Goal: Task Accomplishment & Management: Complete application form

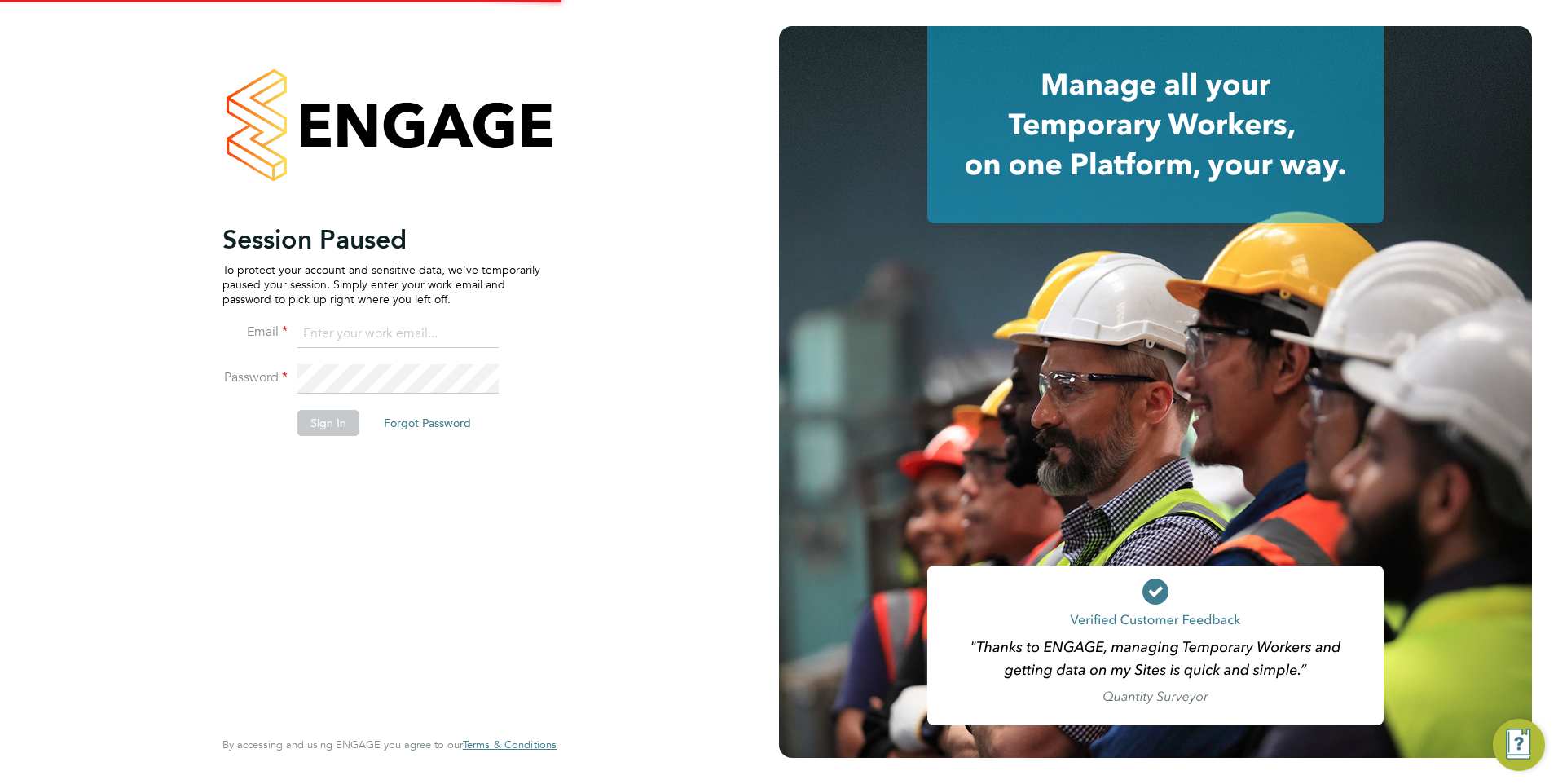
type input "Mia.Eckersley@ganymedesolutions.co.uk"
click at [339, 415] on button "Sign In" at bounding box center [328, 422] width 62 height 26
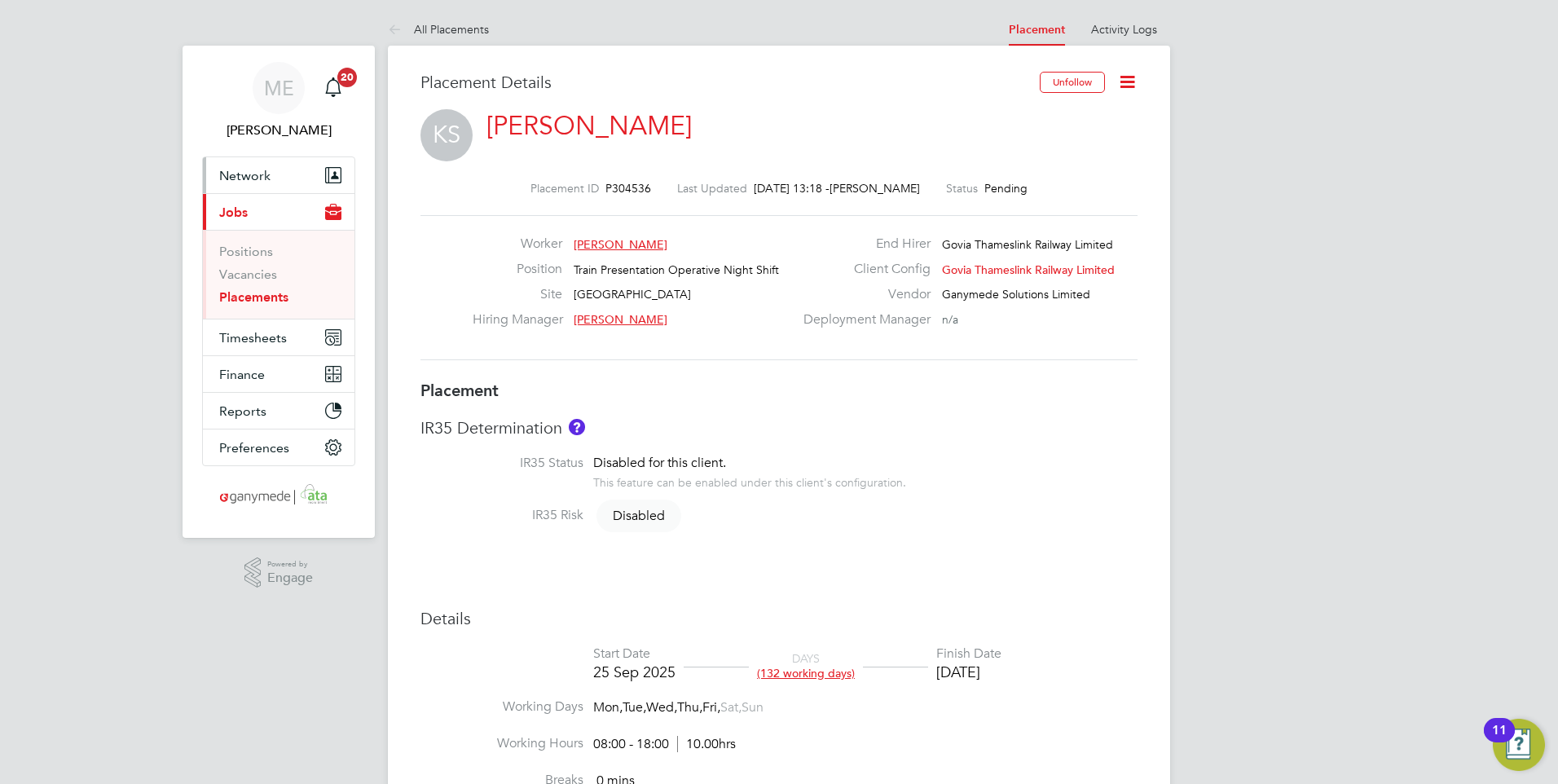
drag, startPoint x: 251, startPoint y: 171, endPoint x: 256, endPoint y: 188, distance: 17.7
click at [251, 171] on span "Network" at bounding box center [245, 175] width 52 height 15
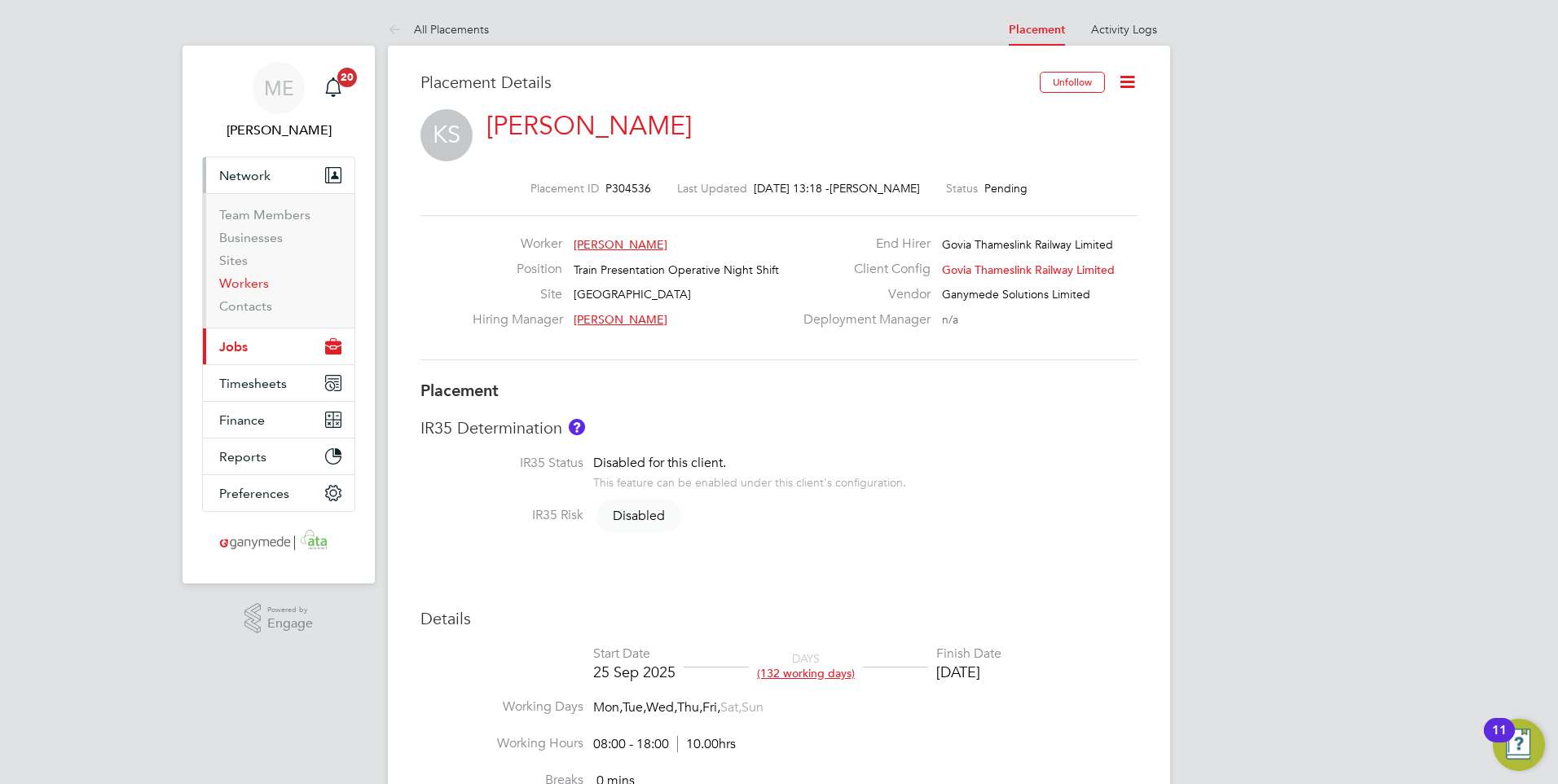
click at [258, 283] on link "Workers" at bounding box center [244, 283] width 50 height 15
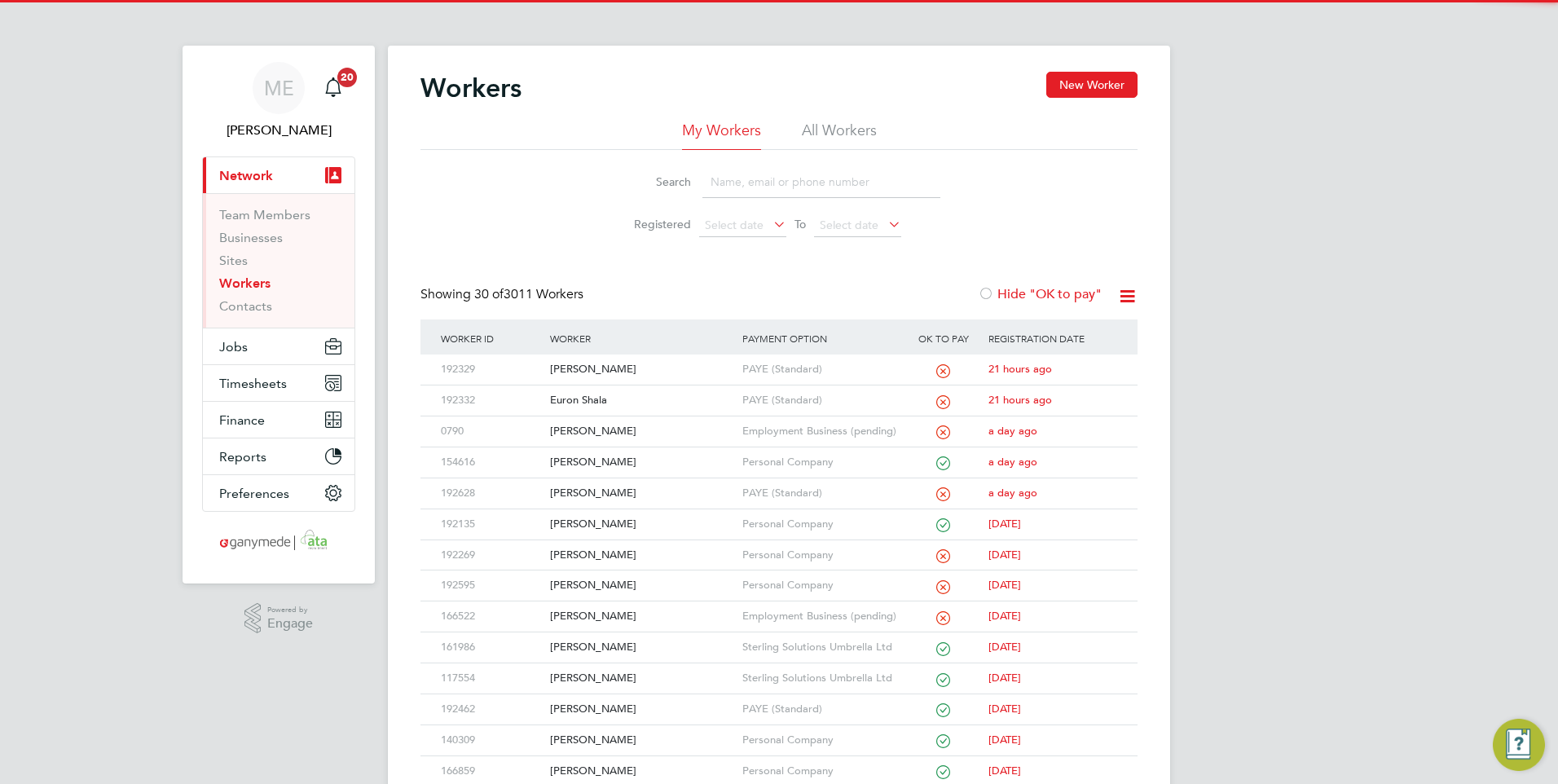
click at [743, 173] on input at bounding box center [821, 182] width 238 height 32
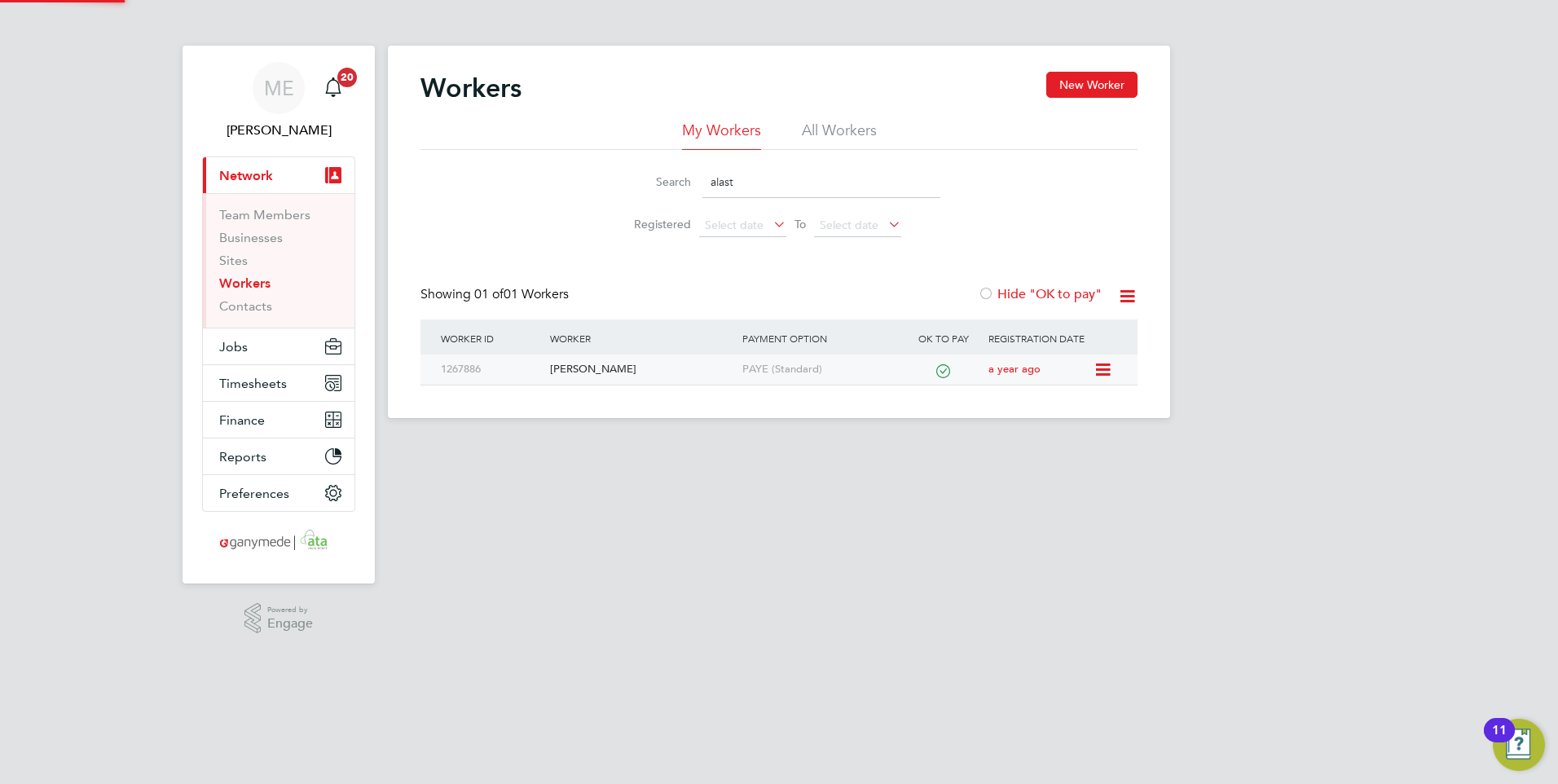
type input "alast"
click at [640, 375] on div "[PERSON_NAME]" at bounding box center [642, 370] width 191 height 30
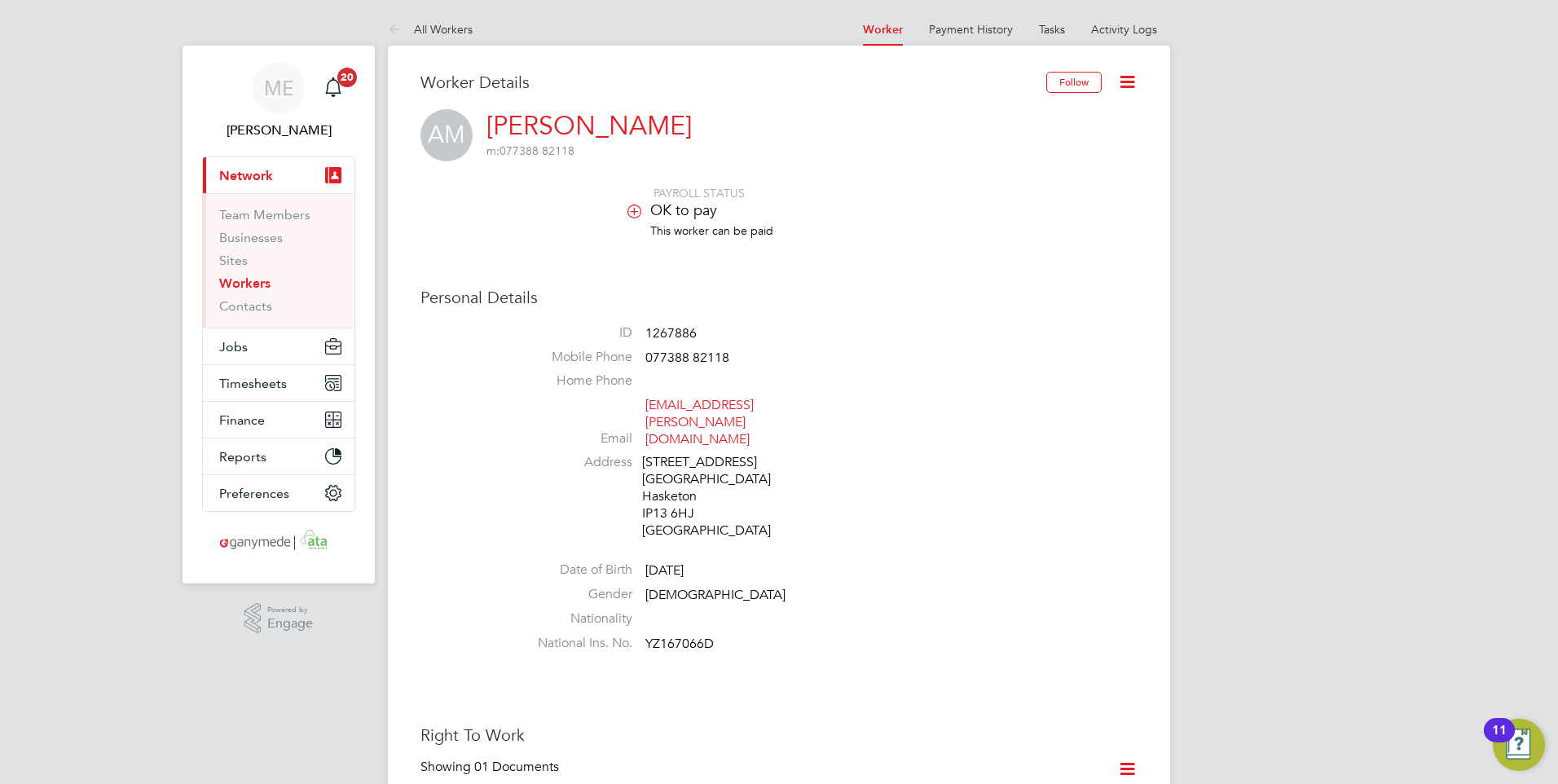
click at [255, 282] on link "Workers" at bounding box center [245, 283] width 52 height 15
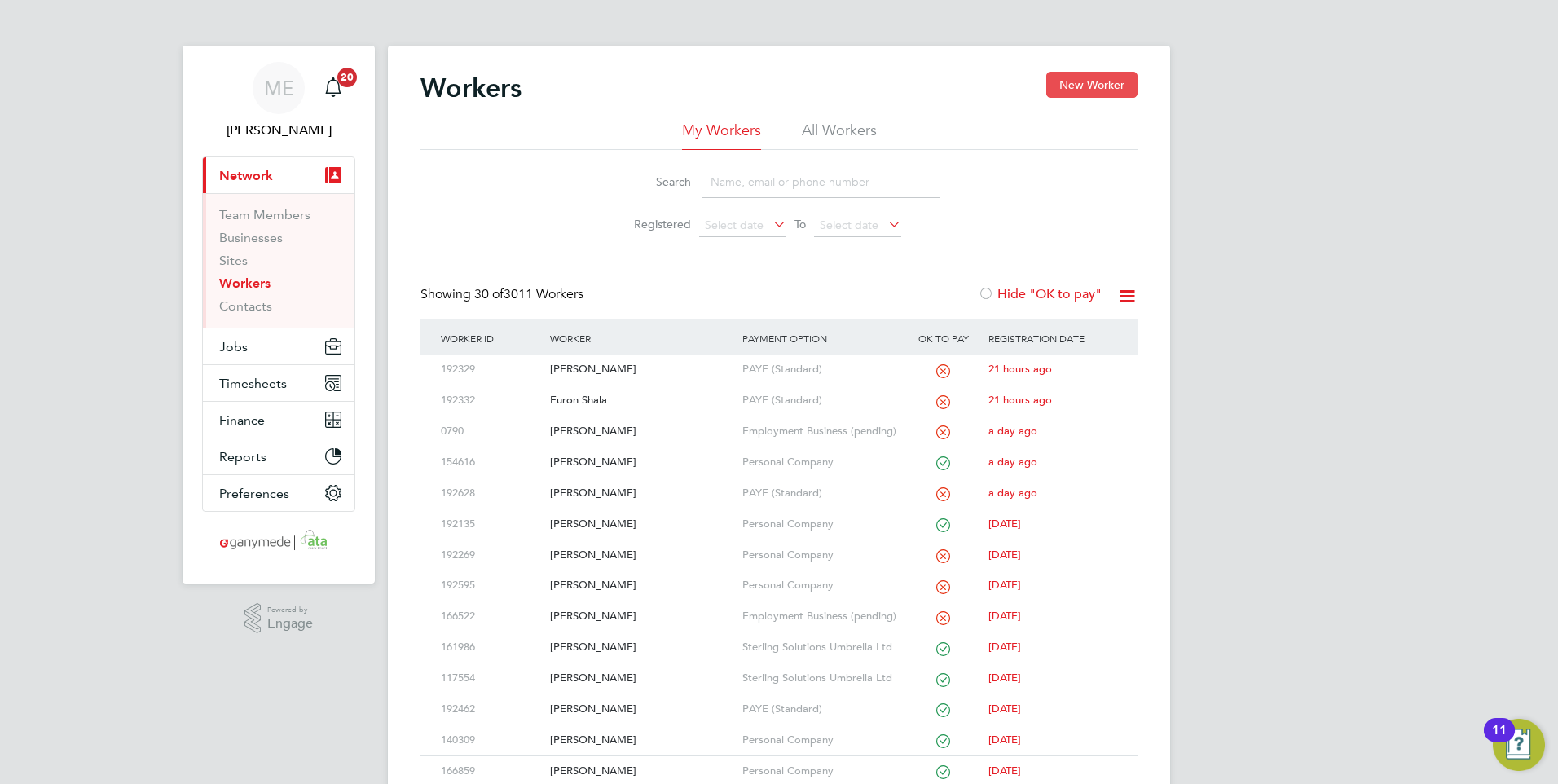
click at [1078, 86] on button "New Worker" at bounding box center [1092, 85] width 91 height 26
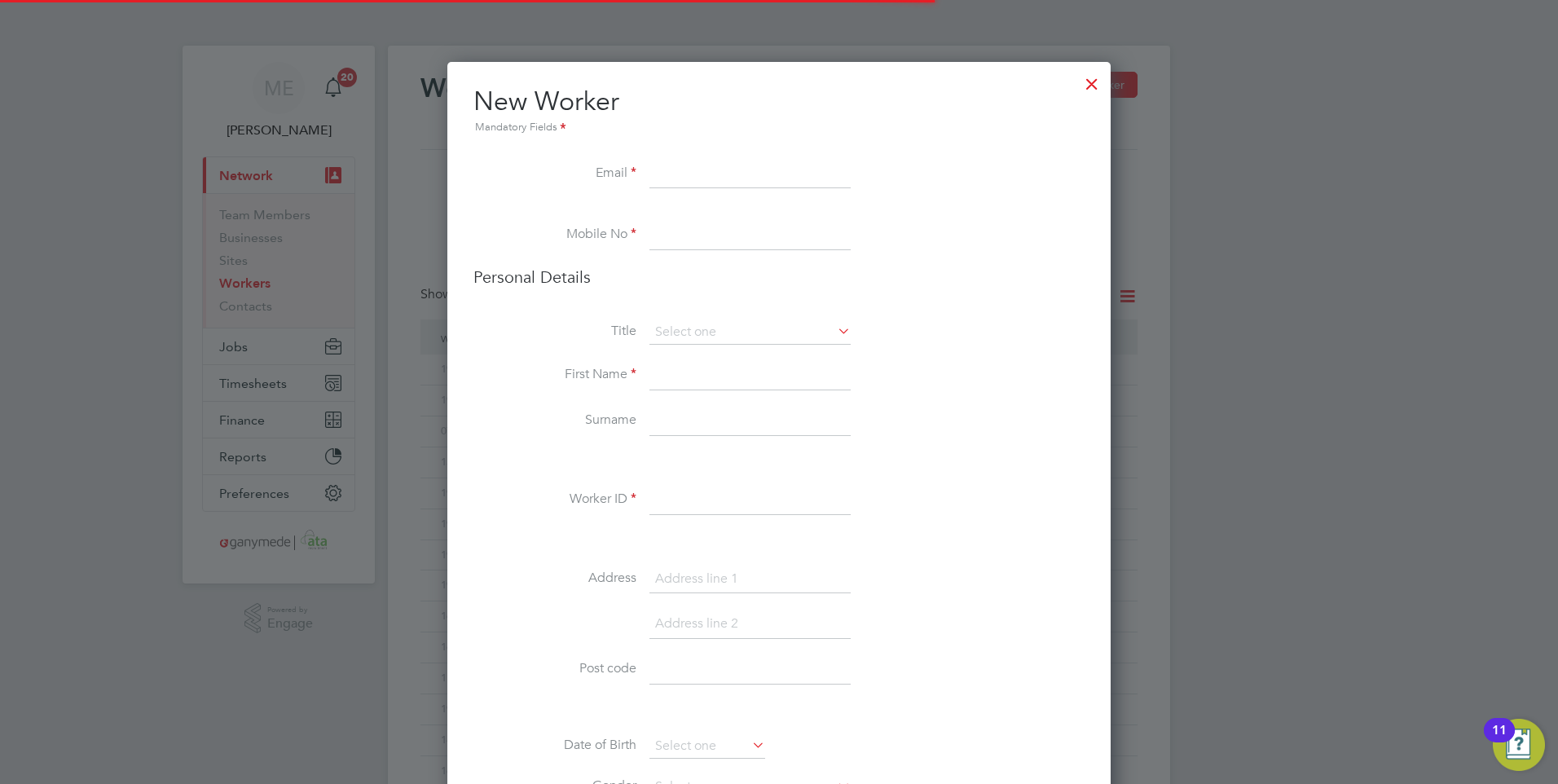
scroll to position [1824, 664]
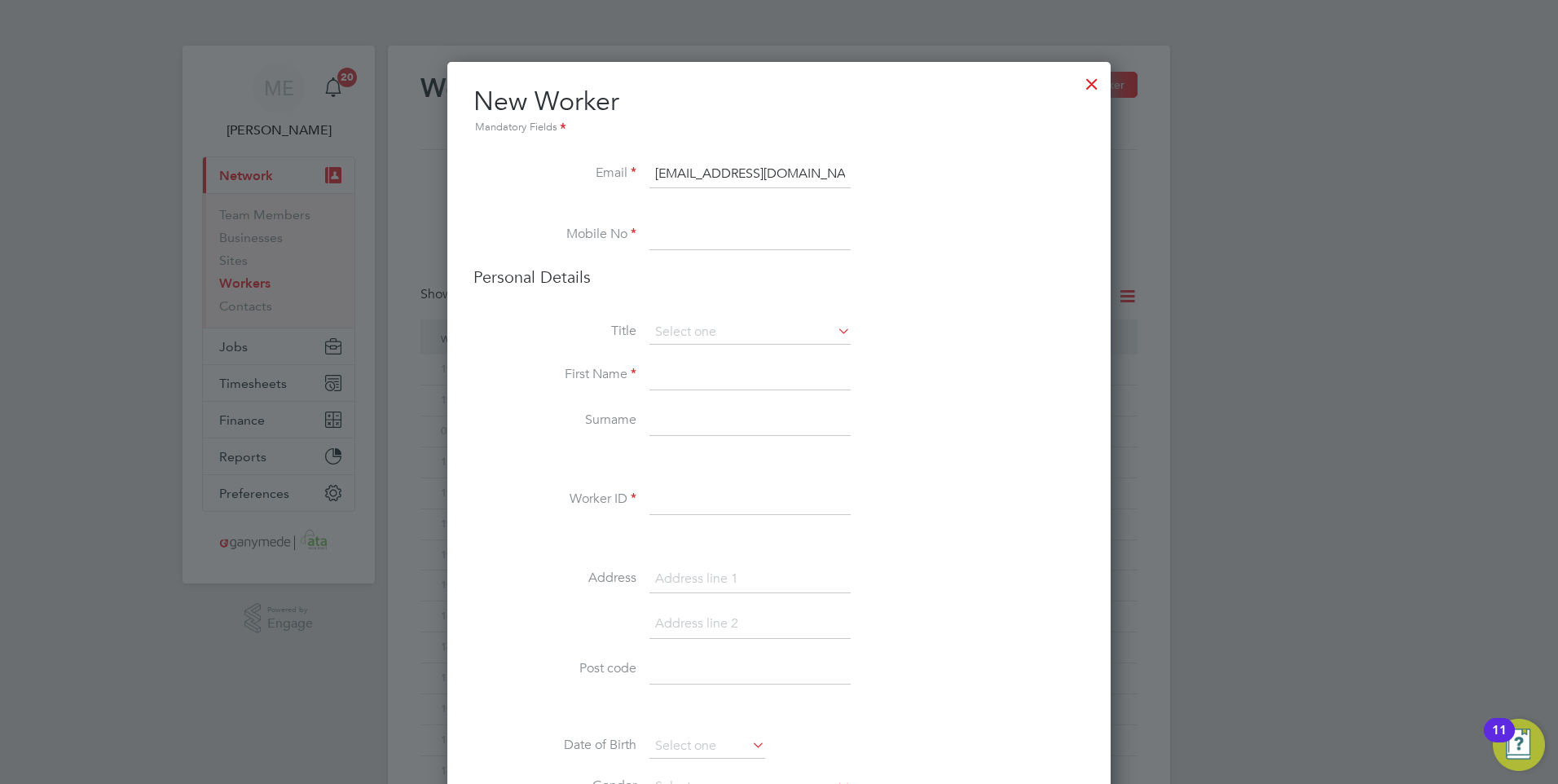
type input "[EMAIL_ADDRESS][DOMAIN_NAME]"
click at [681, 226] on input at bounding box center [750, 235] width 202 height 30
type input "07760355734"
click at [682, 378] on input at bounding box center [750, 375] width 202 height 30
type input "[PERSON_NAME]"
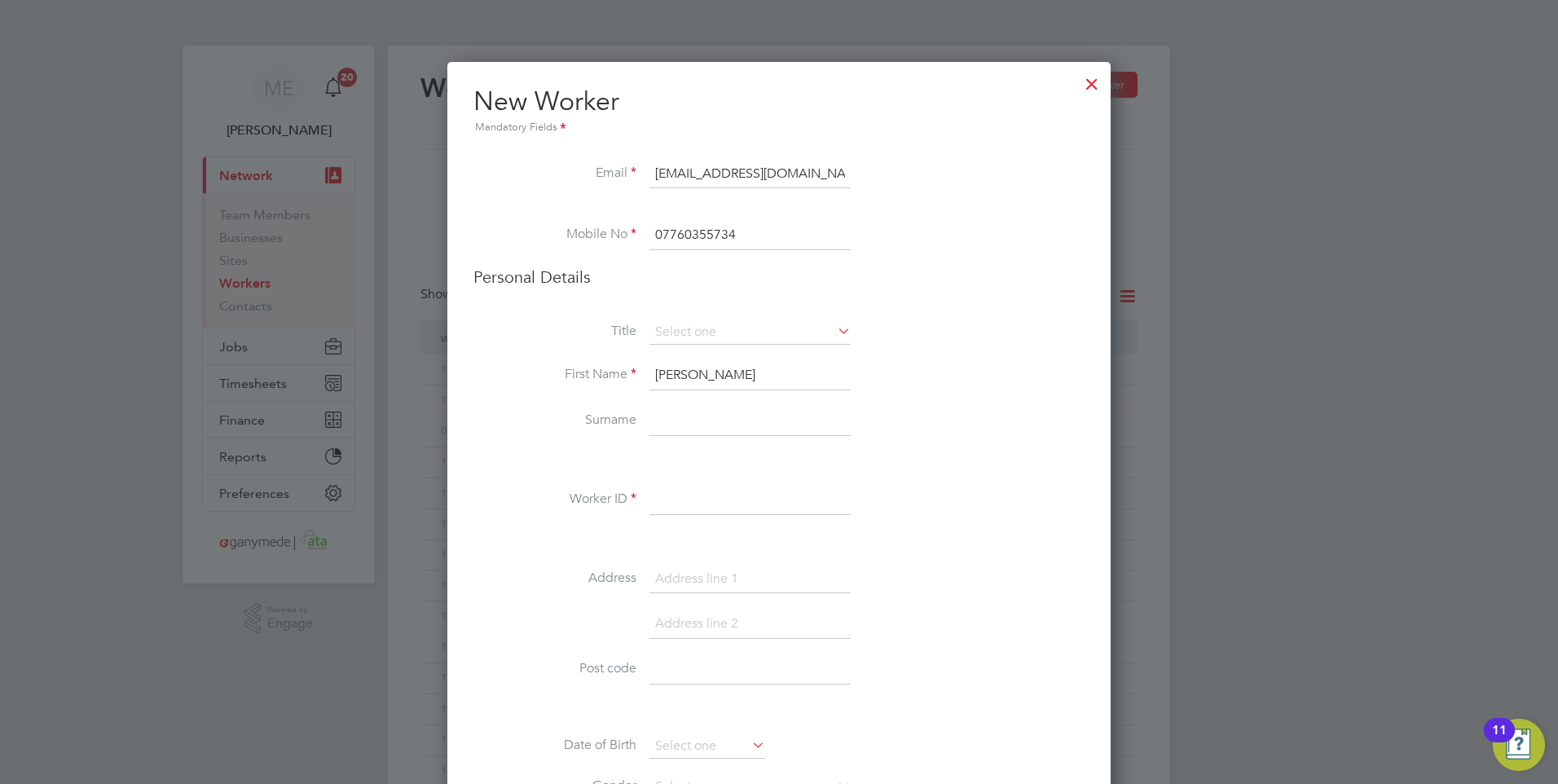
click at [672, 407] on div "Title First Name [PERSON_NAME] Surname Worker ID Address Post code Date of Birt…" at bounding box center [779, 616] width 611 height 592
click at [671, 422] on input at bounding box center [750, 421] width 202 height 30
type input "Broomhead"
click at [694, 502] on input at bounding box center [750, 500] width 202 height 30
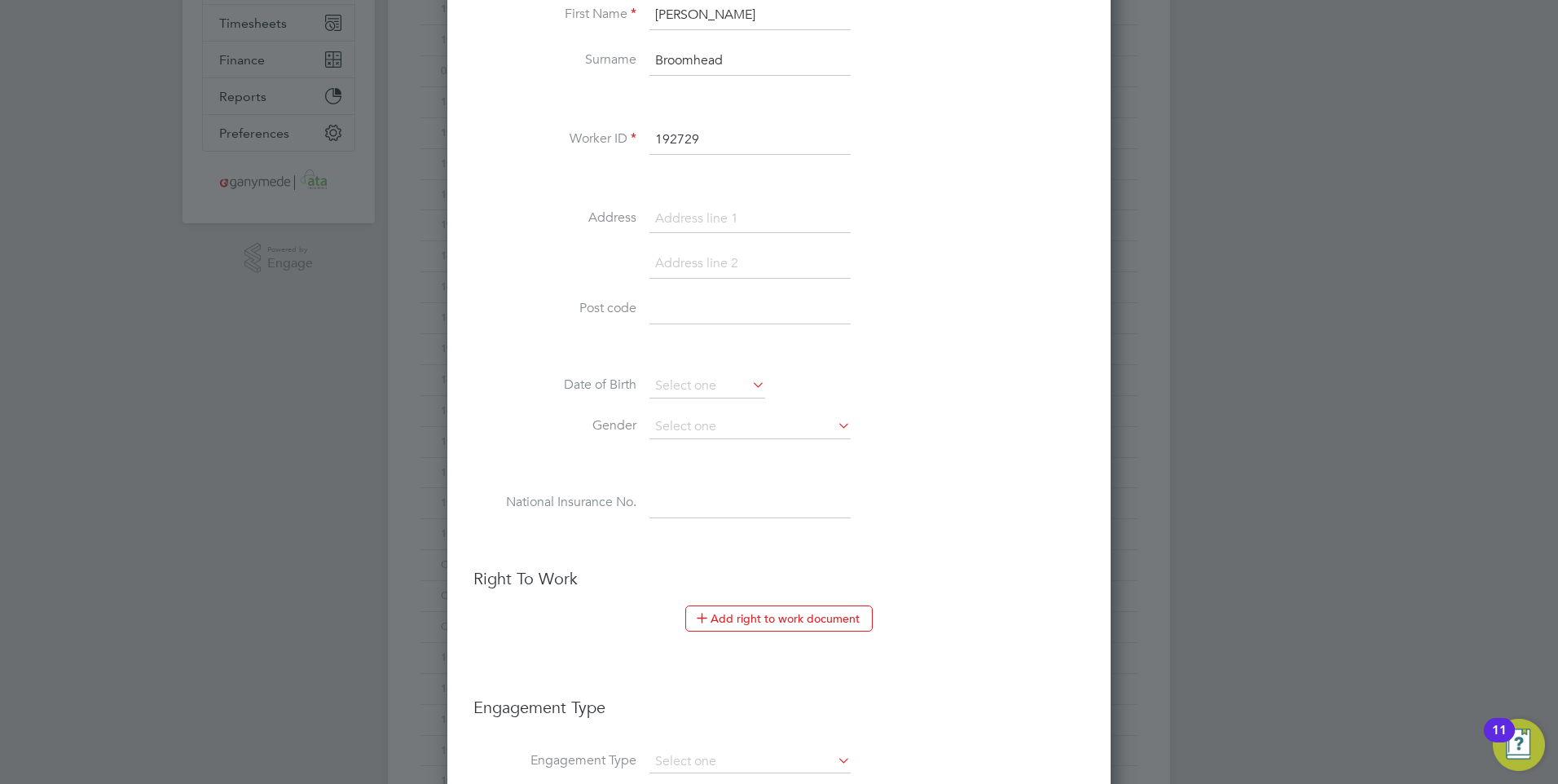
scroll to position [407, 0]
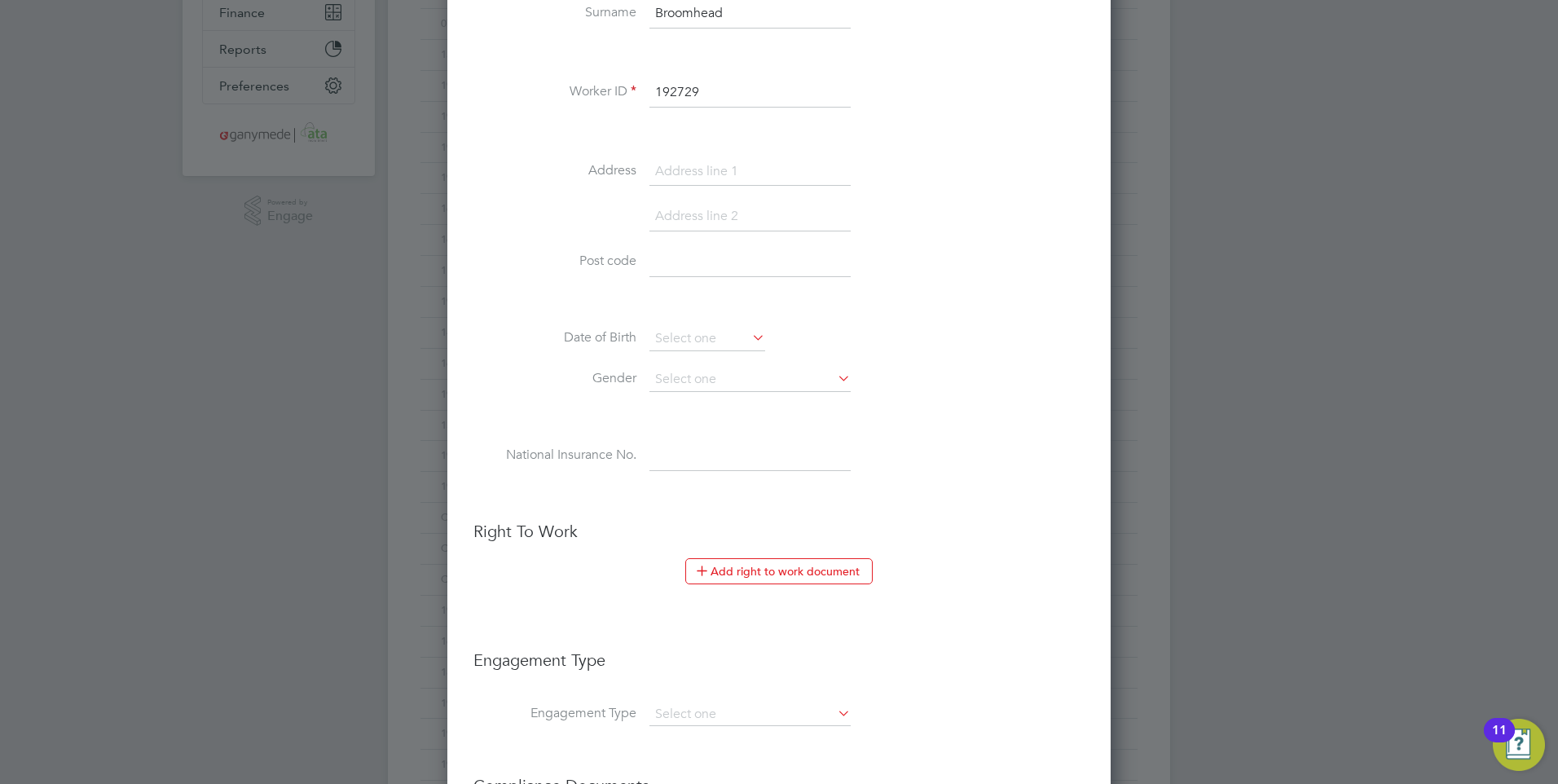
type input "192729"
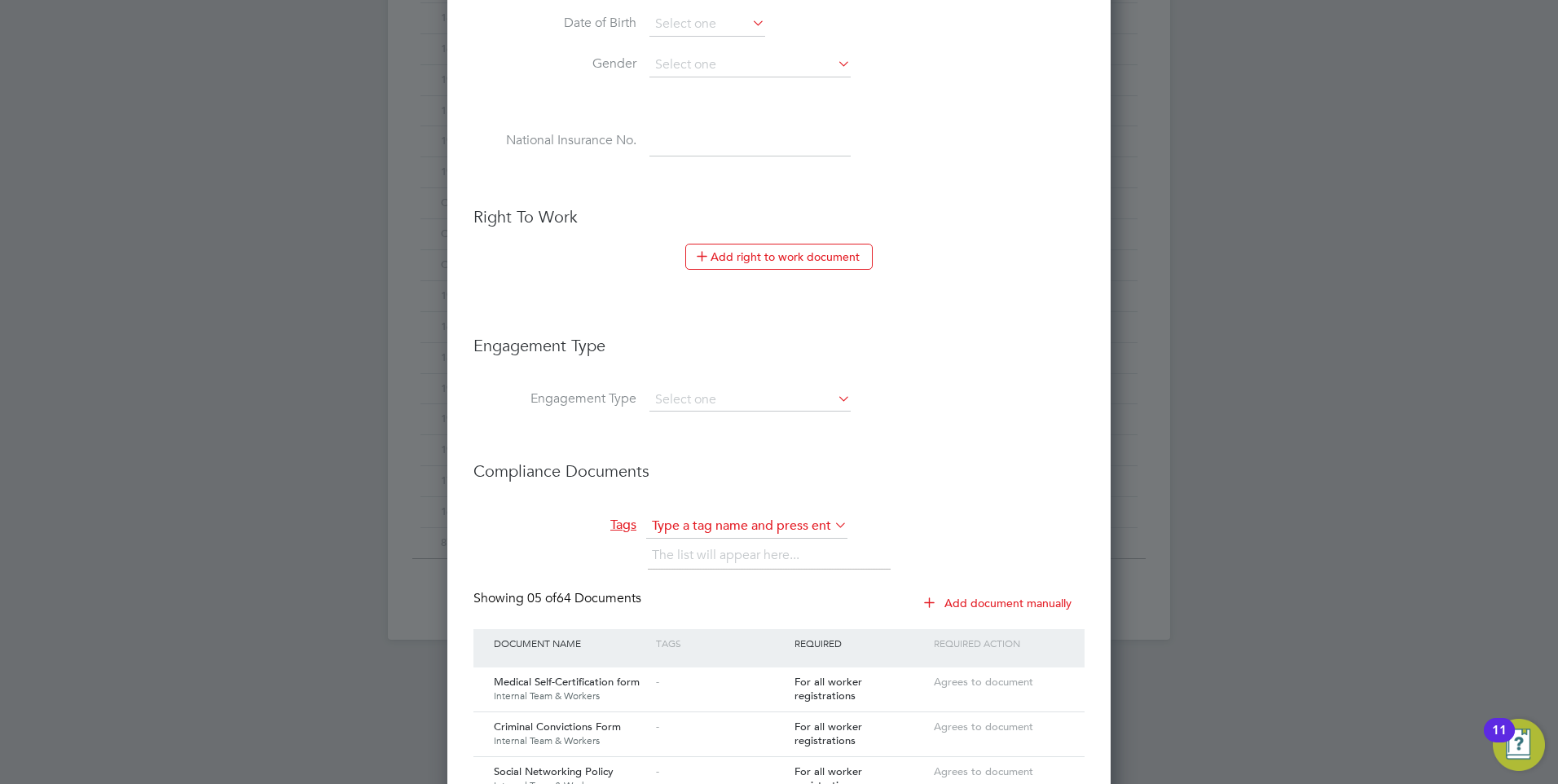
scroll to position [733, 0]
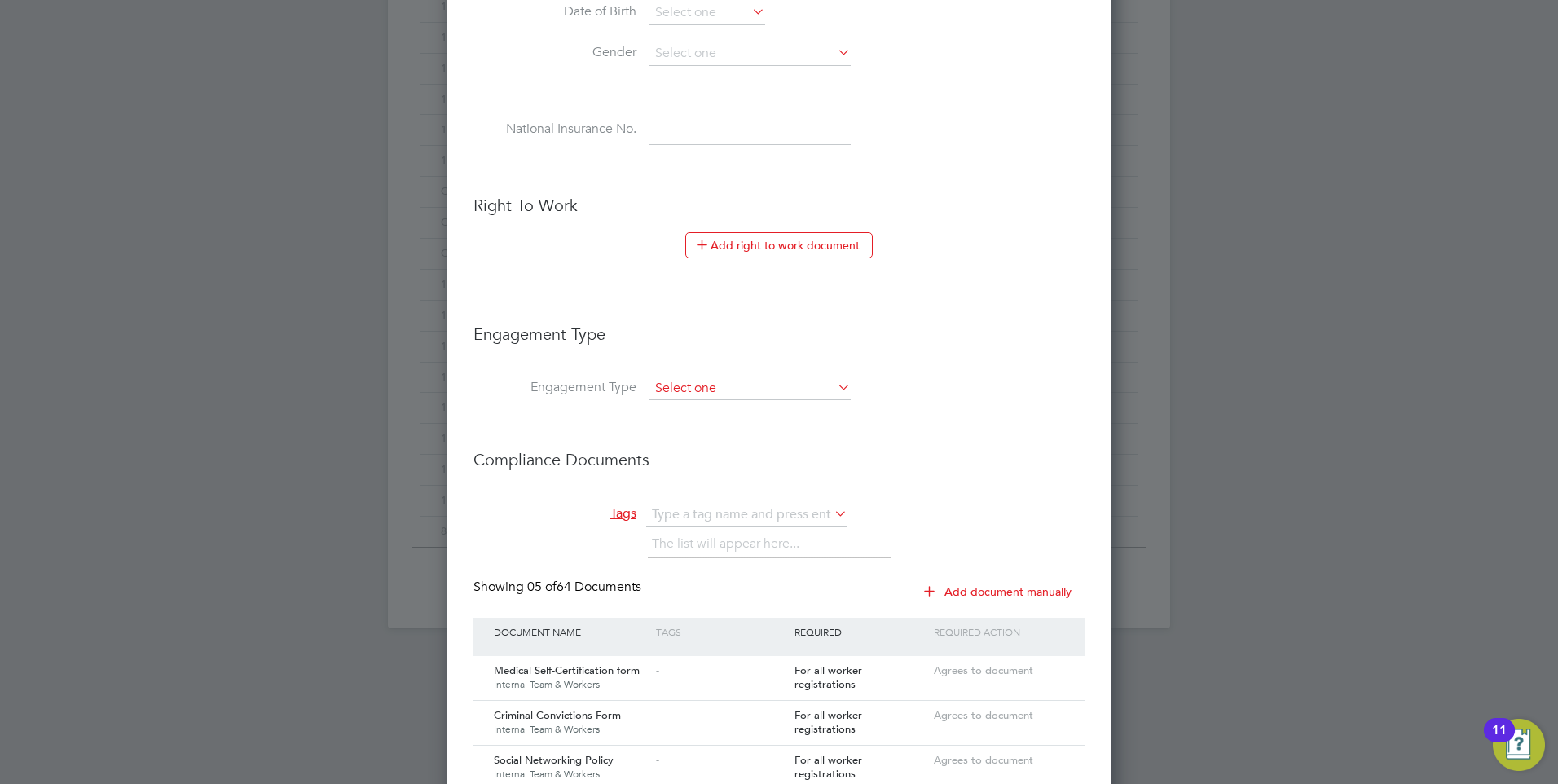
click at [720, 389] on input at bounding box center [750, 389] width 202 height 23
click at [701, 414] on li "Limited Company" at bounding box center [750, 411] width 203 height 24
type input "Limited Company"
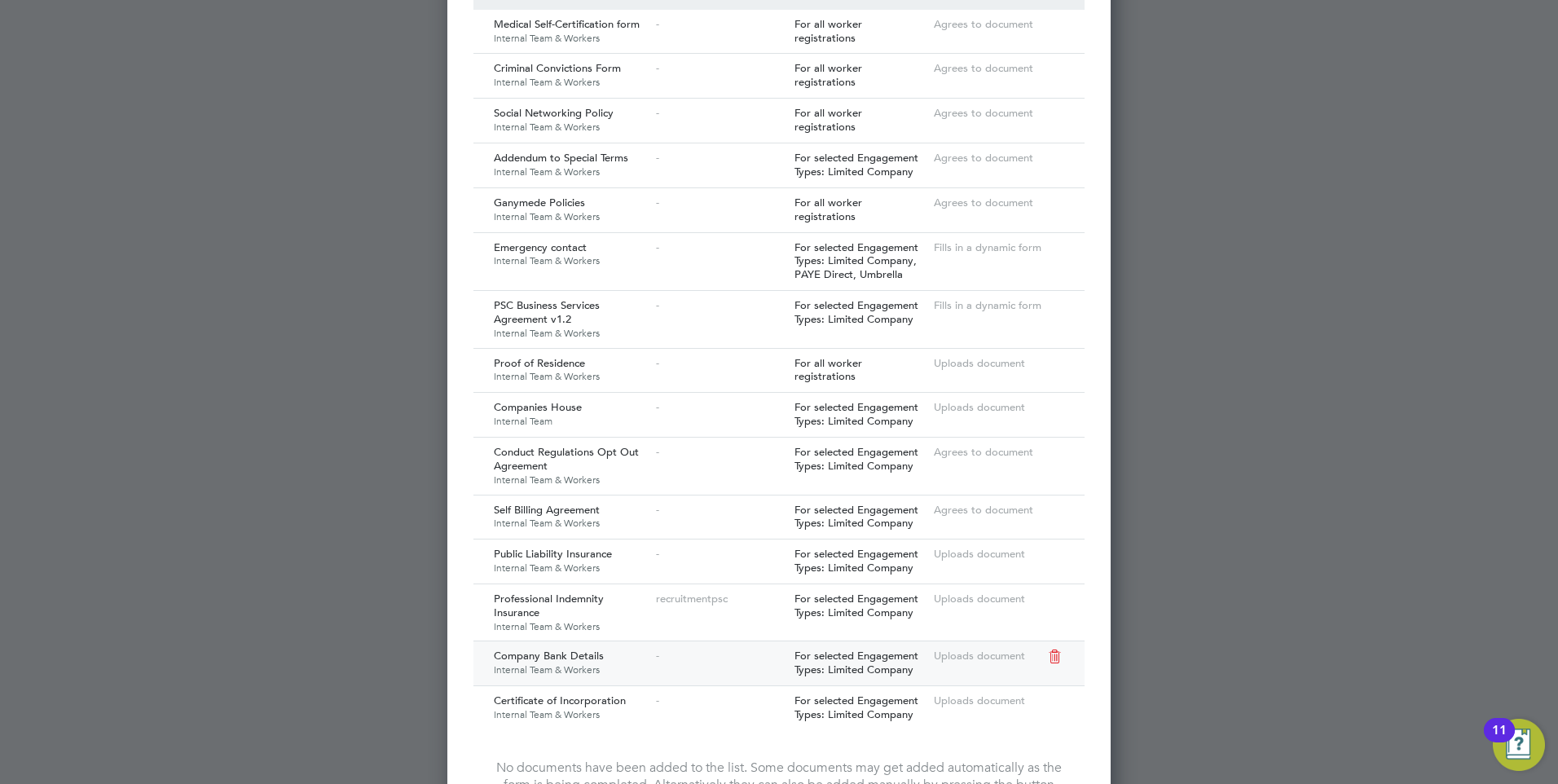
scroll to position [1685, 0]
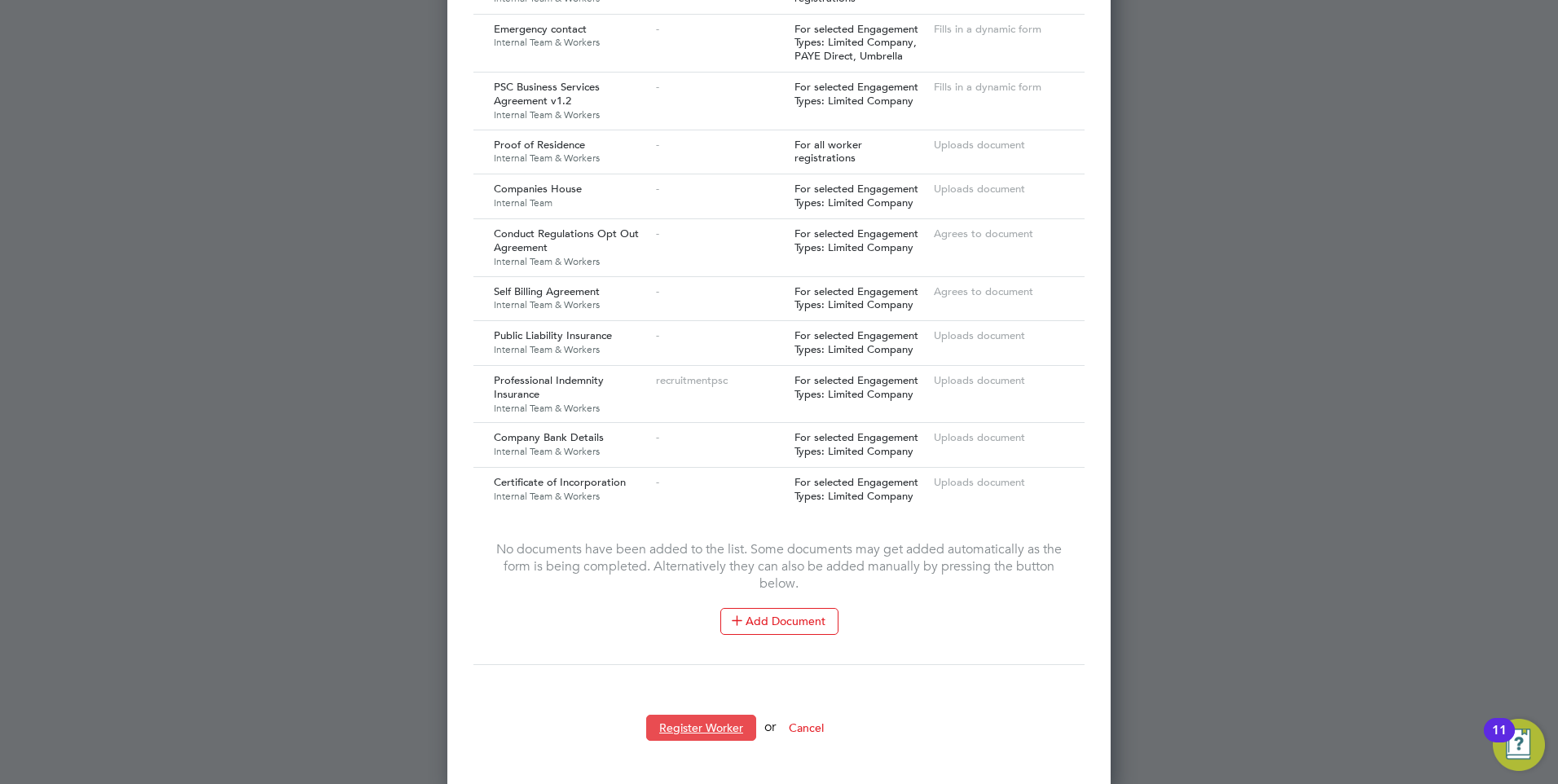
click at [701, 715] on button "Register Worker" at bounding box center [701, 727] width 110 height 26
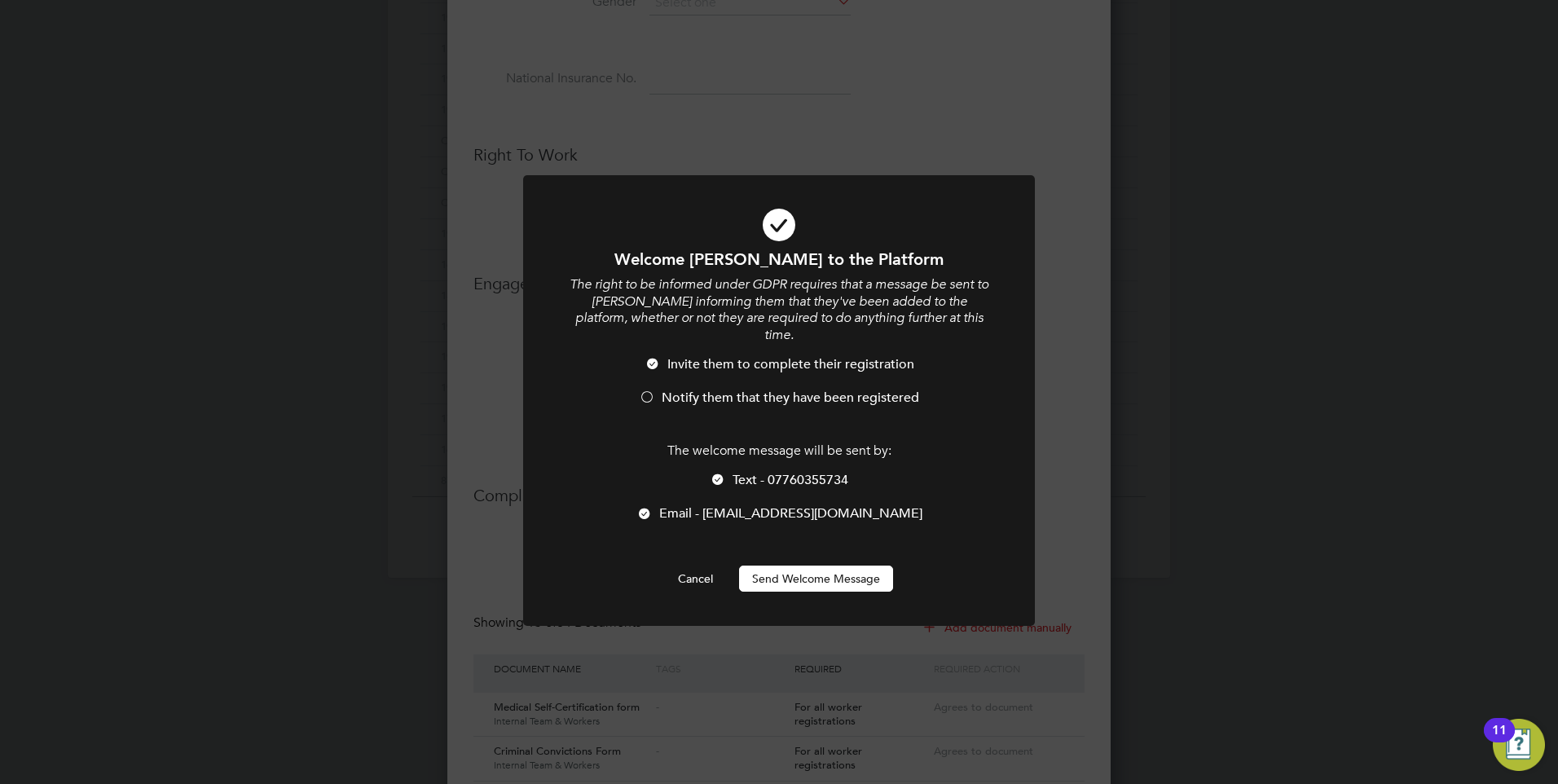
click at [791, 566] on button "Send Welcome Message" at bounding box center [816, 578] width 154 height 26
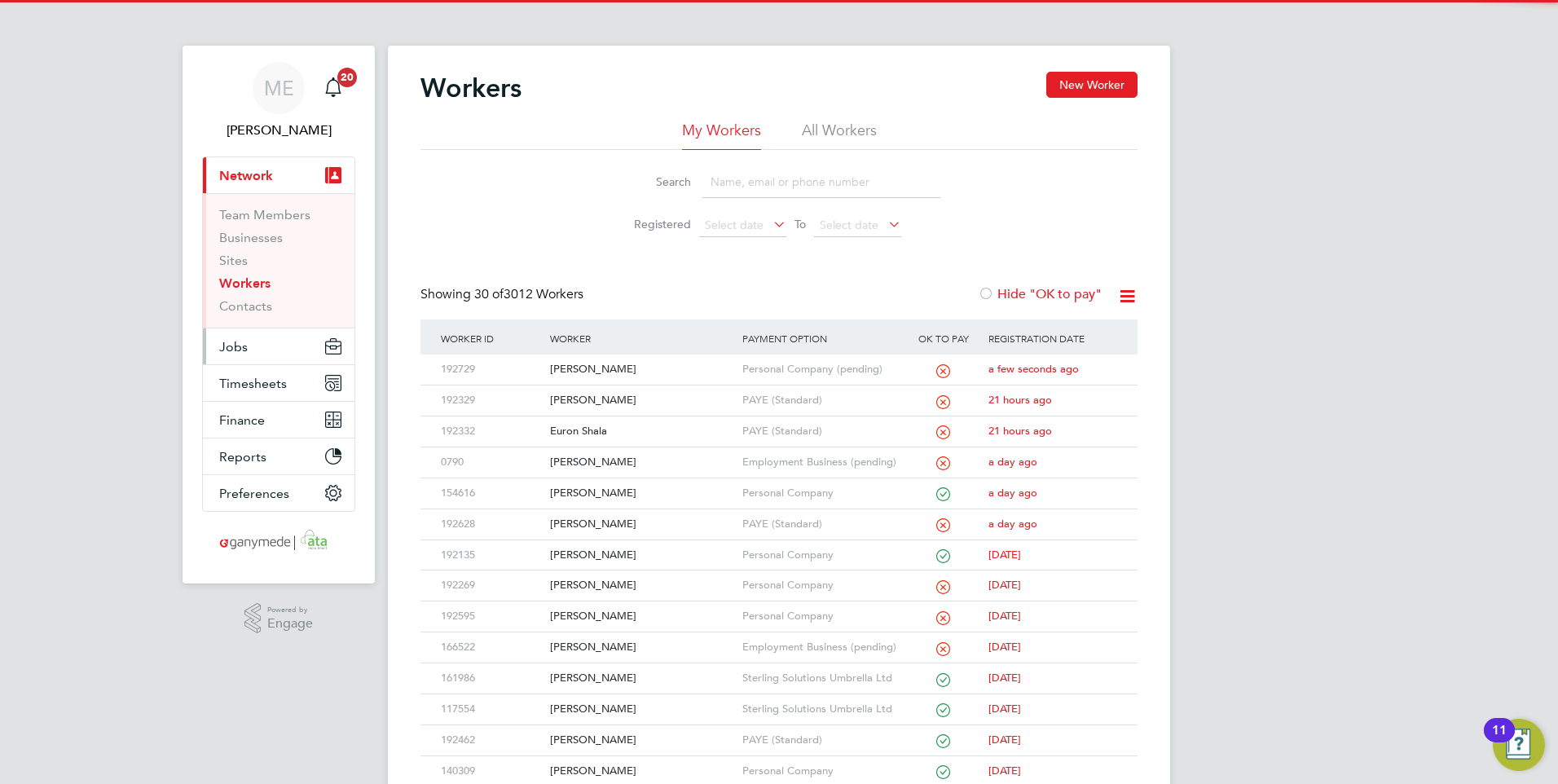
click at [251, 340] on button "Jobs" at bounding box center [279, 346] width 152 height 36
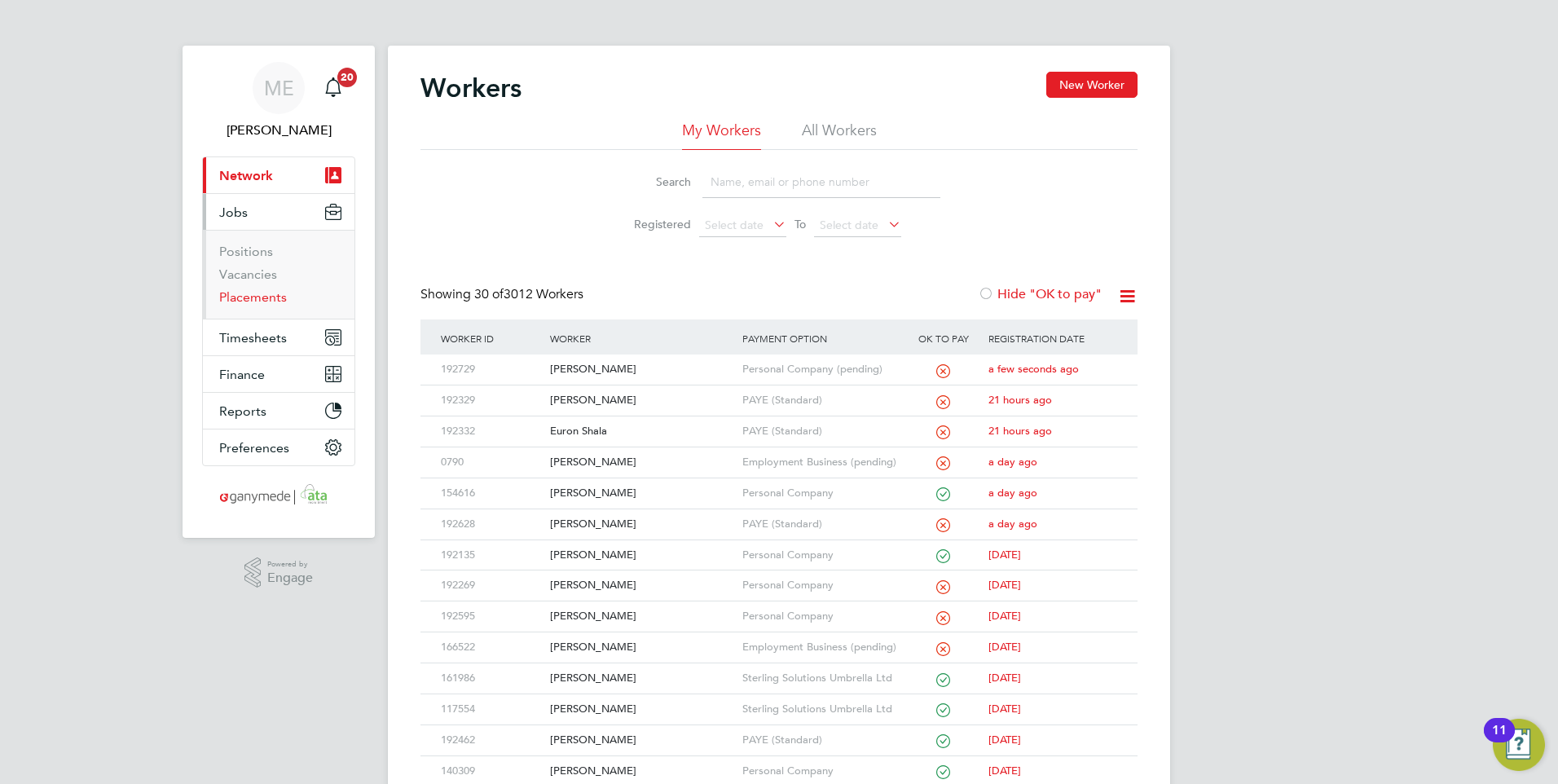
click at [242, 299] on link "Placements" at bounding box center [253, 297] width 68 height 15
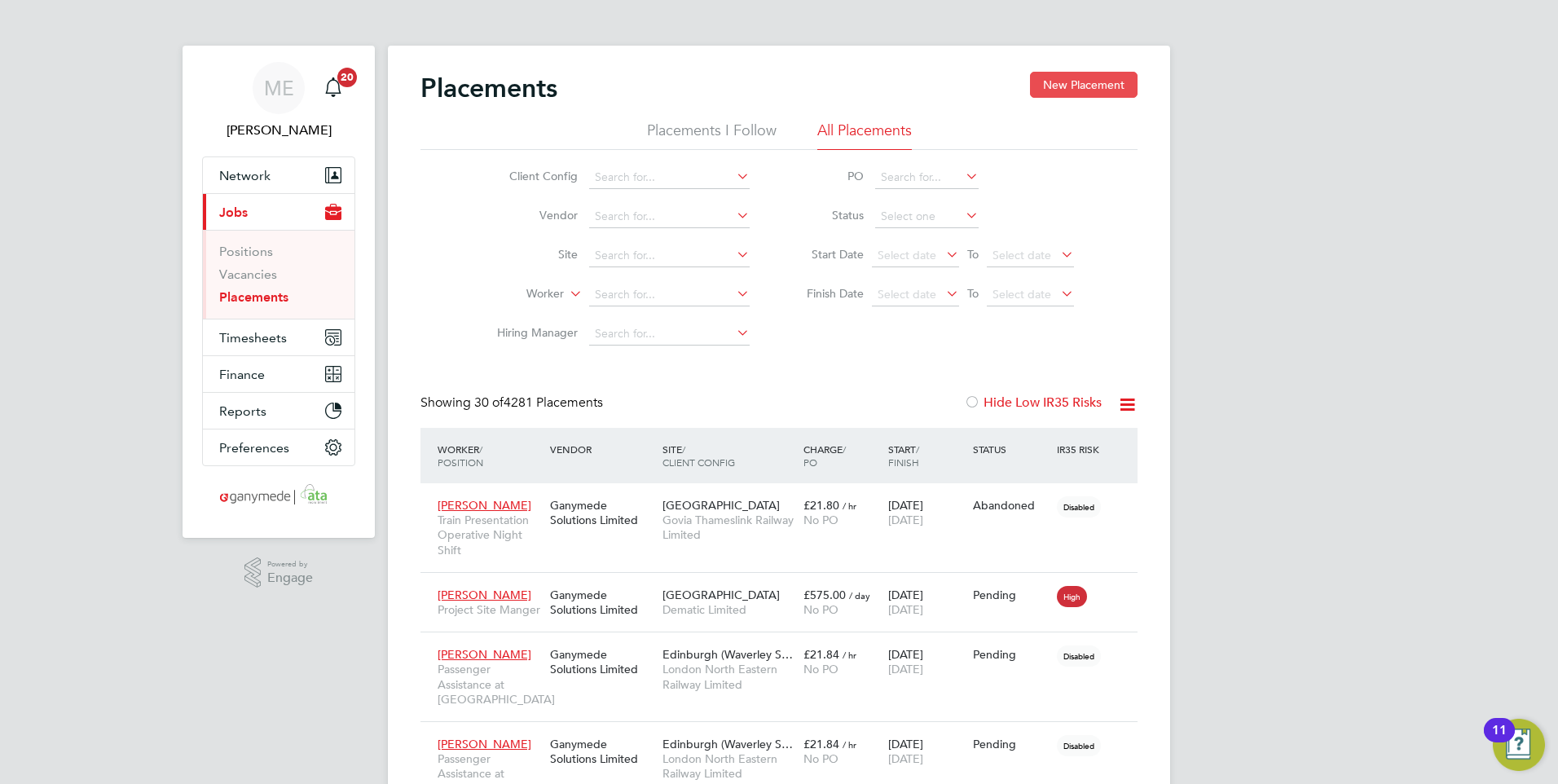
click at [1070, 89] on button "New Placement" at bounding box center [1083, 85] width 108 height 26
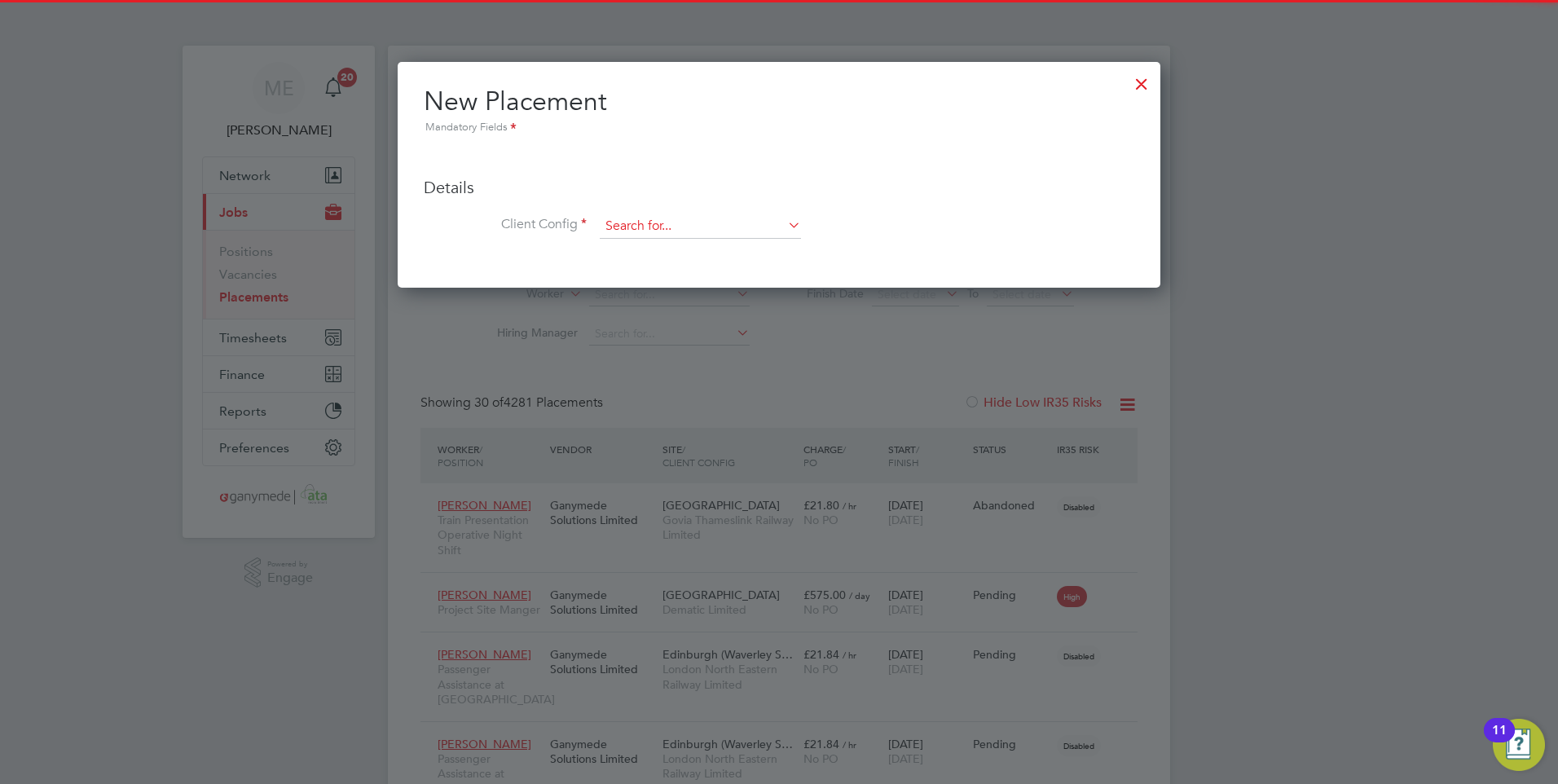
click at [643, 223] on input at bounding box center [700, 226] width 202 height 25
click at [677, 246] on li "Story Contracting Limited" at bounding box center [700, 250] width 203 height 22
type input "Story Contracting Limited"
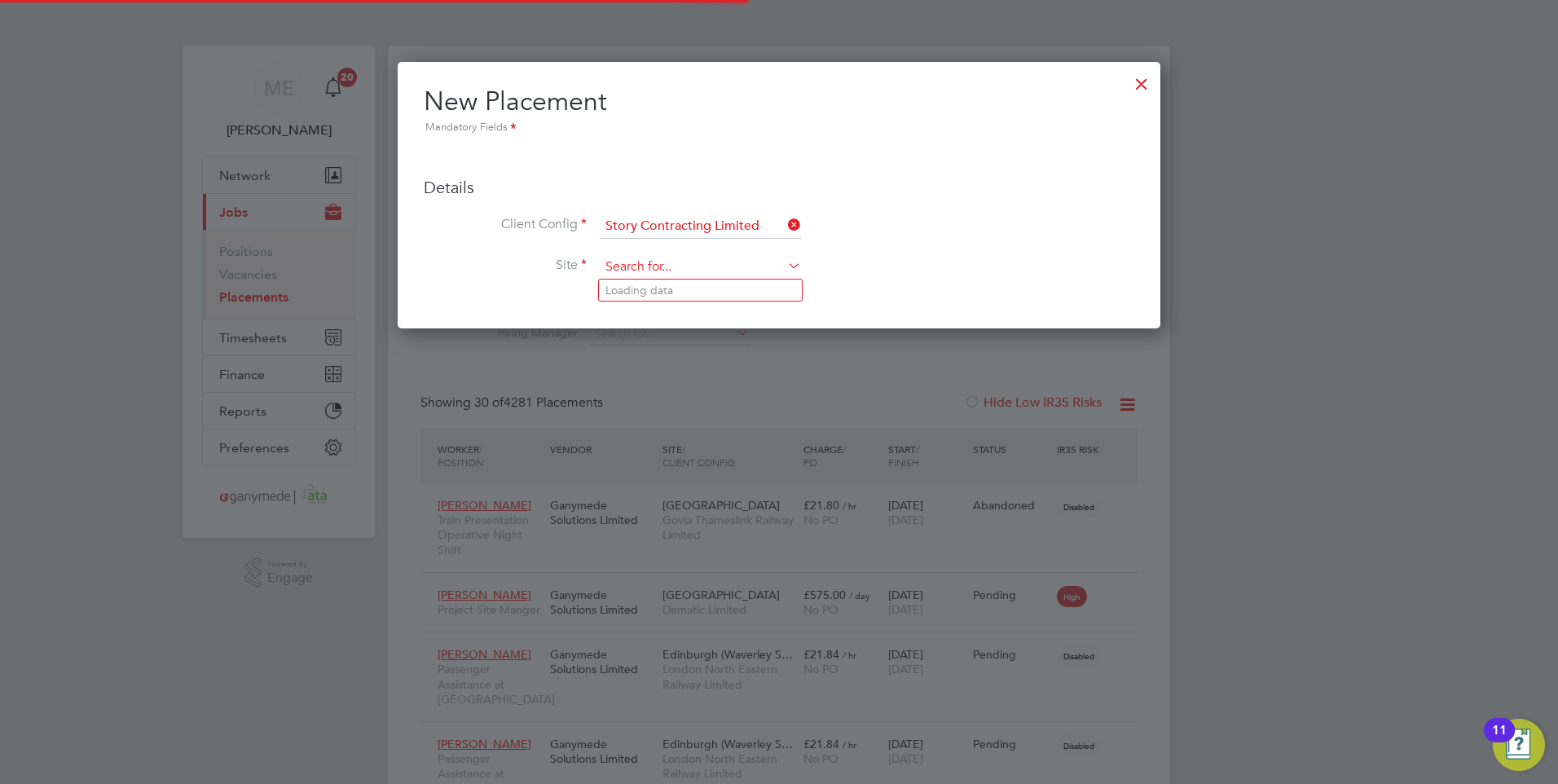
click at [677, 262] on input at bounding box center [700, 267] width 202 height 25
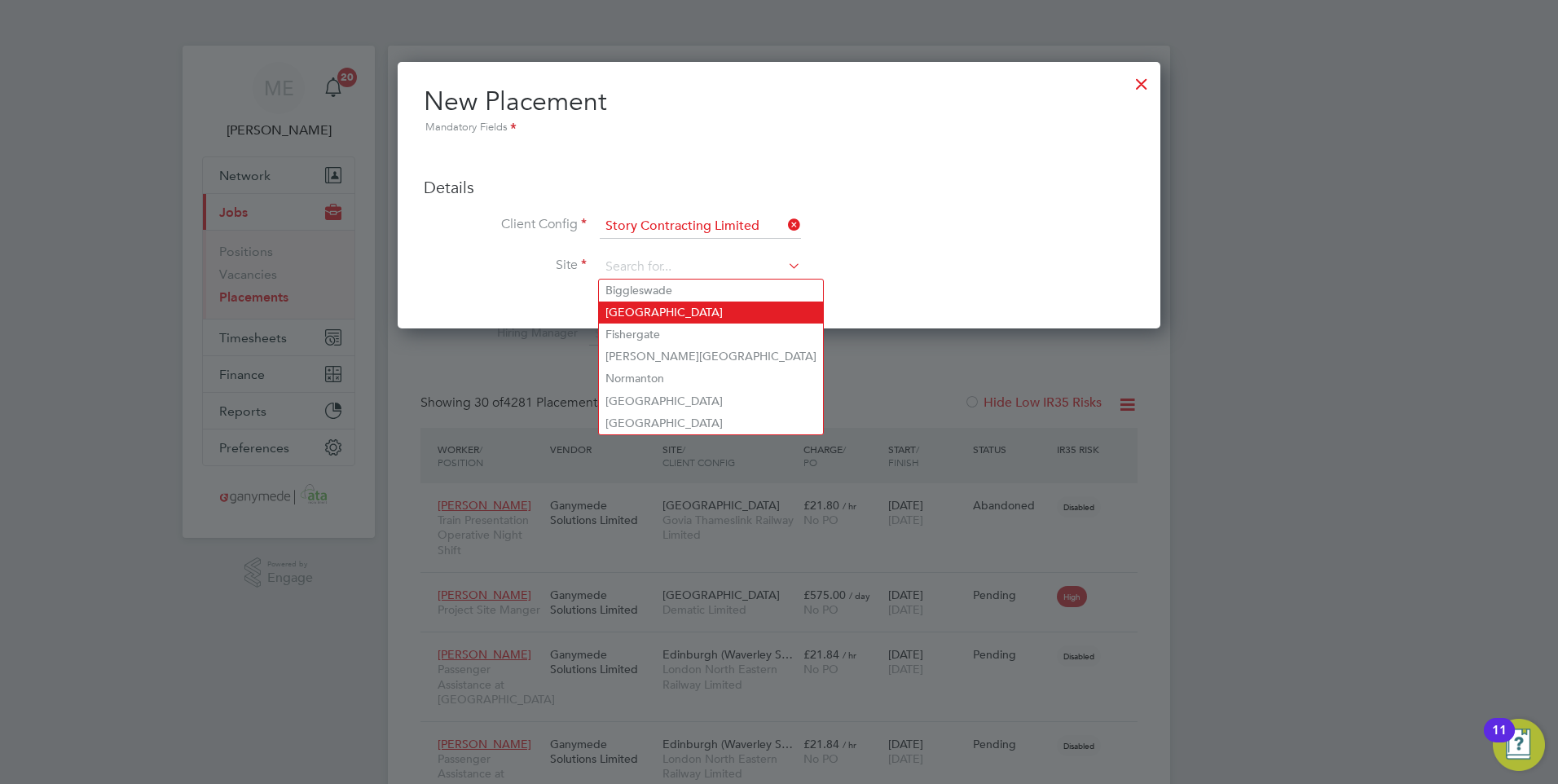
click at [665, 310] on li "[GEOGRAPHIC_DATA]" at bounding box center [710, 312] width 224 height 22
type input "[GEOGRAPHIC_DATA]"
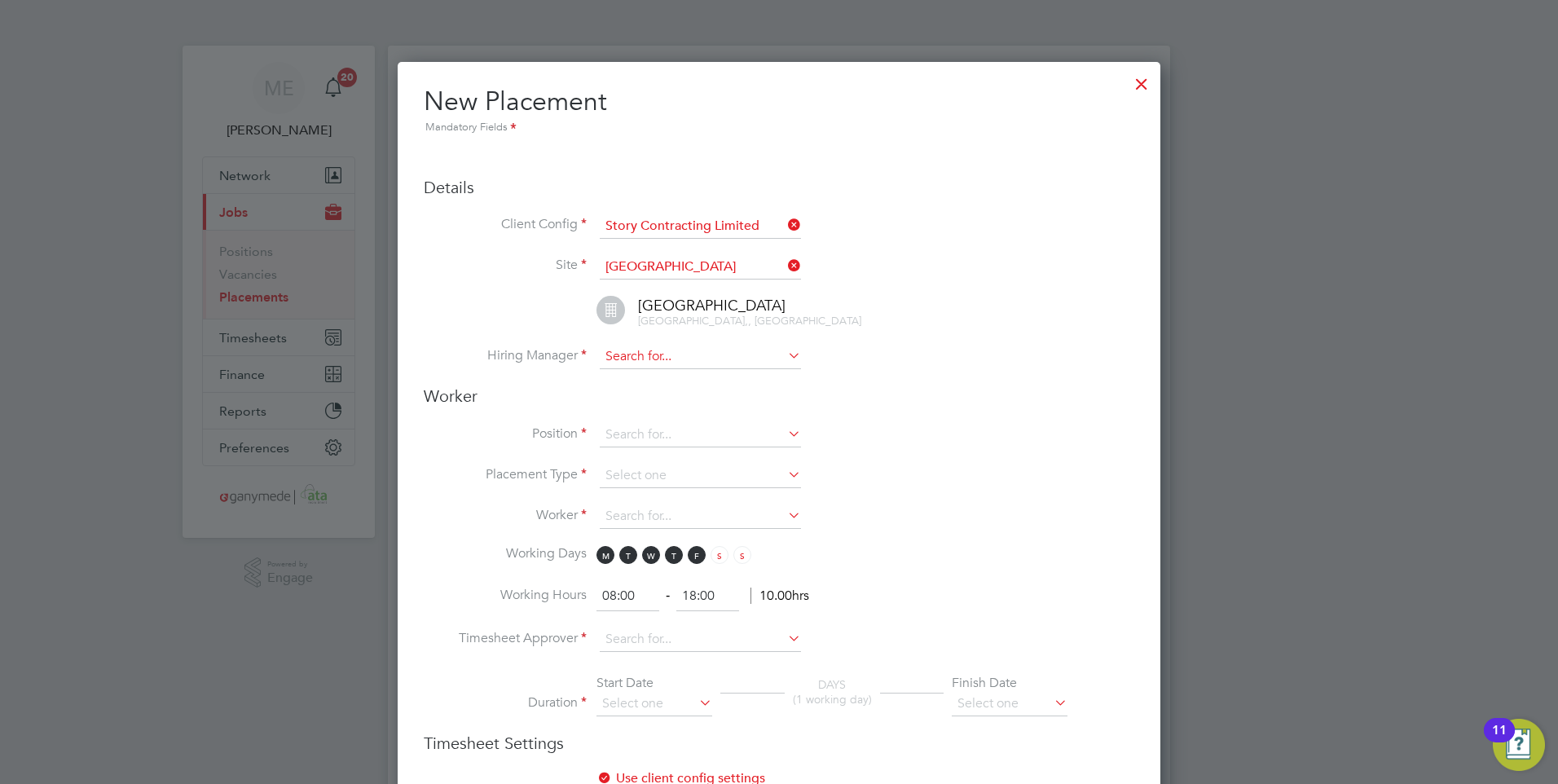
click at [674, 359] on input at bounding box center [700, 356] width 202 height 25
type input "sha"
drag, startPoint x: 1170, startPoint y: 351, endPoint x: 1097, endPoint y: 116, distance: 246.1
click at [1171, 351] on div at bounding box center [779, 392] width 1558 height 784
click at [1144, 85] on div at bounding box center [1141, 80] width 30 height 30
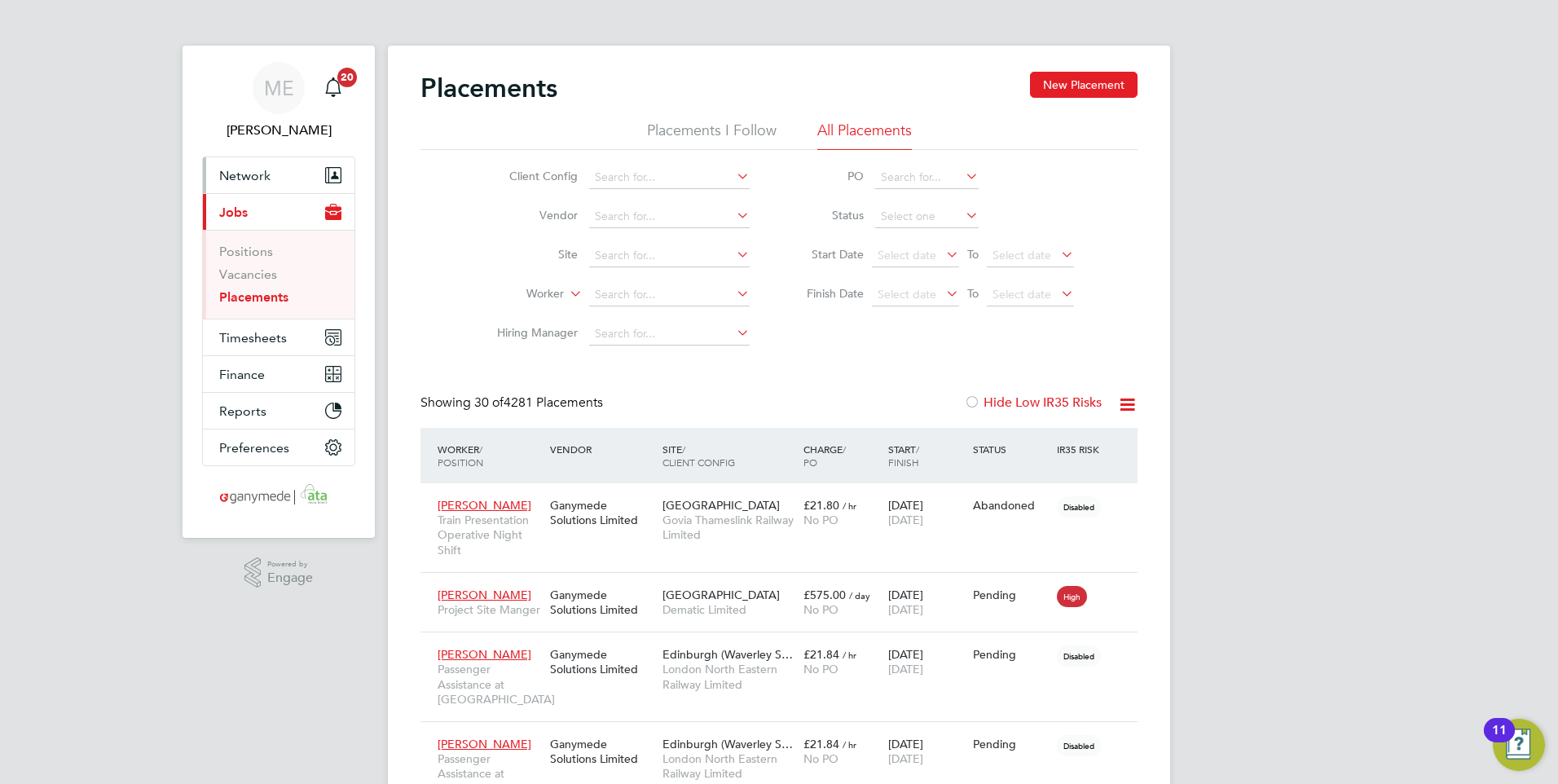
click at [254, 181] on span "Network" at bounding box center [245, 175] width 52 height 15
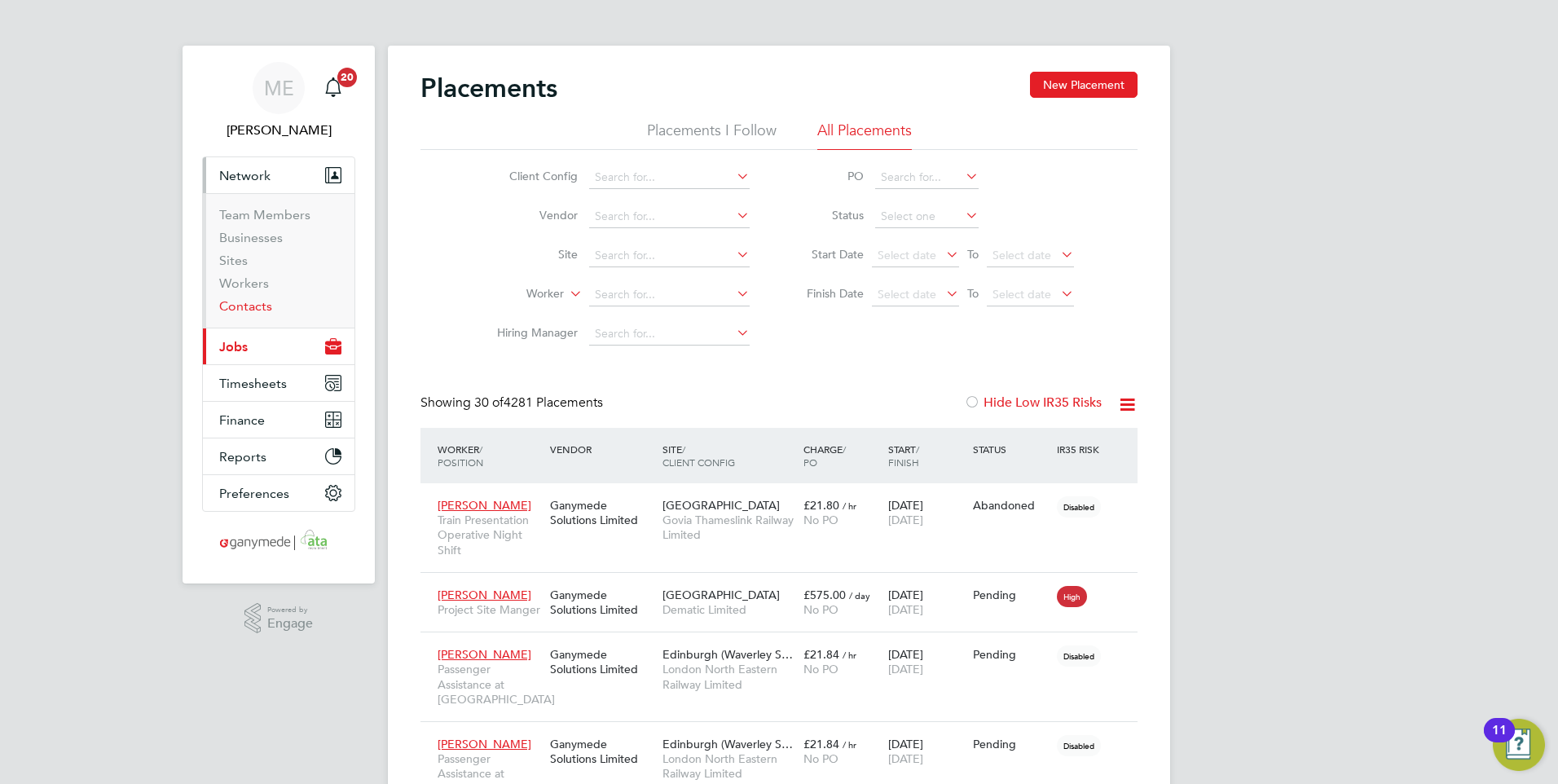
click at [258, 303] on link "Contacts" at bounding box center [246, 306] width 53 height 15
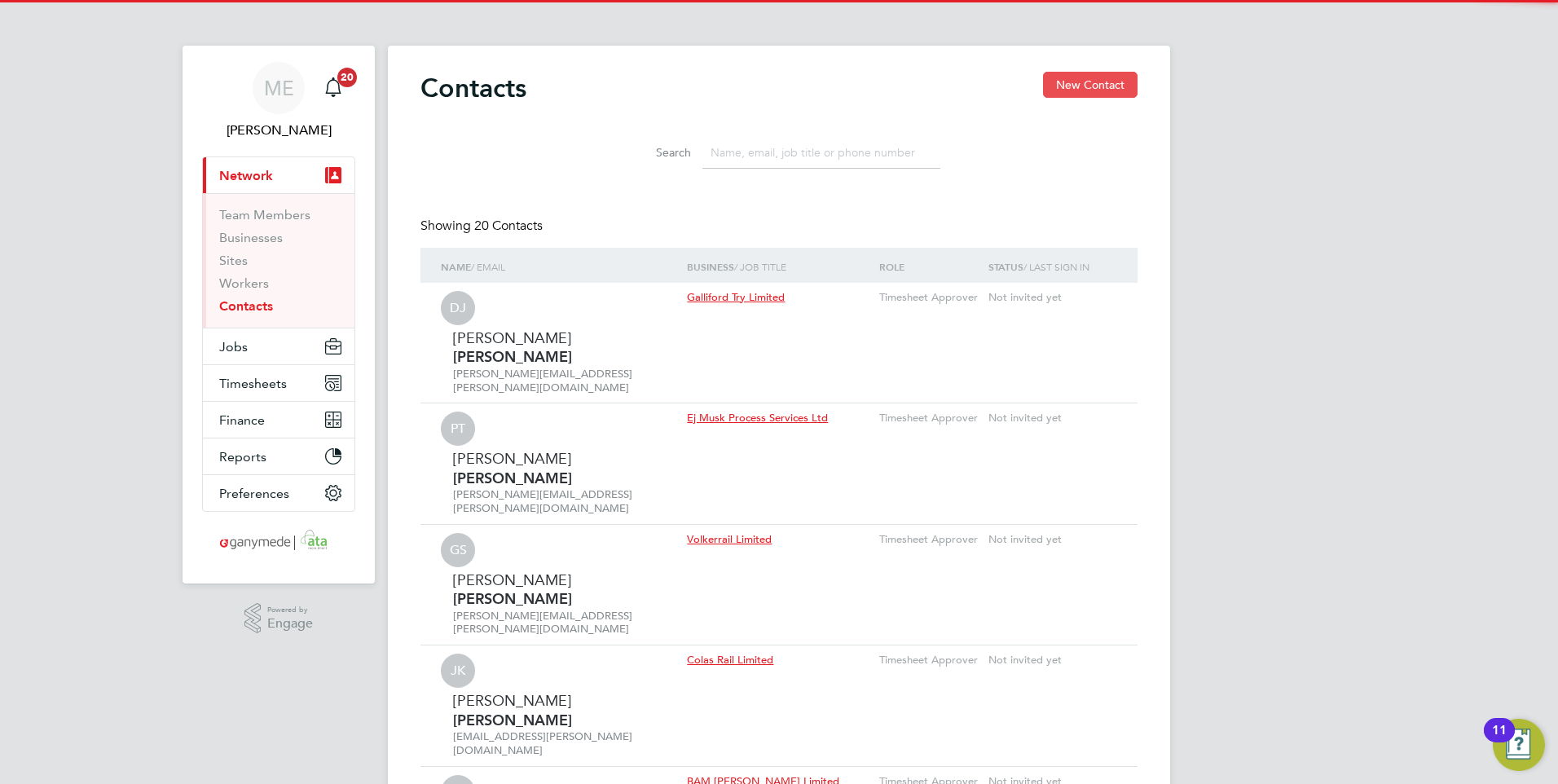
click at [1090, 72] on button "New Contact" at bounding box center [1091, 85] width 95 height 26
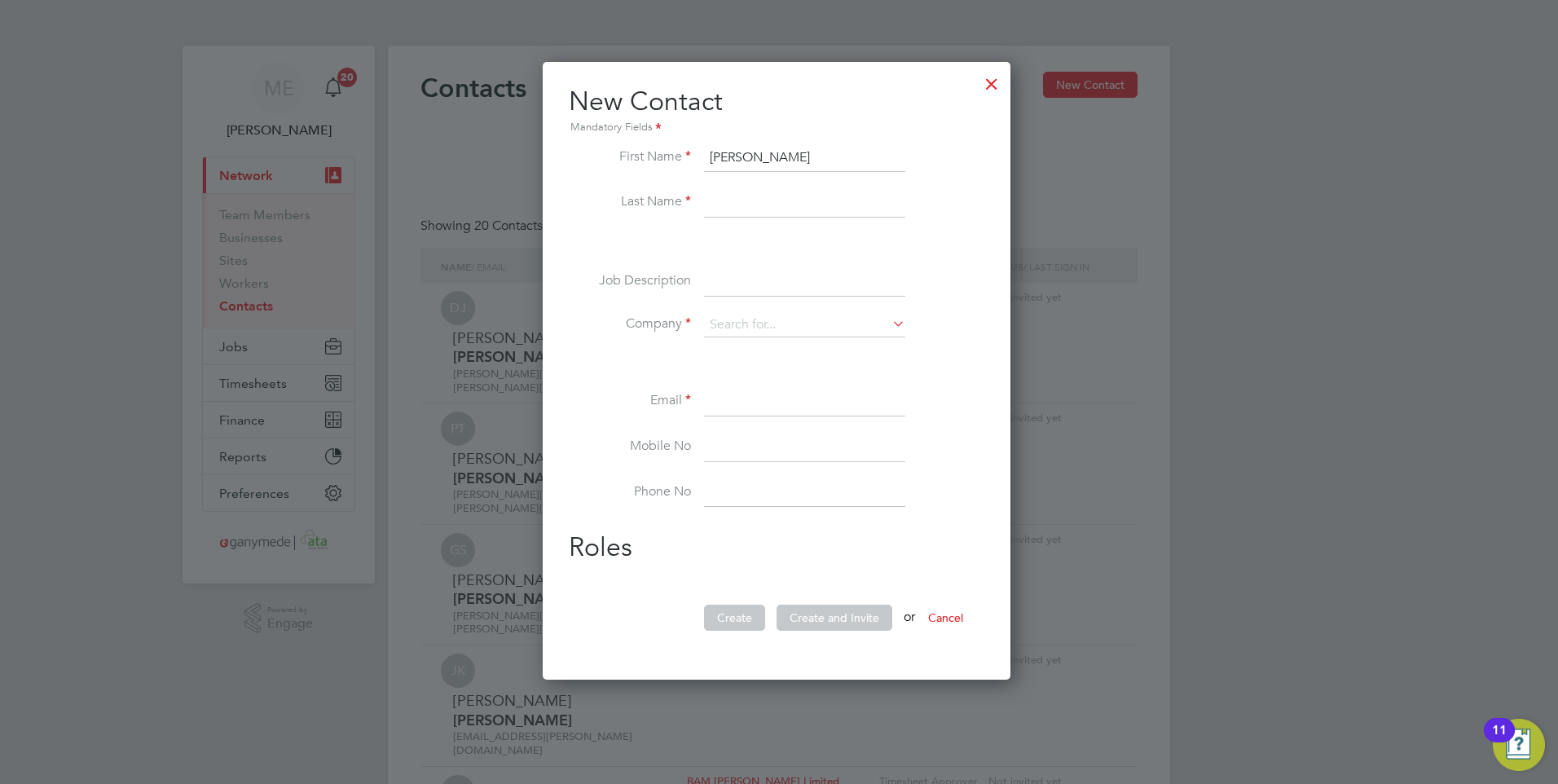
type input "[PERSON_NAME]"
click at [721, 202] on input at bounding box center [804, 202] width 202 height 30
type input "[PERSON_NAME]"
click at [725, 325] on input at bounding box center [804, 325] width 202 height 25
click at [735, 337] on li "Story Contracting Limited" at bounding box center [804, 348] width 203 height 22
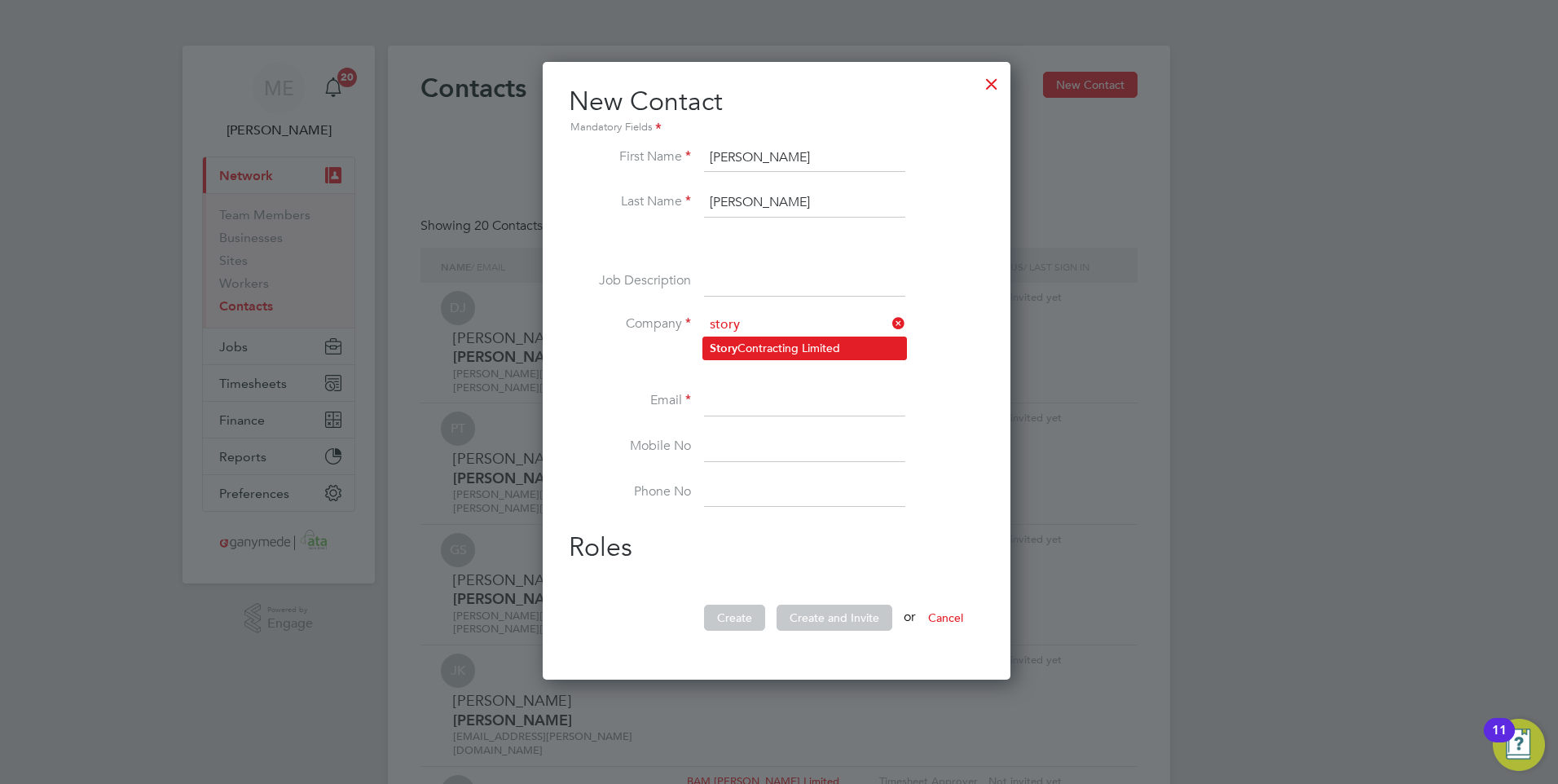
type input "Story Contracting Limited"
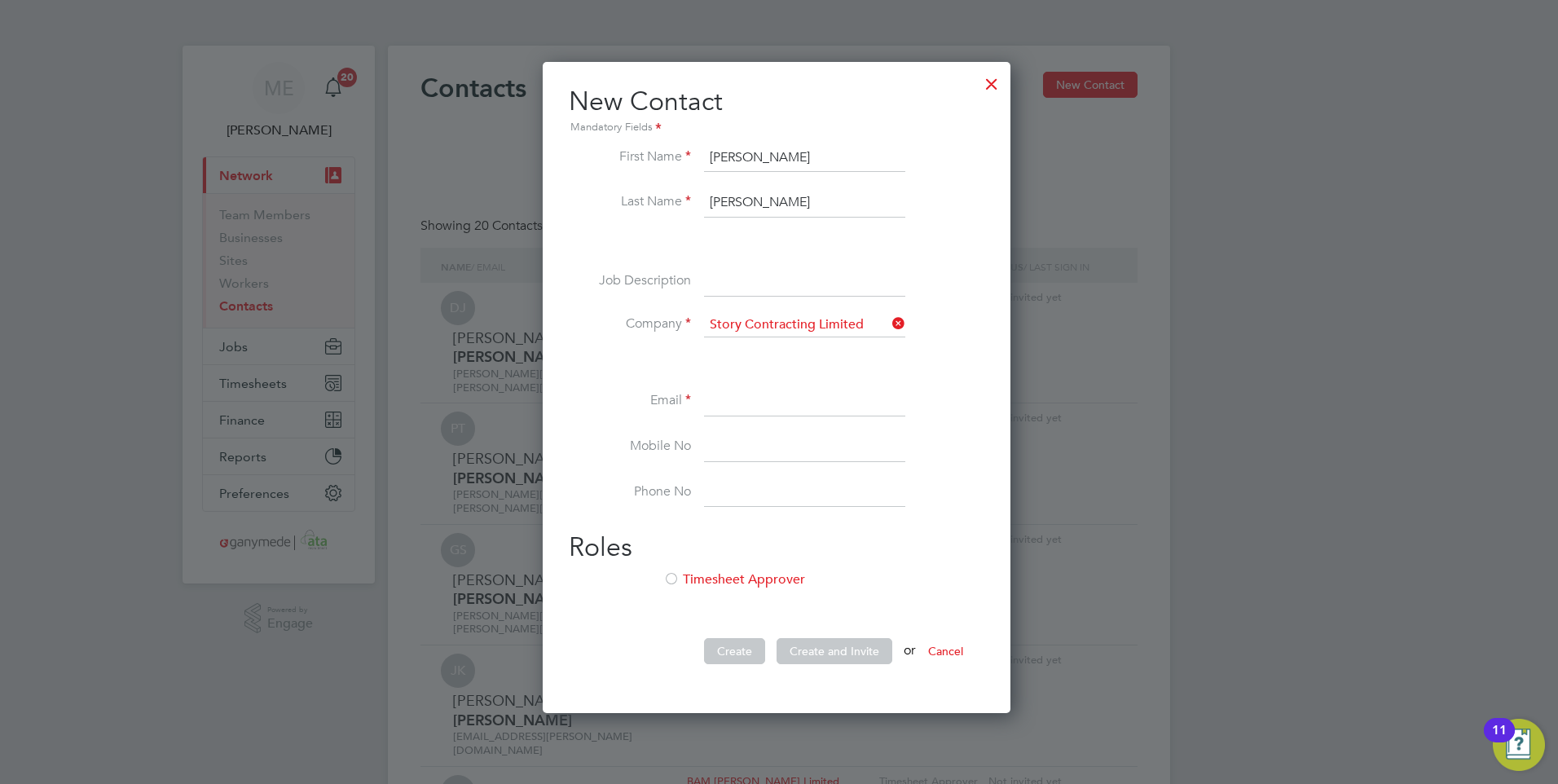
click at [724, 392] on input at bounding box center [804, 401] width 202 height 30
click at [717, 404] on input at bounding box center [804, 401] width 202 height 30
type input "[PERSON_NAME][EMAIL_ADDRESS][PERSON_NAME][DOMAIN_NAME]"
click at [776, 440] on input at bounding box center [804, 447] width 202 height 30
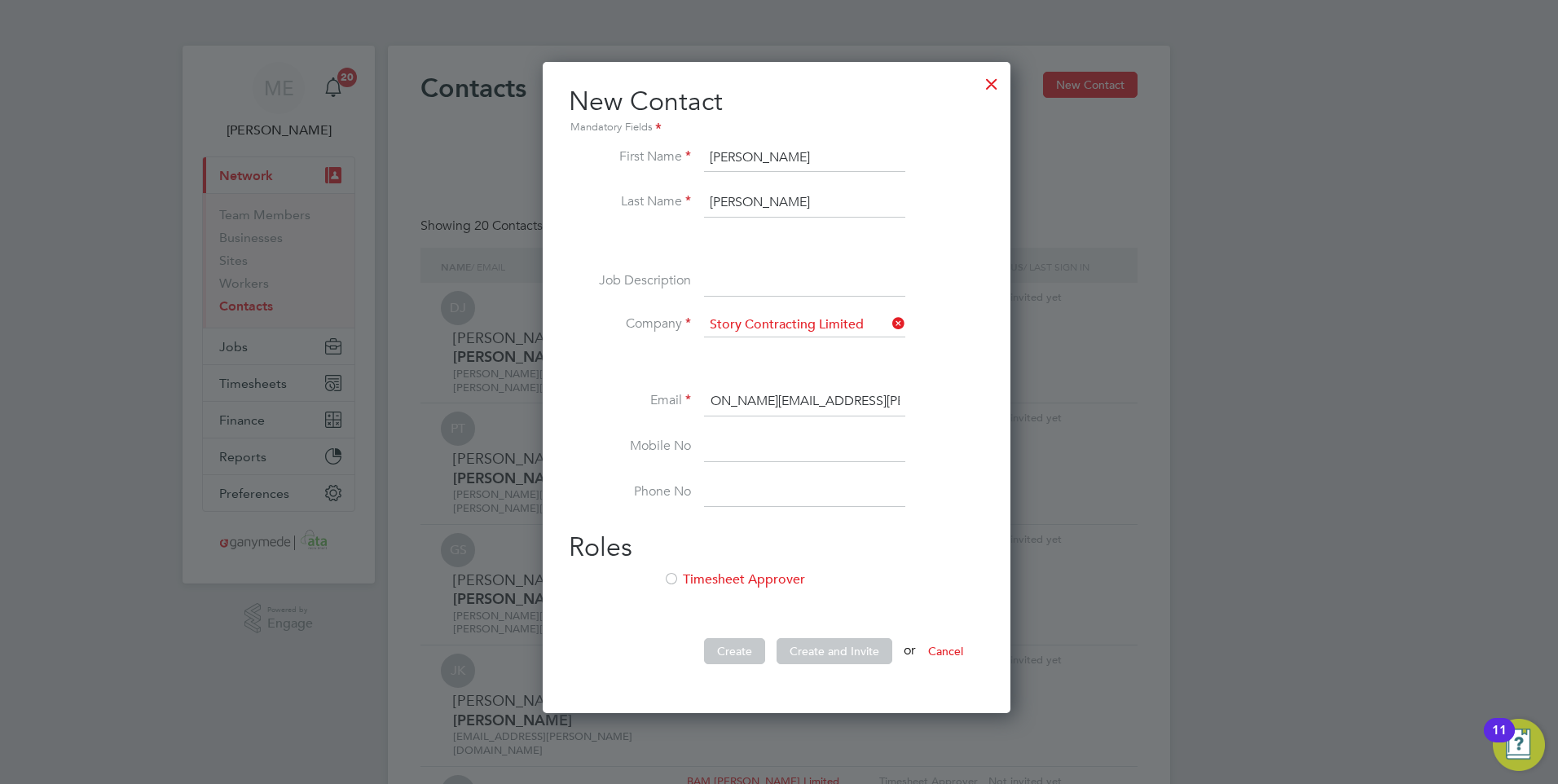
scroll to position [0, 0]
click at [715, 525] on div "First Name [PERSON_NAME] Last Name [PERSON_NAME] Job Description Company Story …" at bounding box center [776, 411] width 416 height 538
click at [677, 576] on div at bounding box center [671, 580] width 16 height 16
click at [744, 652] on button "Create" at bounding box center [734, 650] width 61 height 26
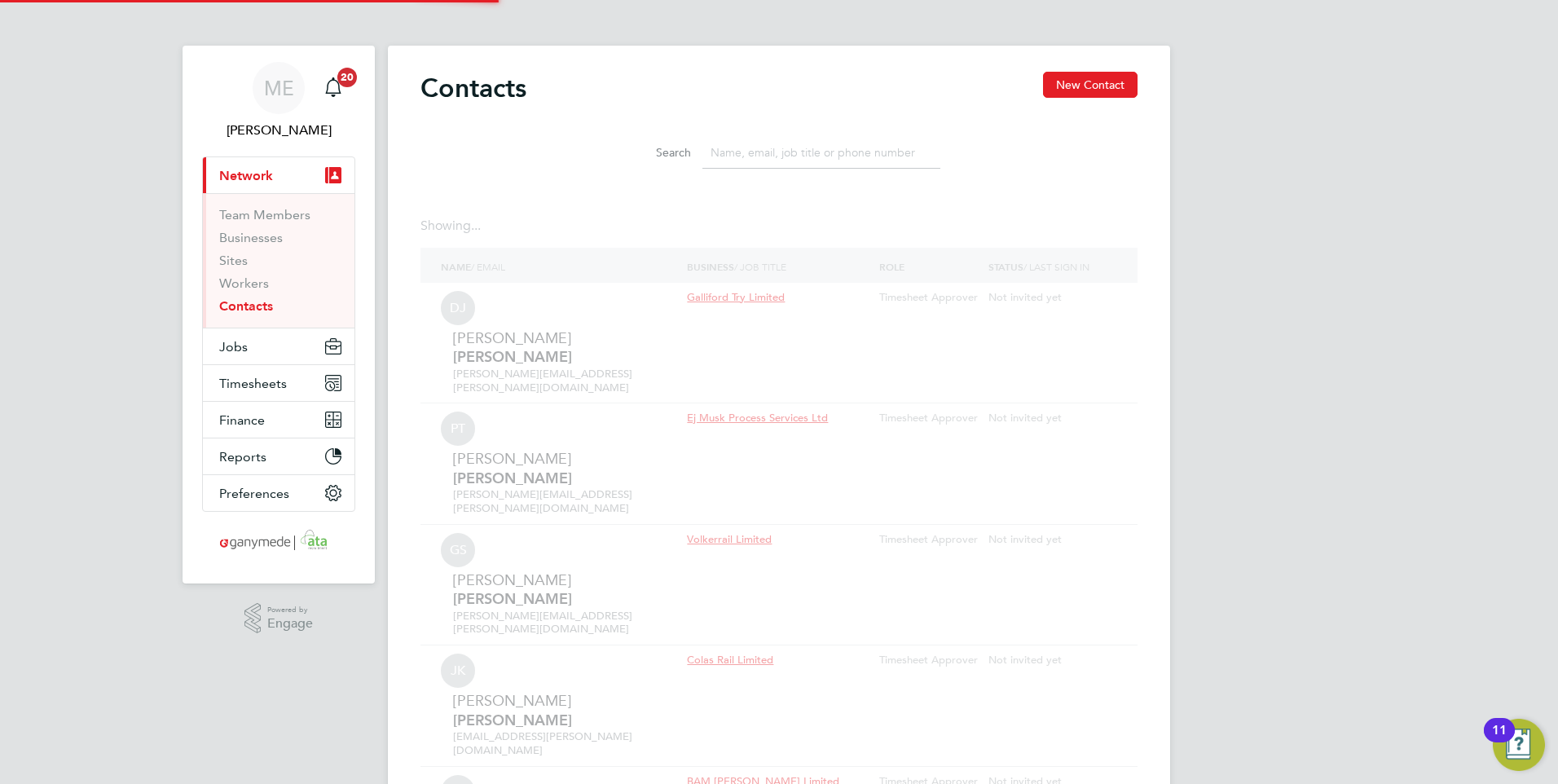
scroll to position [653, 473]
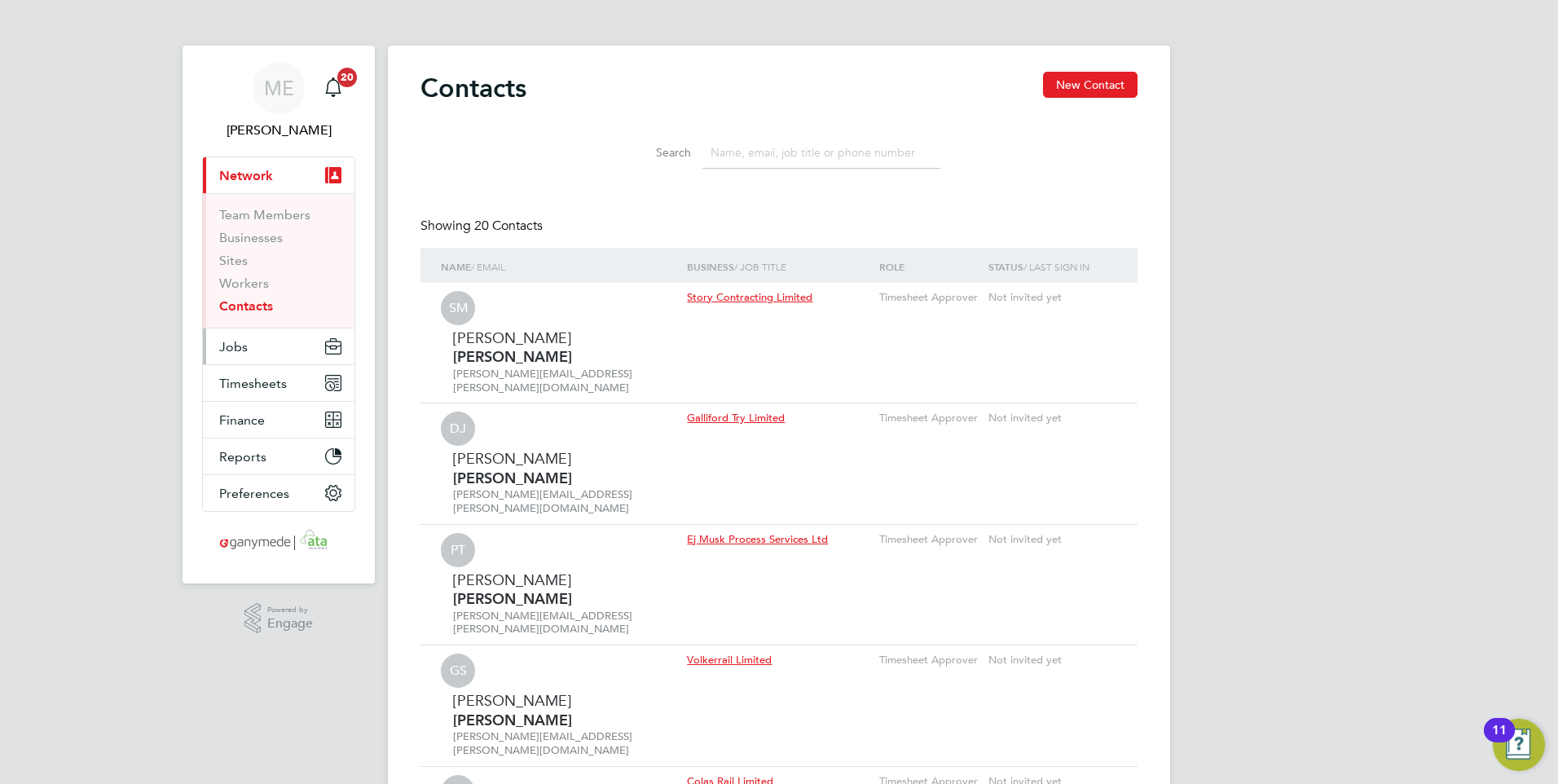
click at [235, 350] on span "Jobs" at bounding box center [234, 346] width 29 height 15
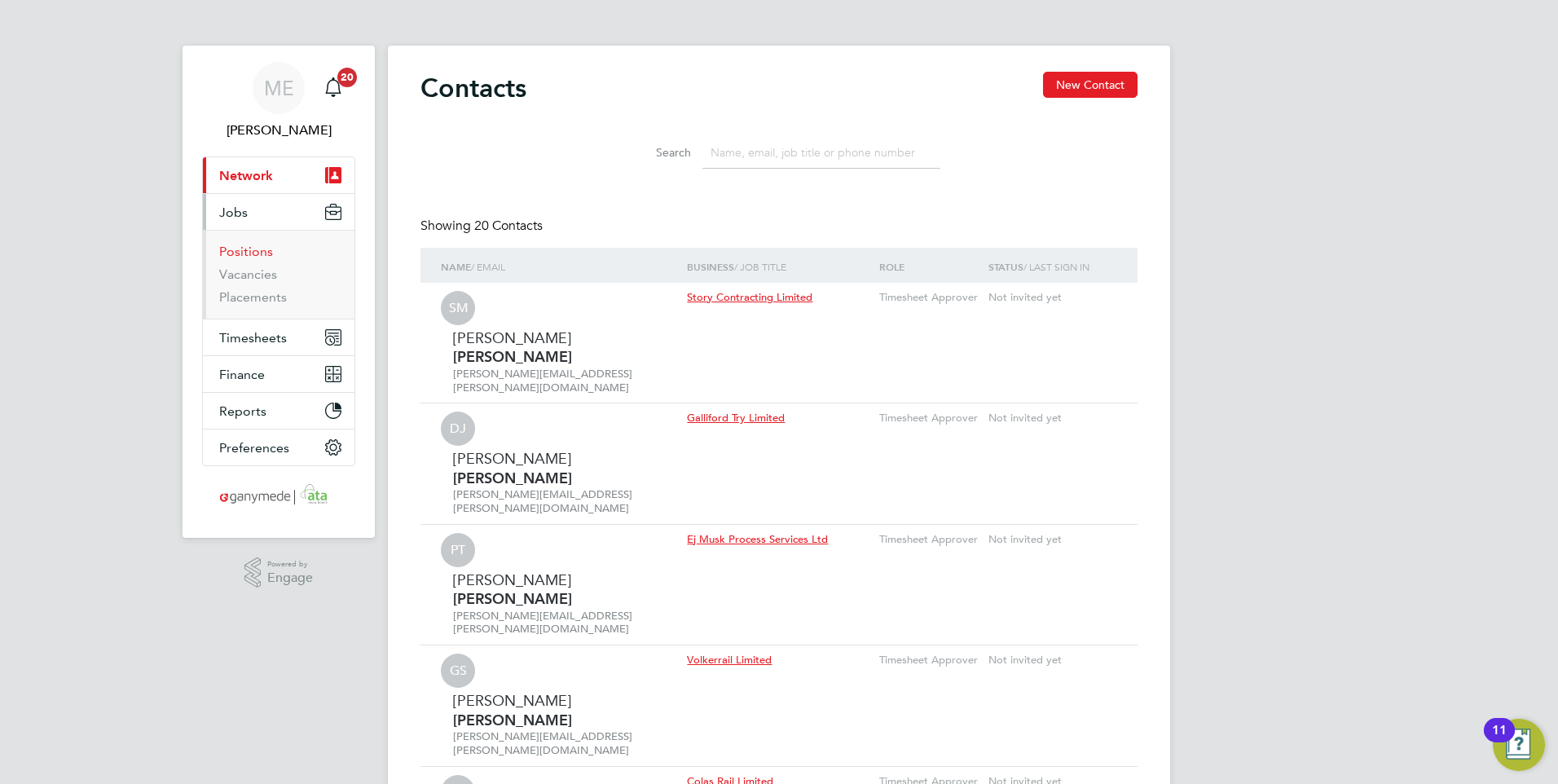
click at [258, 251] on link "Positions" at bounding box center [246, 251] width 54 height 15
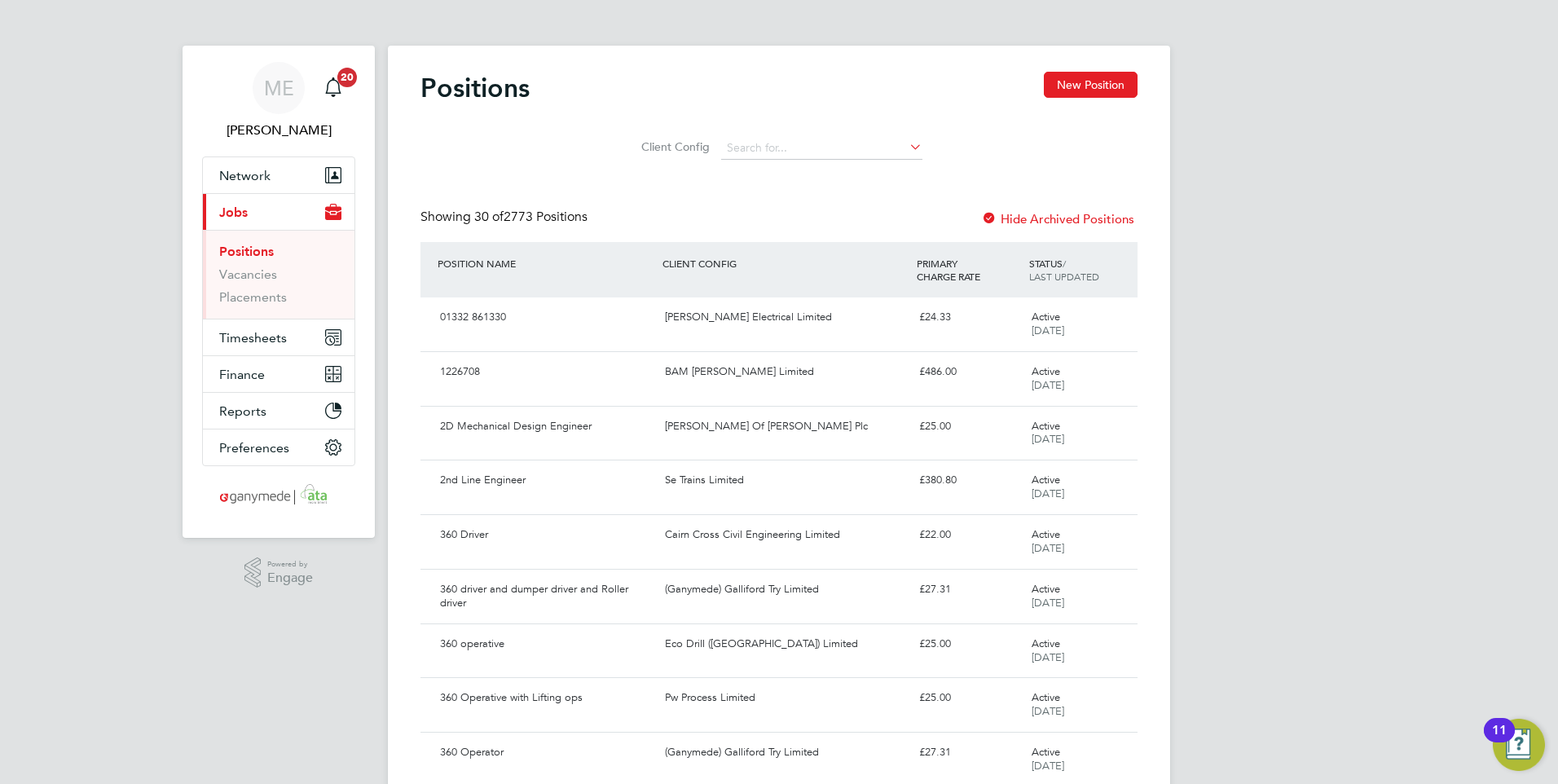
click at [714, 155] on li "Client Config" at bounding box center [780, 148] width 327 height 39
click at [735, 147] on input at bounding box center [822, 148] width 202 height 23
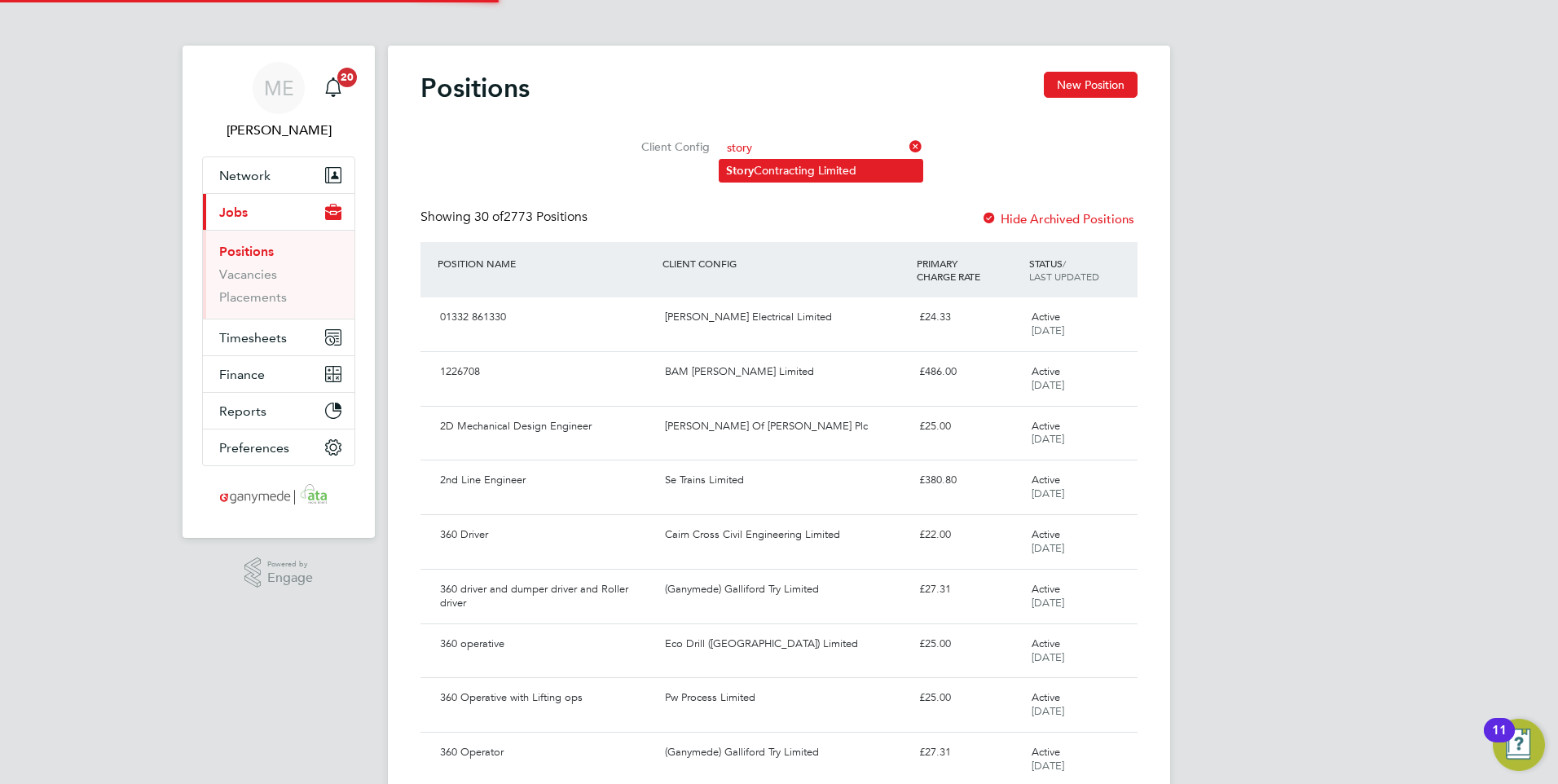
click at [746, 163] on b "Story" at bounding box center [739, 170] width 28 height 14
type input "Story Contracting Limited"
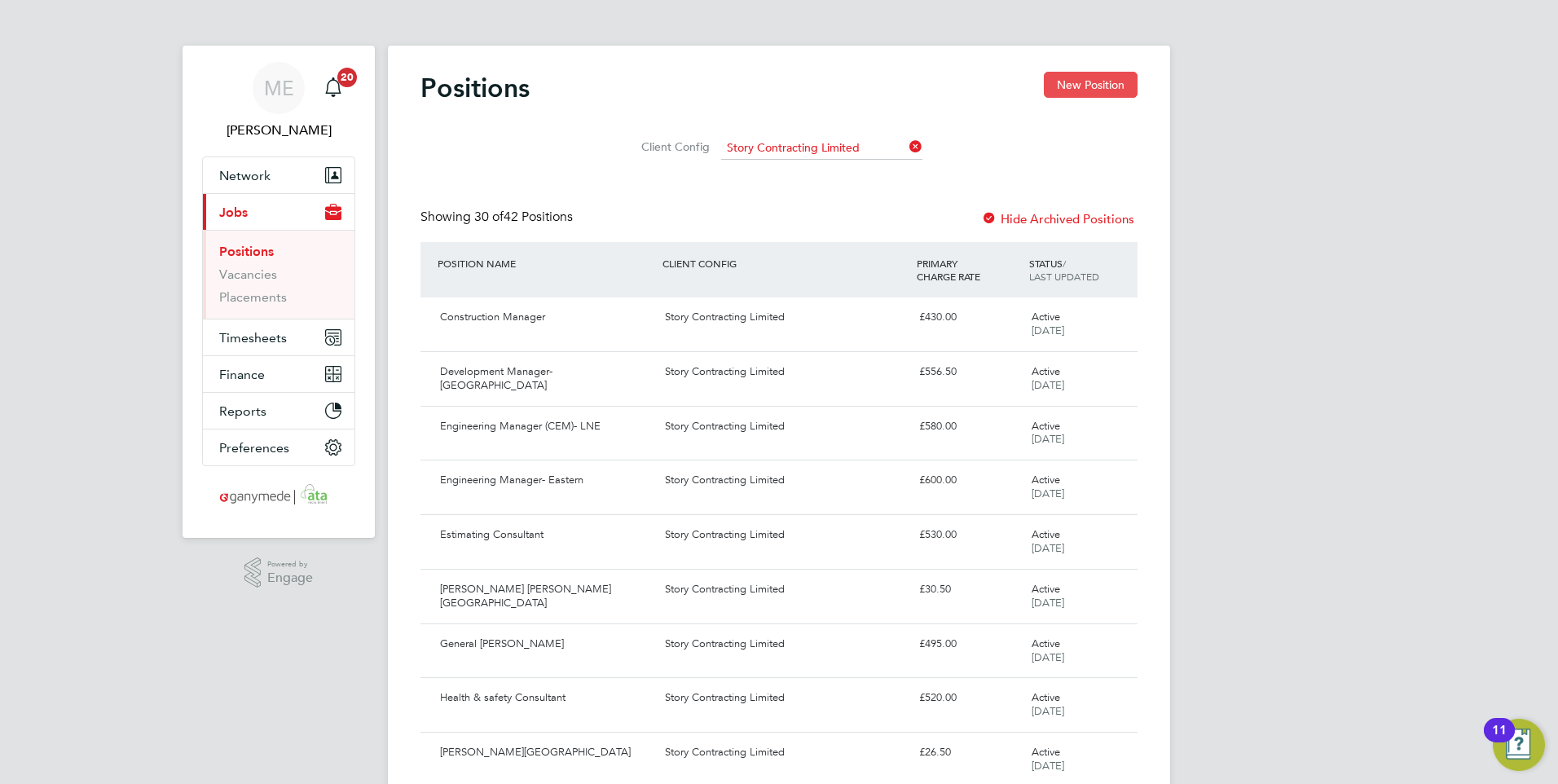
click at [1086, 87] on button "New Position" at bounding box center [1091, 85] width 94 height 26
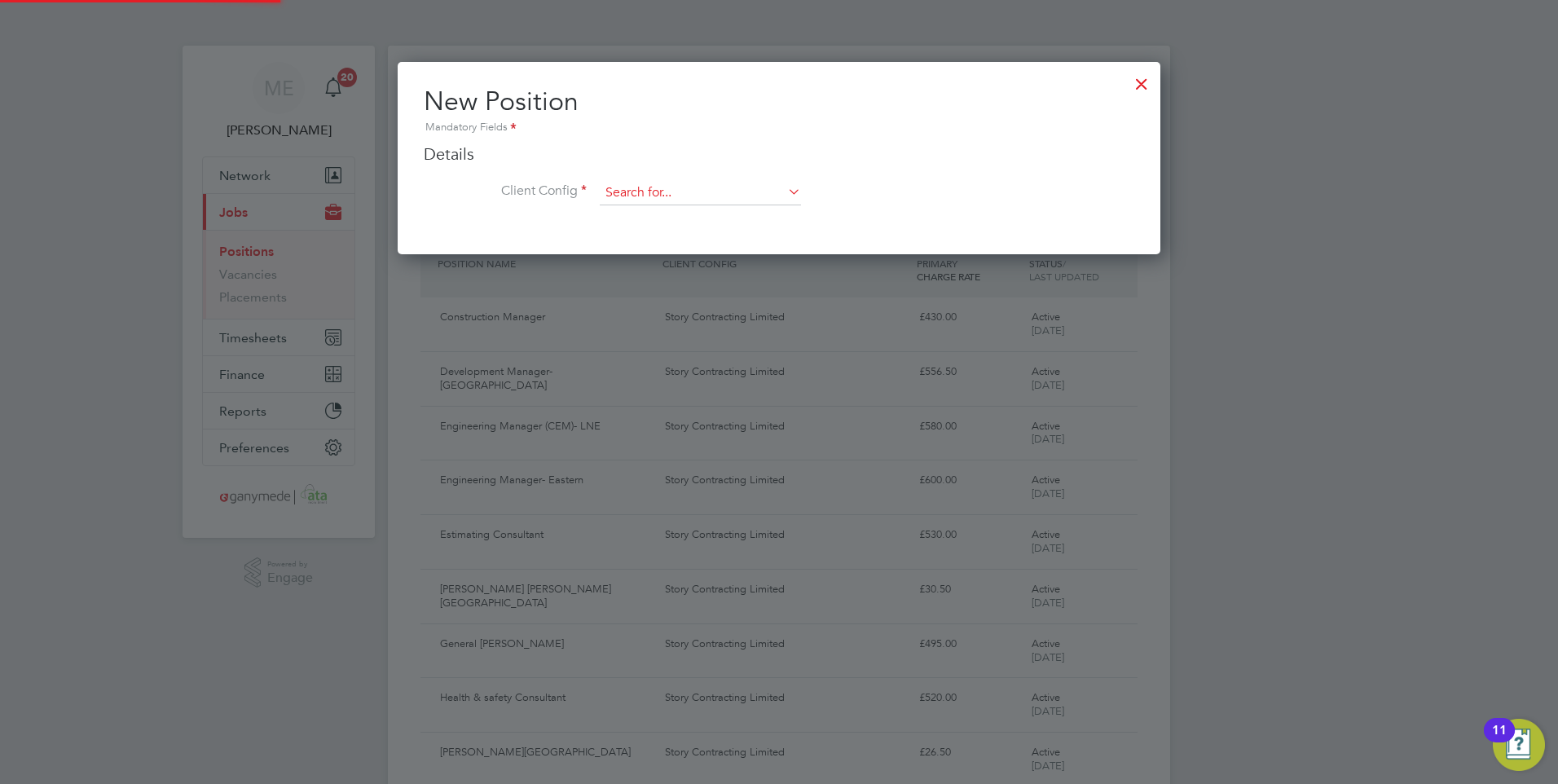
scroll to position [192, 764]
click at [725, 193] on input at bounding box center [700, 193] width 202 height 25
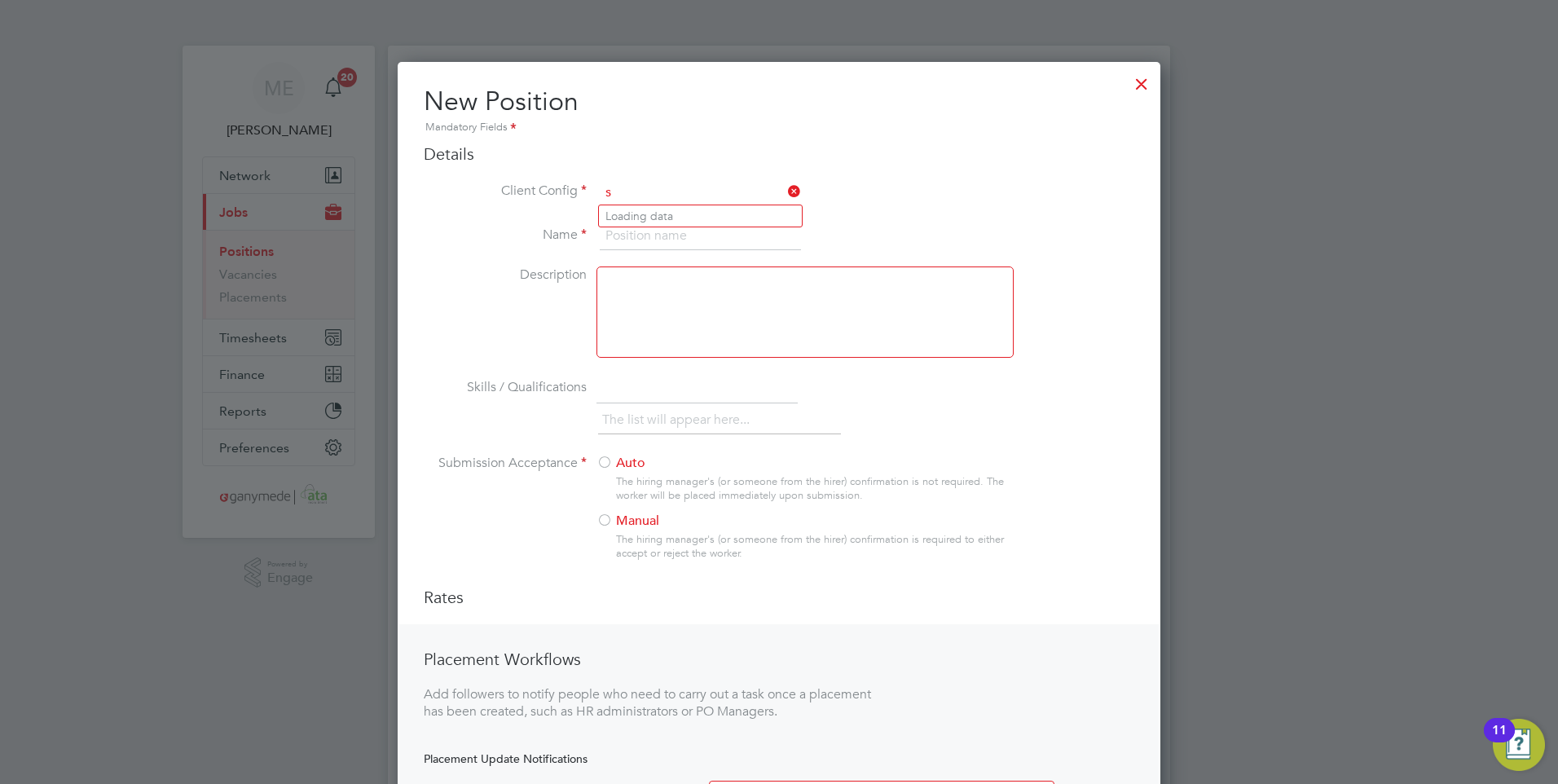
scroll to position [875, 764]
click at [703, 212] on li "Story Contracting Limited" at bounding box center [700, 217] width 203 height 22
type input "Story Contracting Limited"
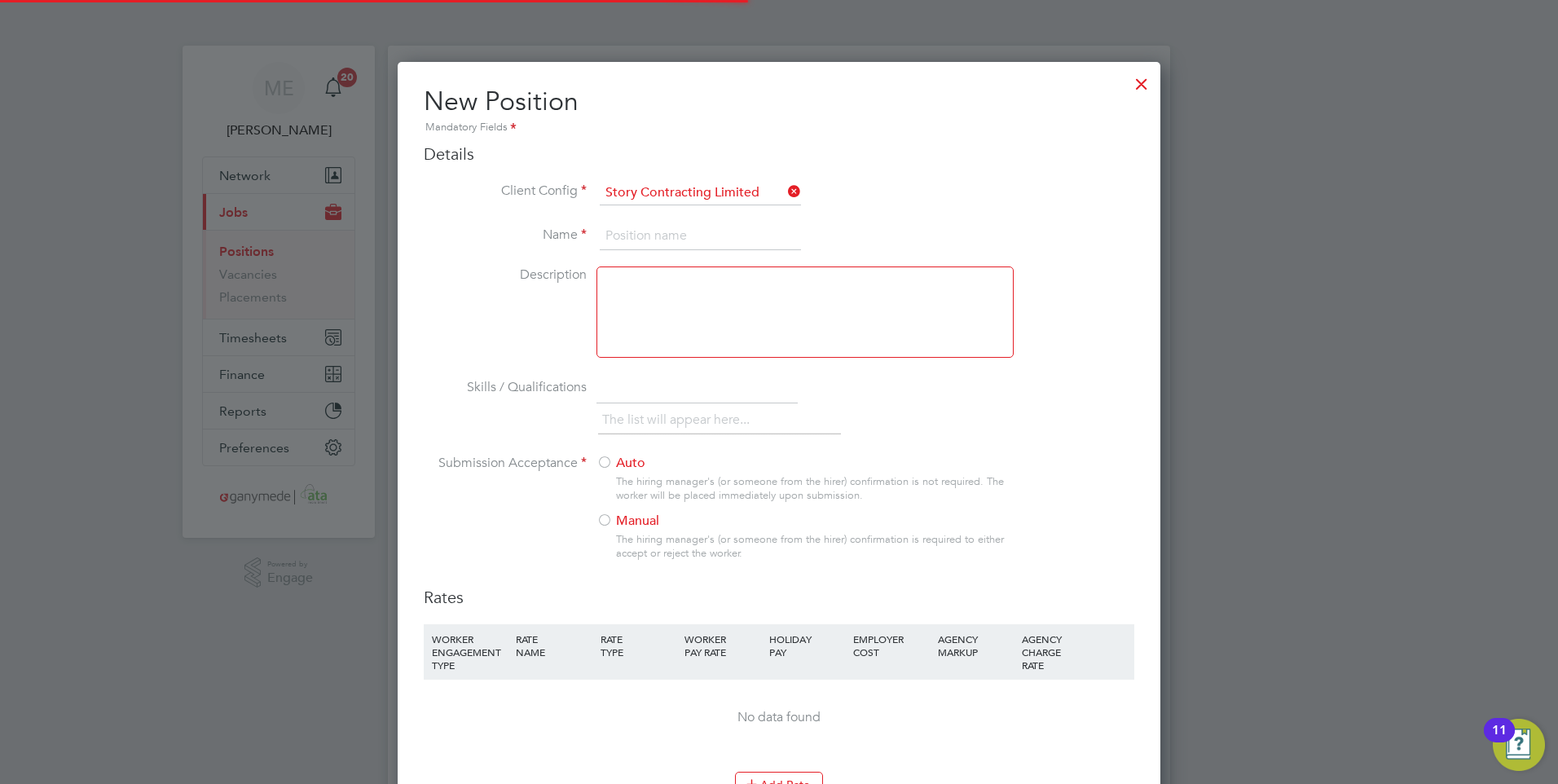
click at [666, 236] on input at bounding box center [700, 236] width 202 height 30
type input "Environmental Advisor"
click at [604, 521] on div at bounding box center [604, 521] width 16 height 16
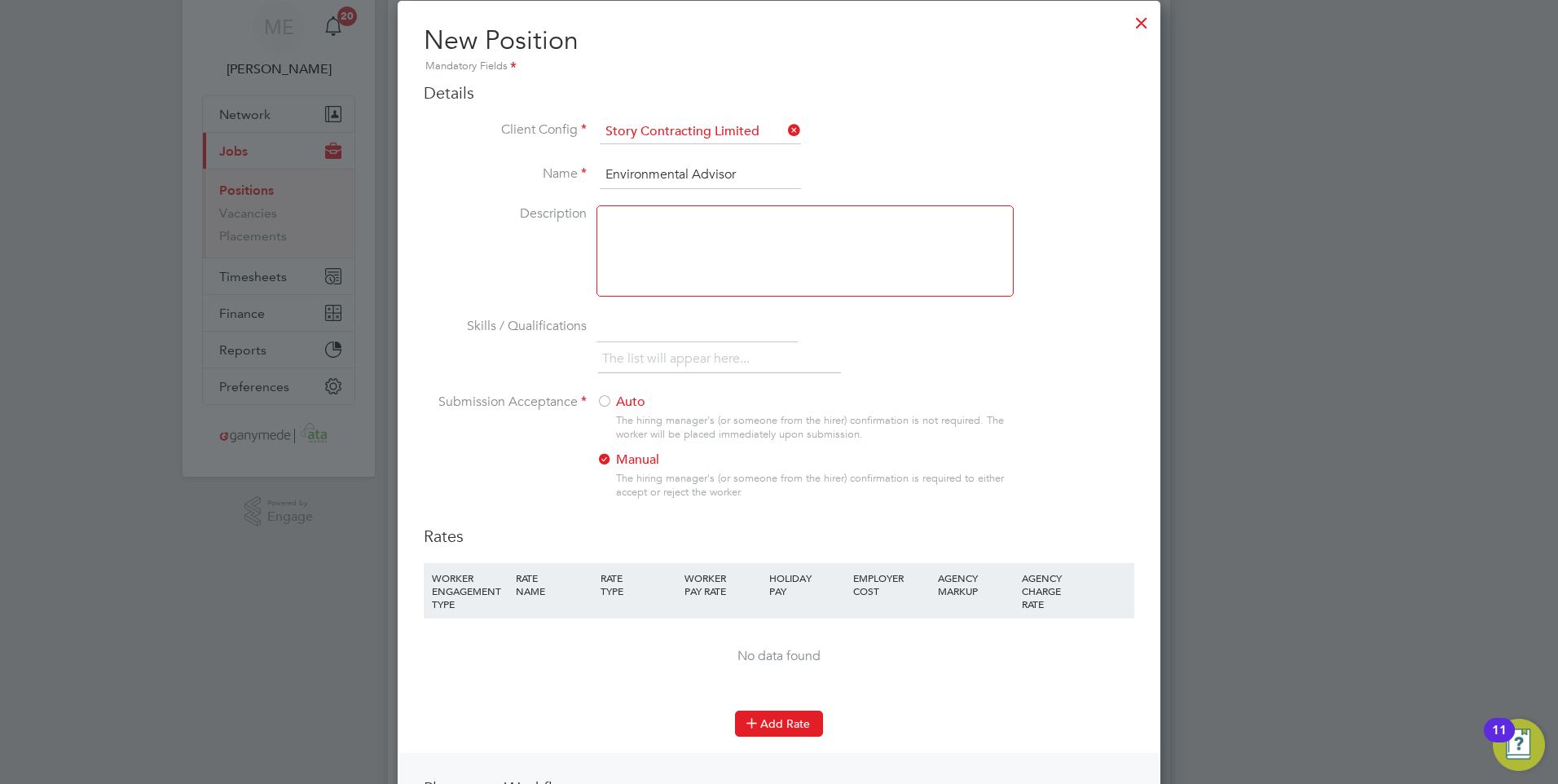
scroll to position [245, 0]
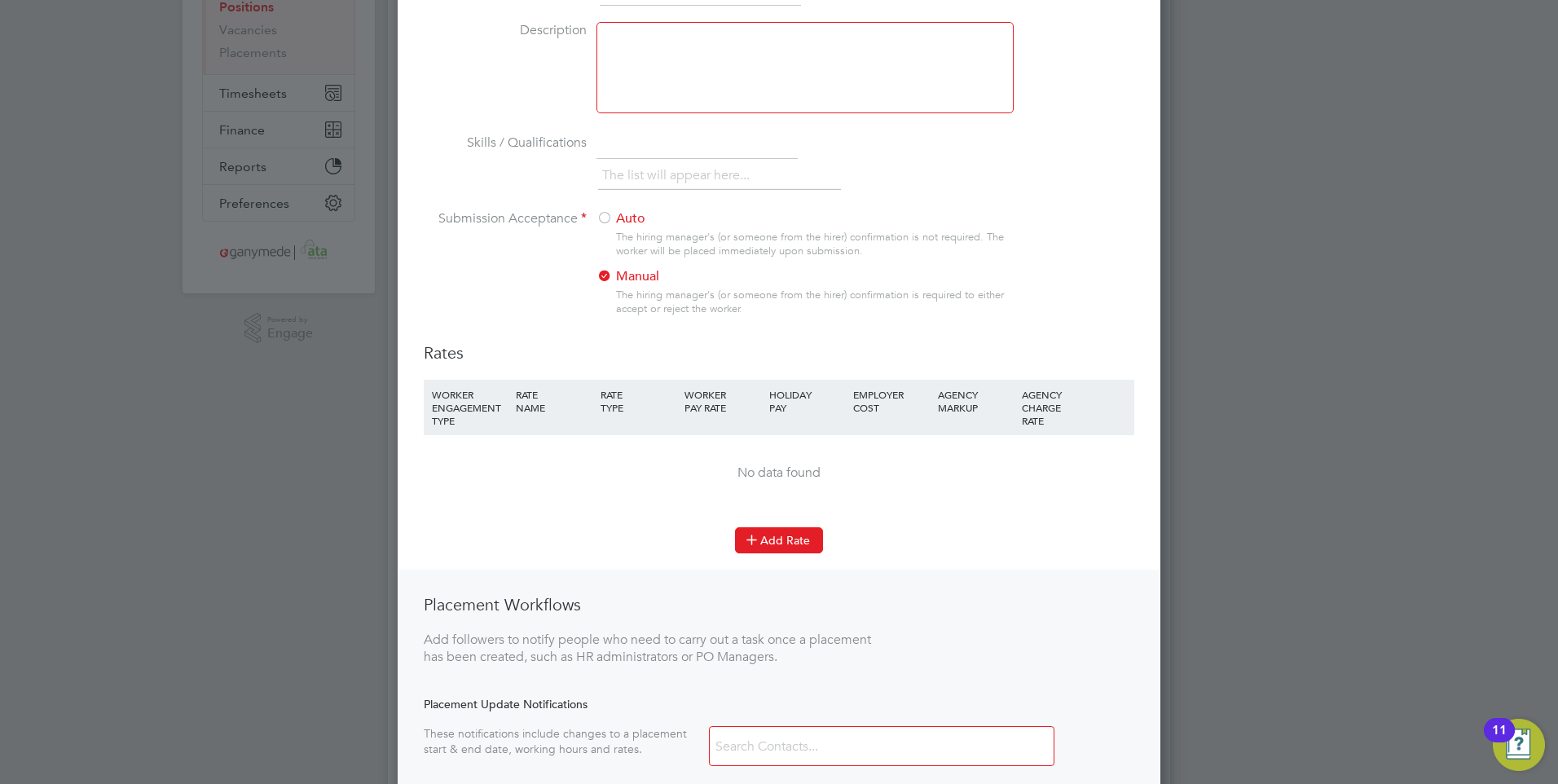
click at [774, 537] on button "Add Rate" at bounding box center [779, 540] width 88 height 26
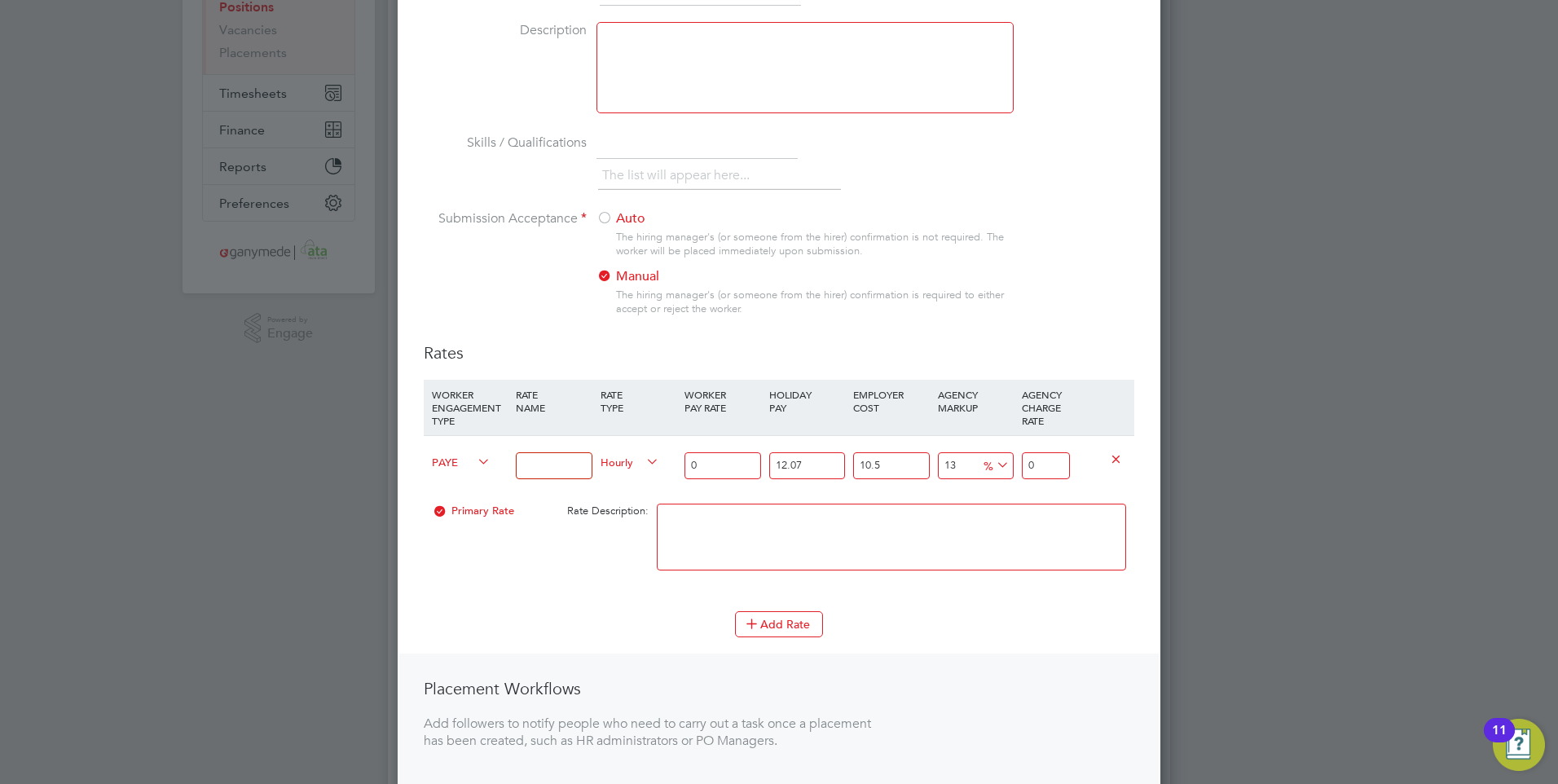
click at [446, 465] on span "PAYE" at bounding box center [461, 461] width 58 height 18
click at [465, 480] on li "Contract" at bounding box center [458, 480] width 66 height 20
click at [627, 462] on span "Hourly" at bounding box center [629, 461] width 58 height 18
click at [645, 494] on li "DAILY" at bounding box center [630, 500] width 71 height 20
click at [545, 458] on input at bounding box center [553, 466] width 75 height 27
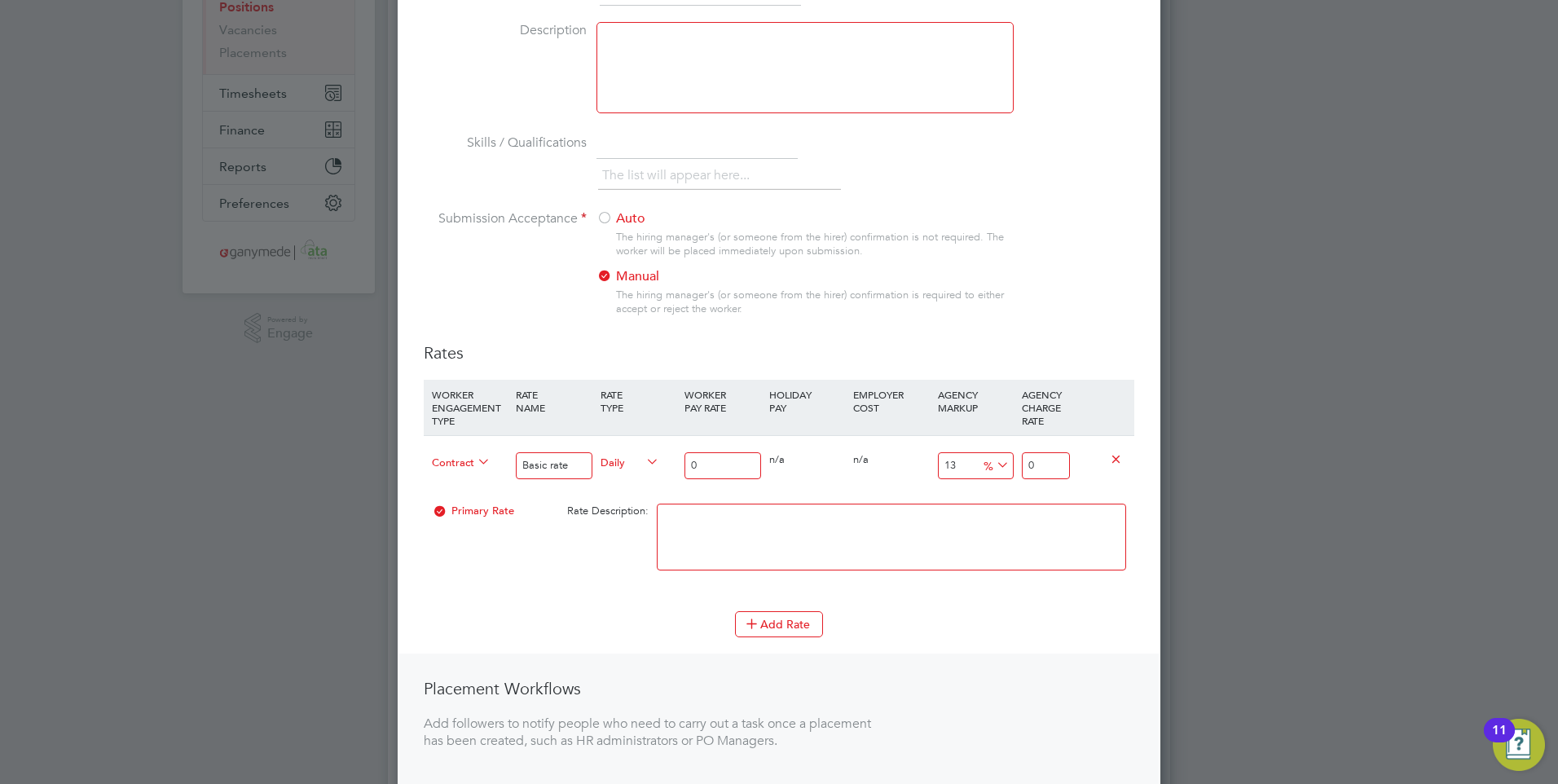
type input "Basic rate"
drag, startPoint x: 690, startPoint y: 452, endPoint x: 701, endPoint y: 457, distance: 12.1
click at [700, 457] on input "0" at bounding box center [721, 466] width 75 height 27
type input "6"
type input "6.78"
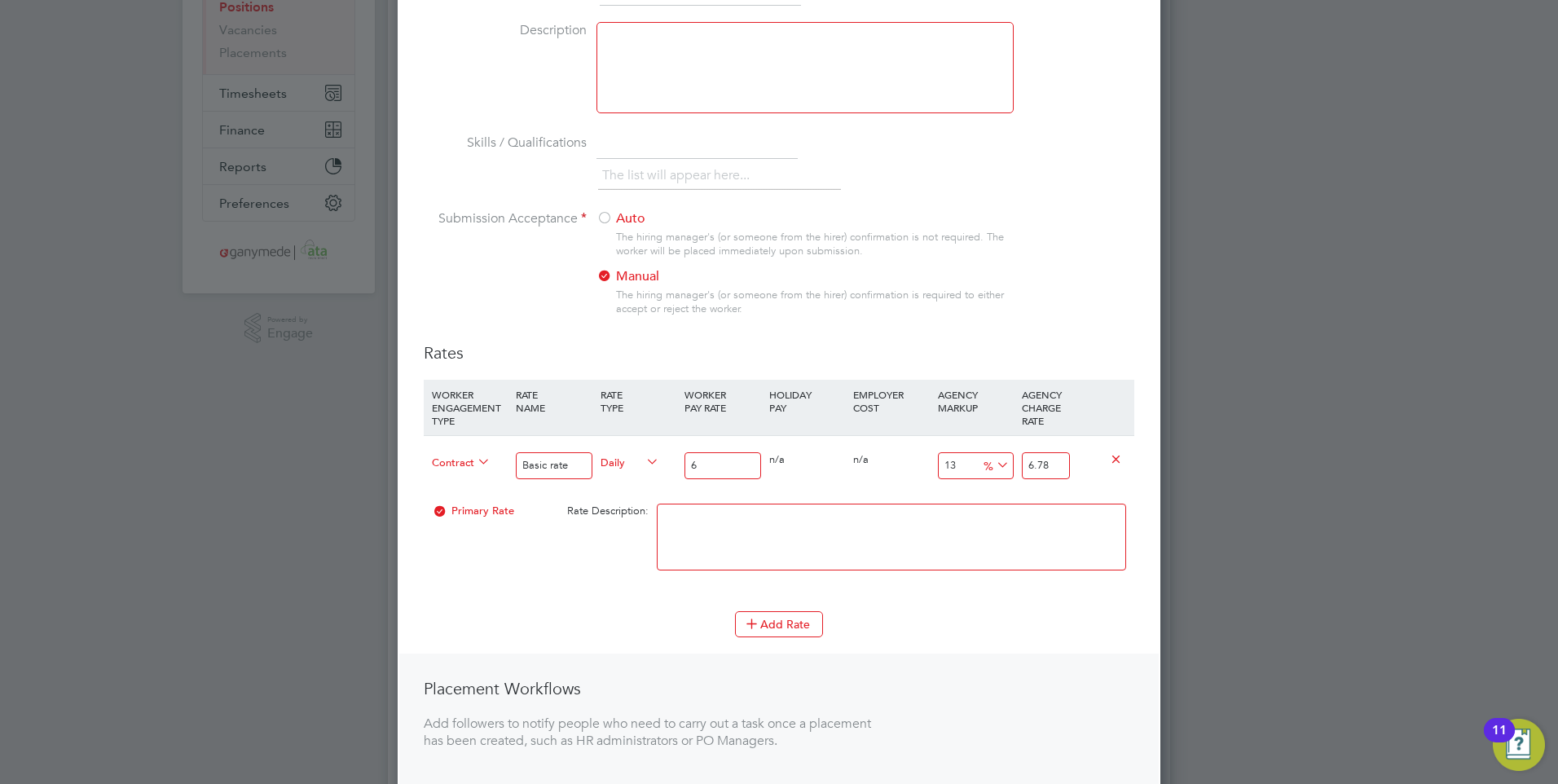
type input "62"
type input "70.06"
type input "625"
type input "706.25"
type input "625.00"
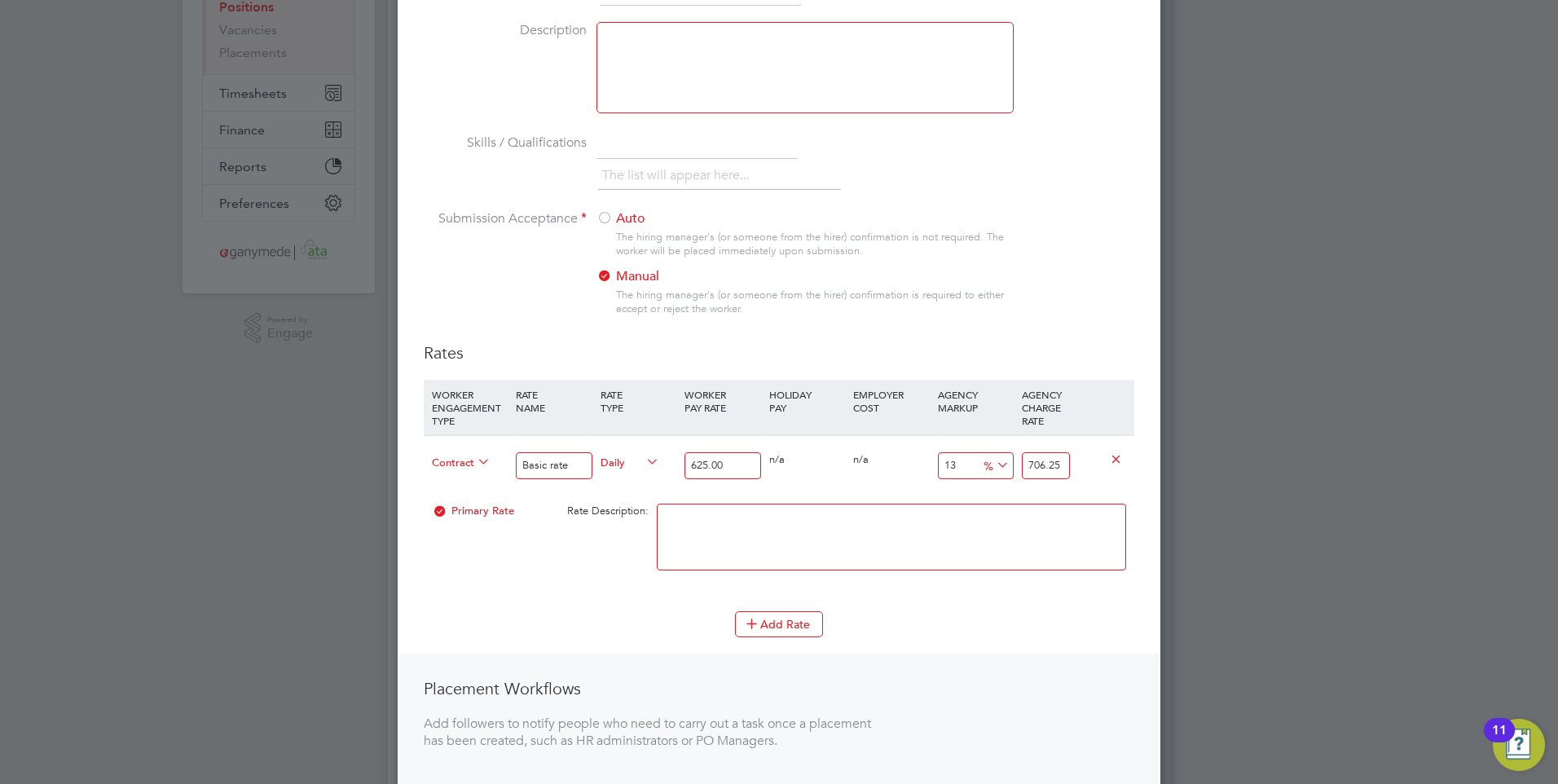
drag, startPoint x: 1061, startPoint y: 465, endPoint x: 1005, endPoint y: 465, distance: 56.0
click at [1005, 465] on div "Contract Basic rate Daily 625.00 0 n/a 0 n/a 13 81.25 % 706.25" at bounding box center [778, 465] width 710 height 60
type input "-99.04"
type input "6"
type input "-89.44"
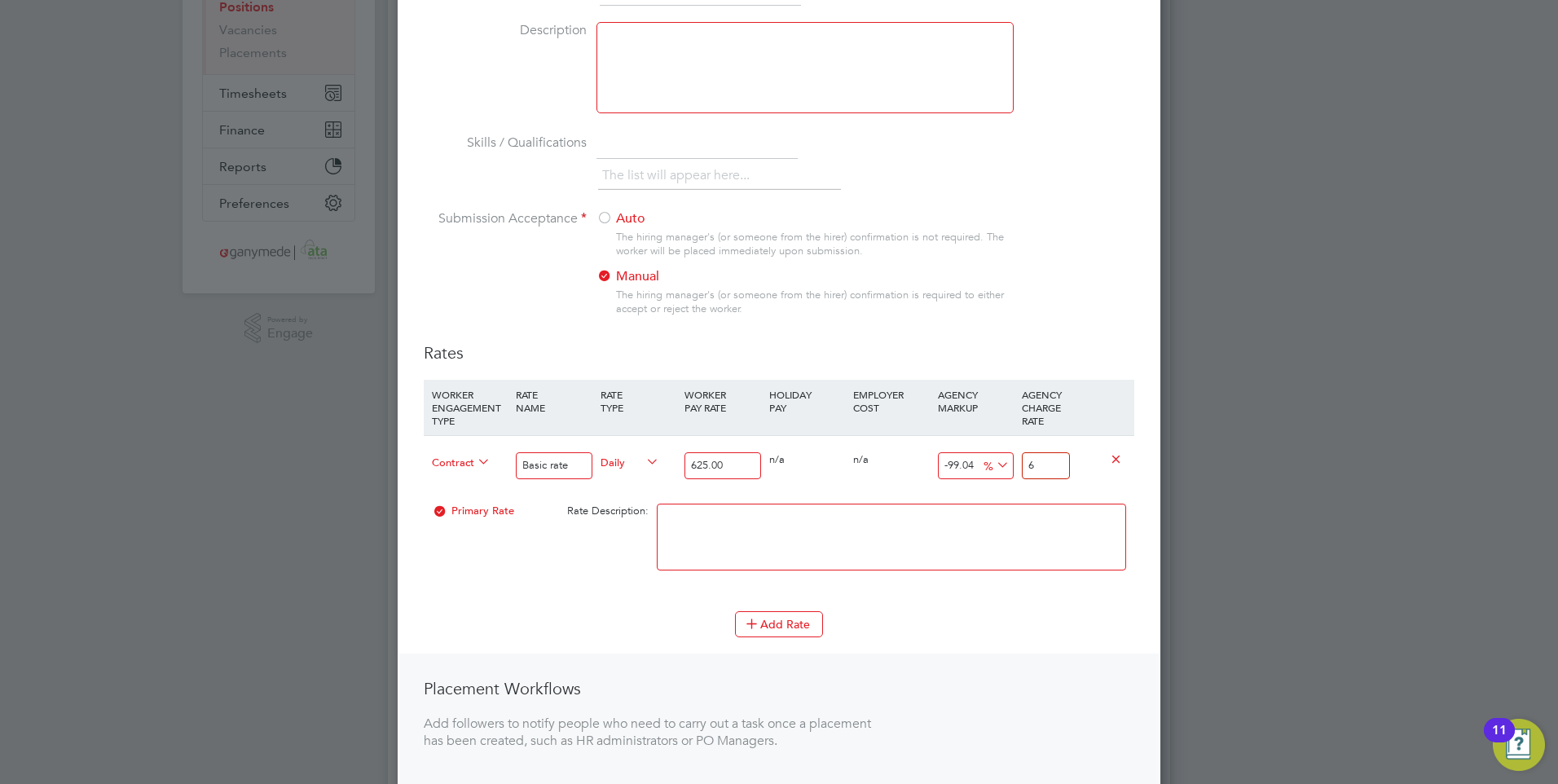
type input "66"
type input "5.92"
type input "662"
type input "6"
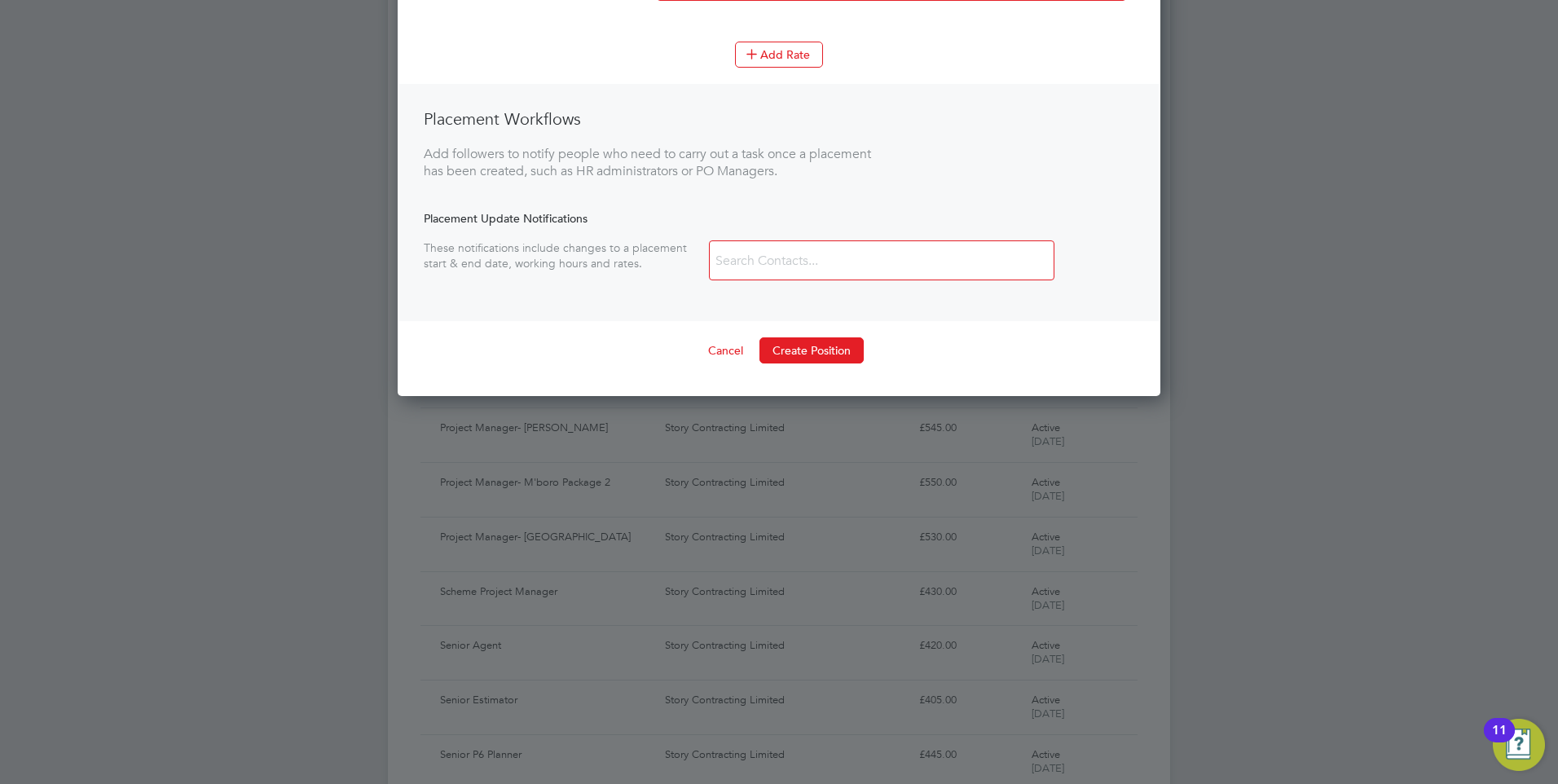
scroll to position [814, 0]
type input "662.50"
click at [793, 348] on button "Create Position" at bounding box center [811, 349] width 104 height 26
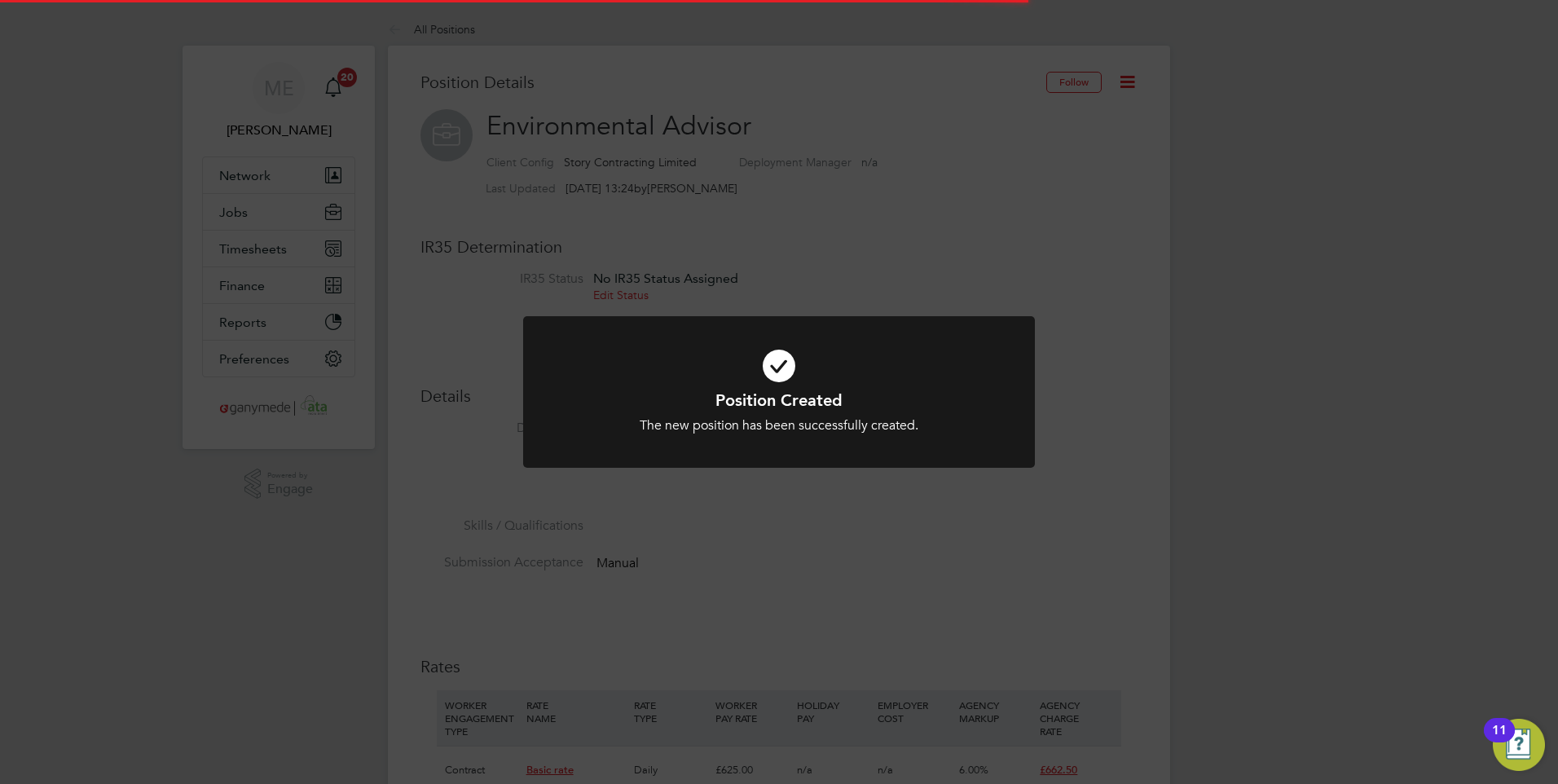
drag, startPoint x: 754, startPoint y: 397, endPoint x: 611, endPoint y: 351, distance: 150.2
click at [753, 397] on h1 "Position Created" at bounding box center [779, 400] width 423 height 21
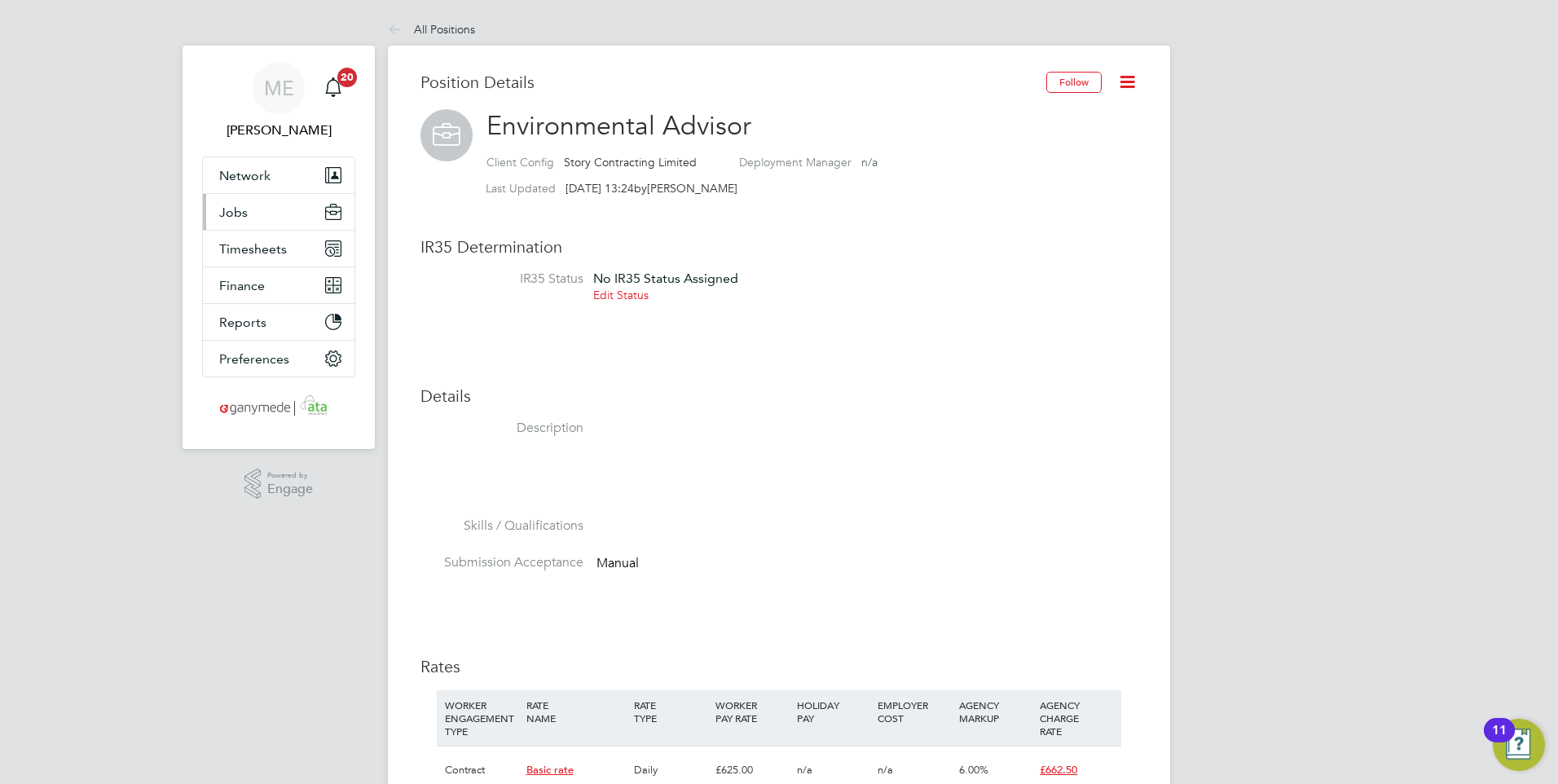
click at [258, 207] on button "Jobs" at bounding box center [279, 212] width 152 height 36
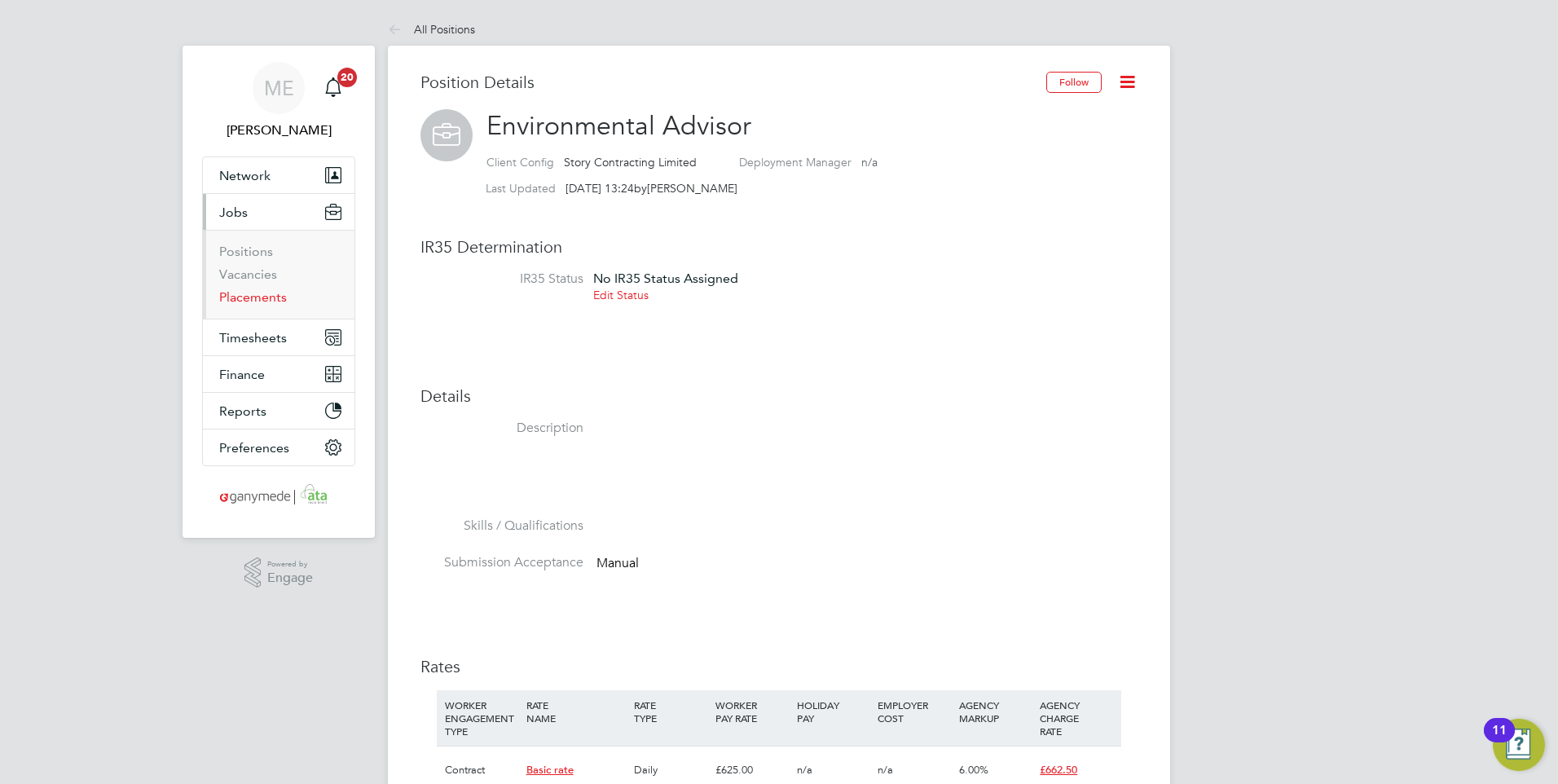
click at [250, 292] on link "Placements" at bounding box center [253, 297] width 68 height 15
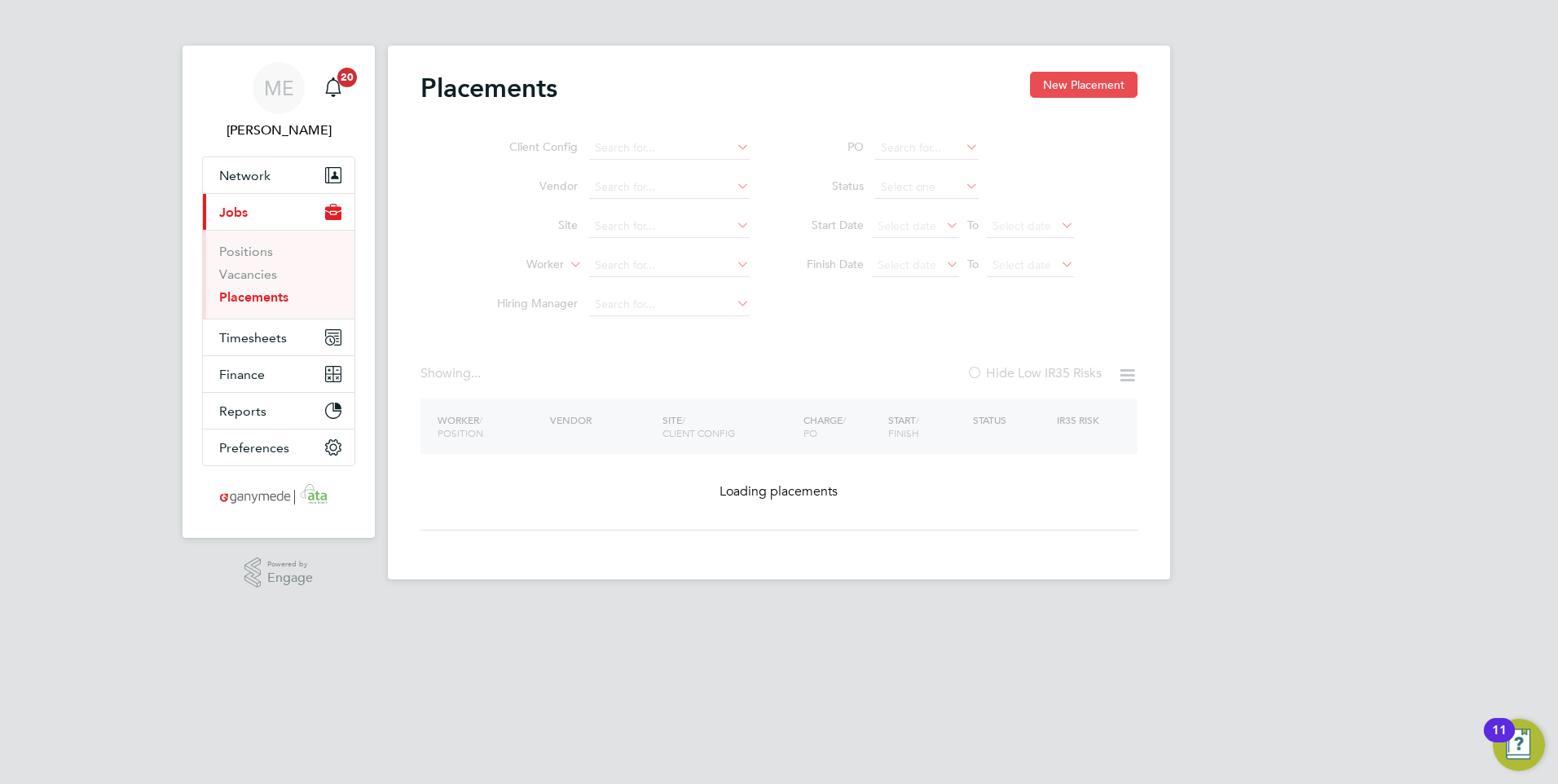
click at [1064, 80] on button "New Placement" at bounding box center [1083, 85] width 108 height 26
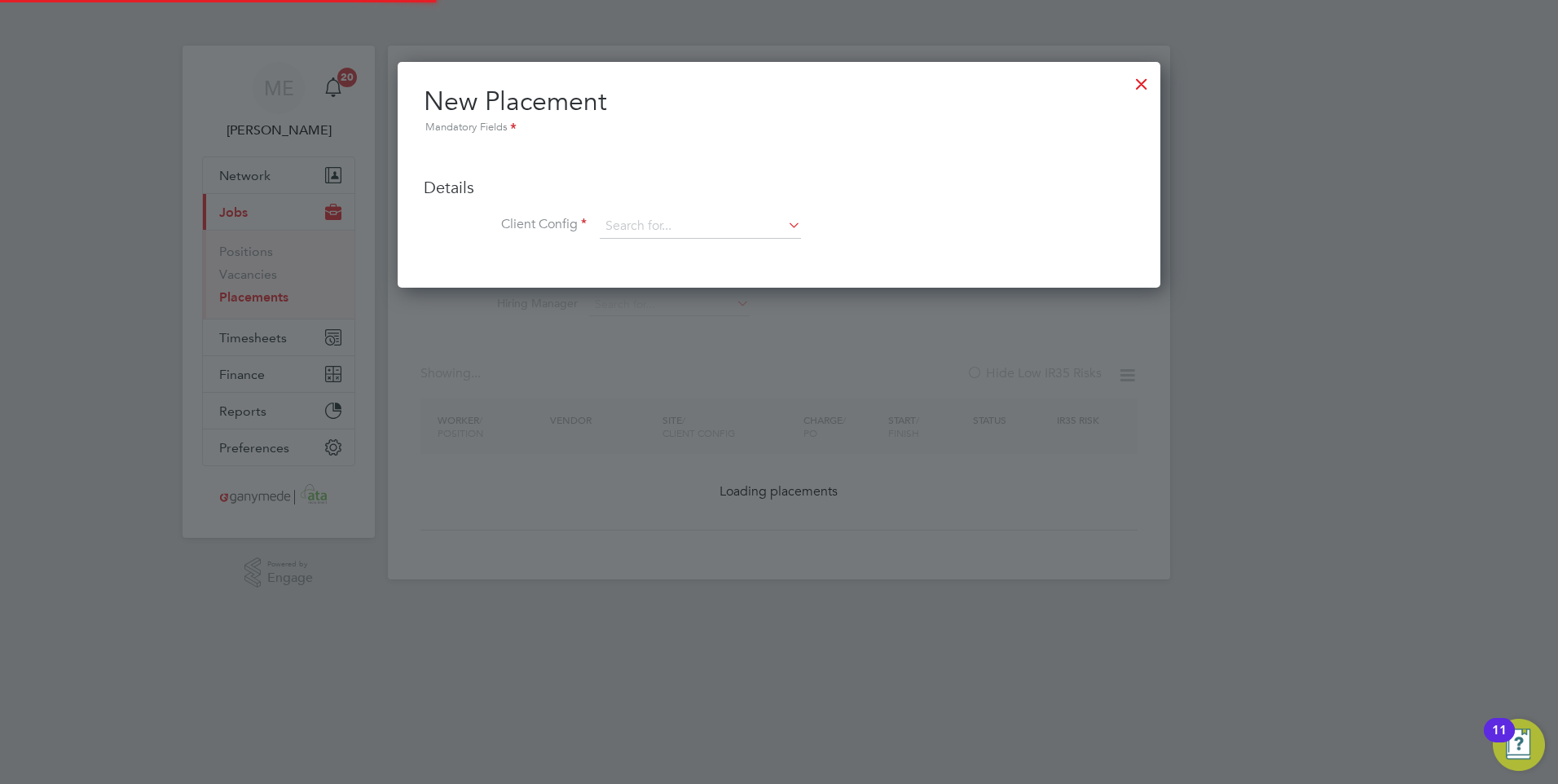
scroll to position [226, 764]
click at [650, 224] on input at bounding box center [700, 226] width 202 height 25
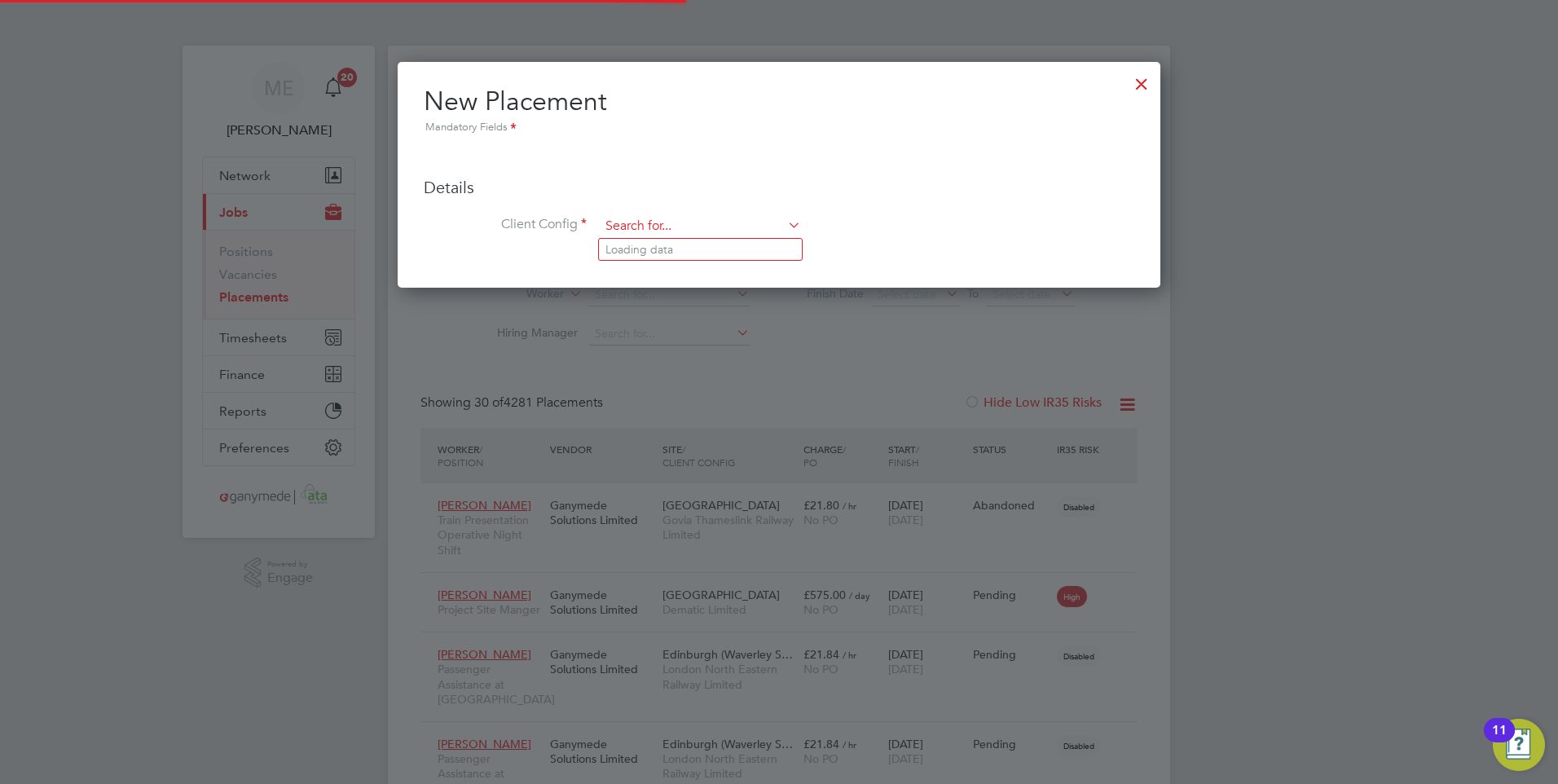
scroll to position [47, 141]
click at [666, 239] on li "Story Contracting Limited" at bounding box center [700, 250] width 203 height 22
type input "Story Contracting Limited"
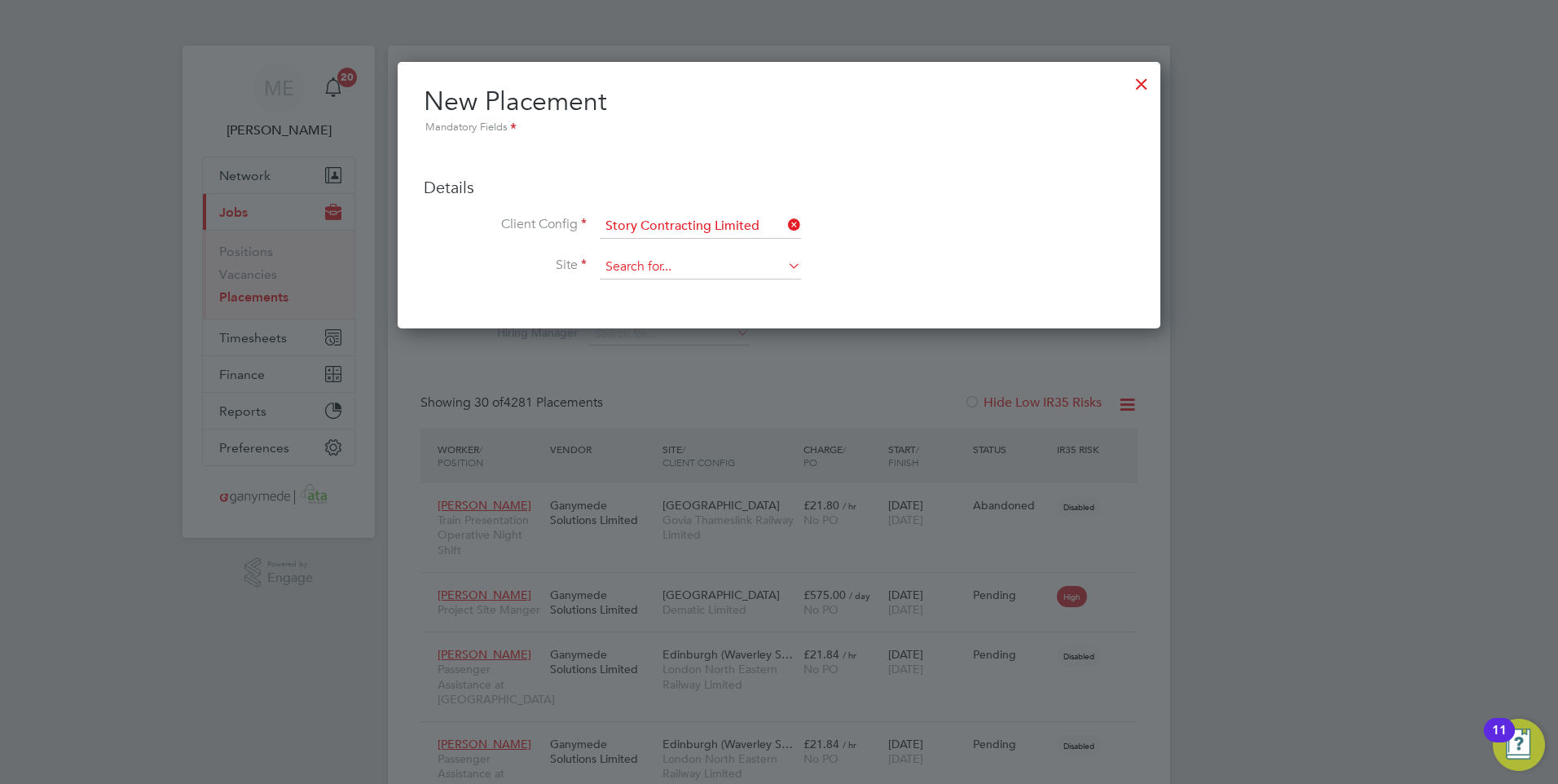
click at [659, 265] on input at bounding box center [700, 267] width 202 height 25
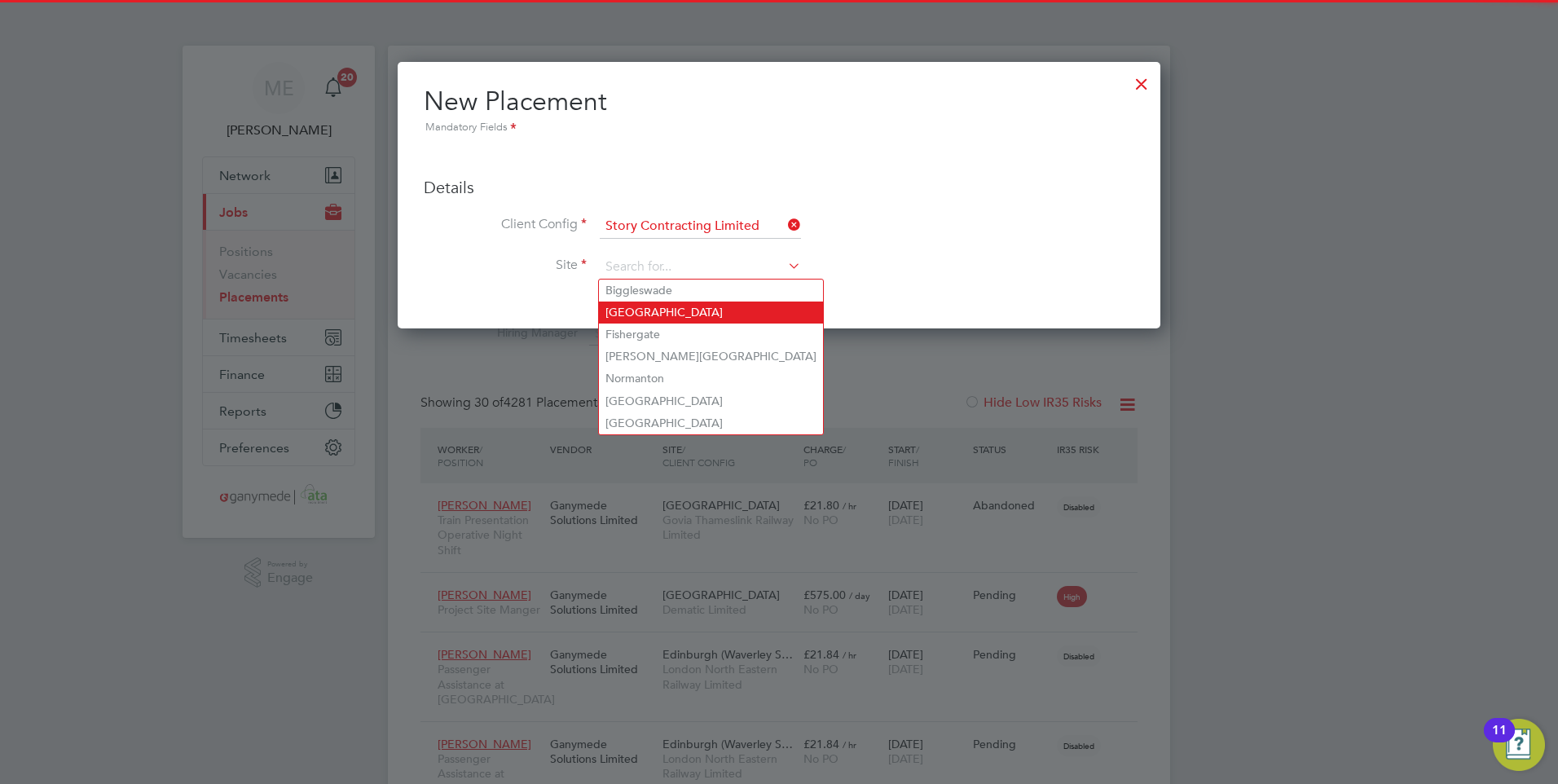
click at [644, 309] on li "[GEOGRAPHIC_DATA]" at bounding box center [710, 312] width 224 height 22
type input "[GEOGRAPHIC_DATA]"
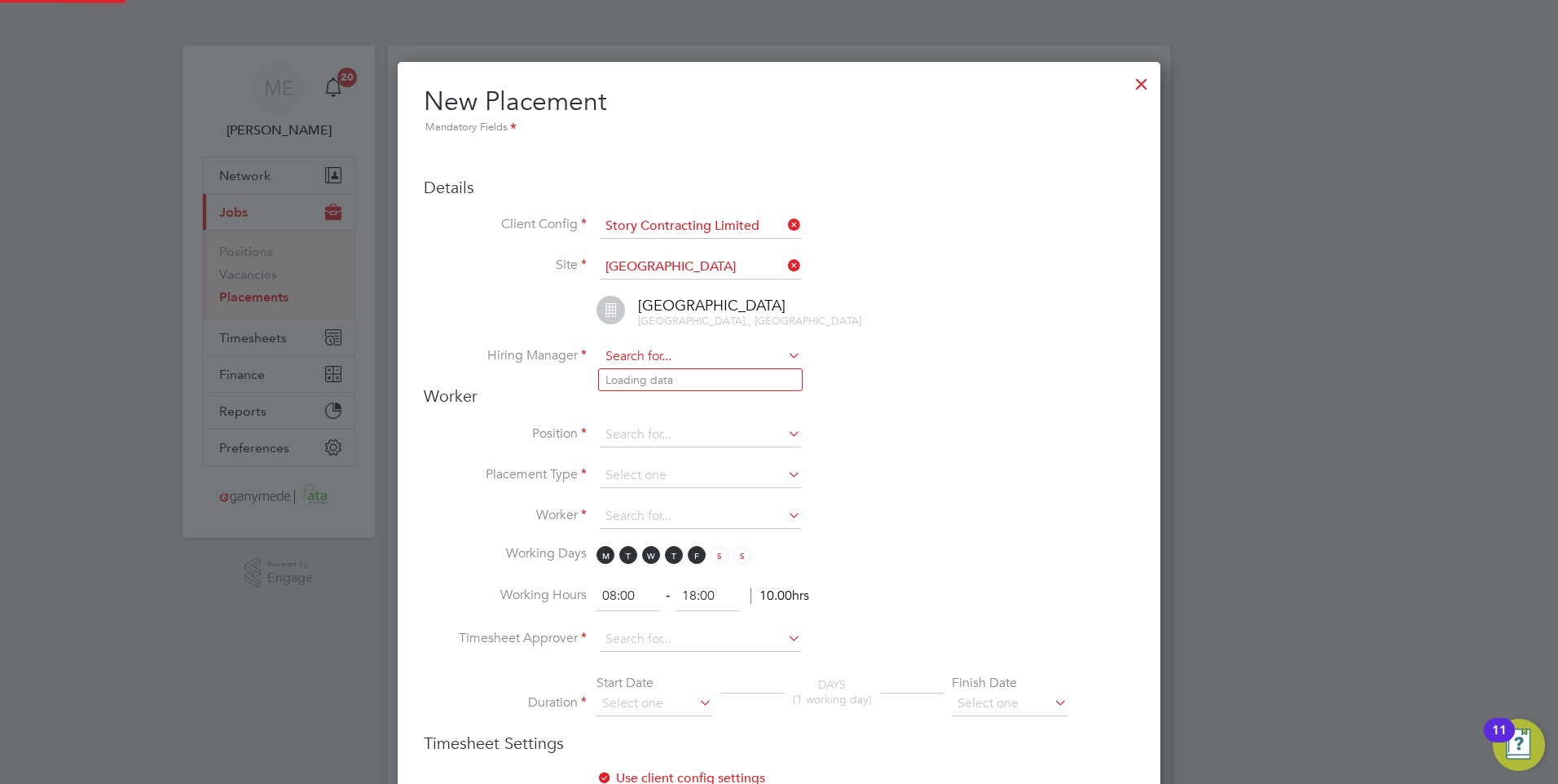
click at [655, 351] on input at bounding box center [700, 356] width 202 height 25
click at [688, 353] on input at bounding box center [700, 356] width 202 height 25
click at [671, 376] on li "[PERSON_NAME]" at bounding box center [700, 380] width 203 height 22
type input "[PERSON_NAME]"
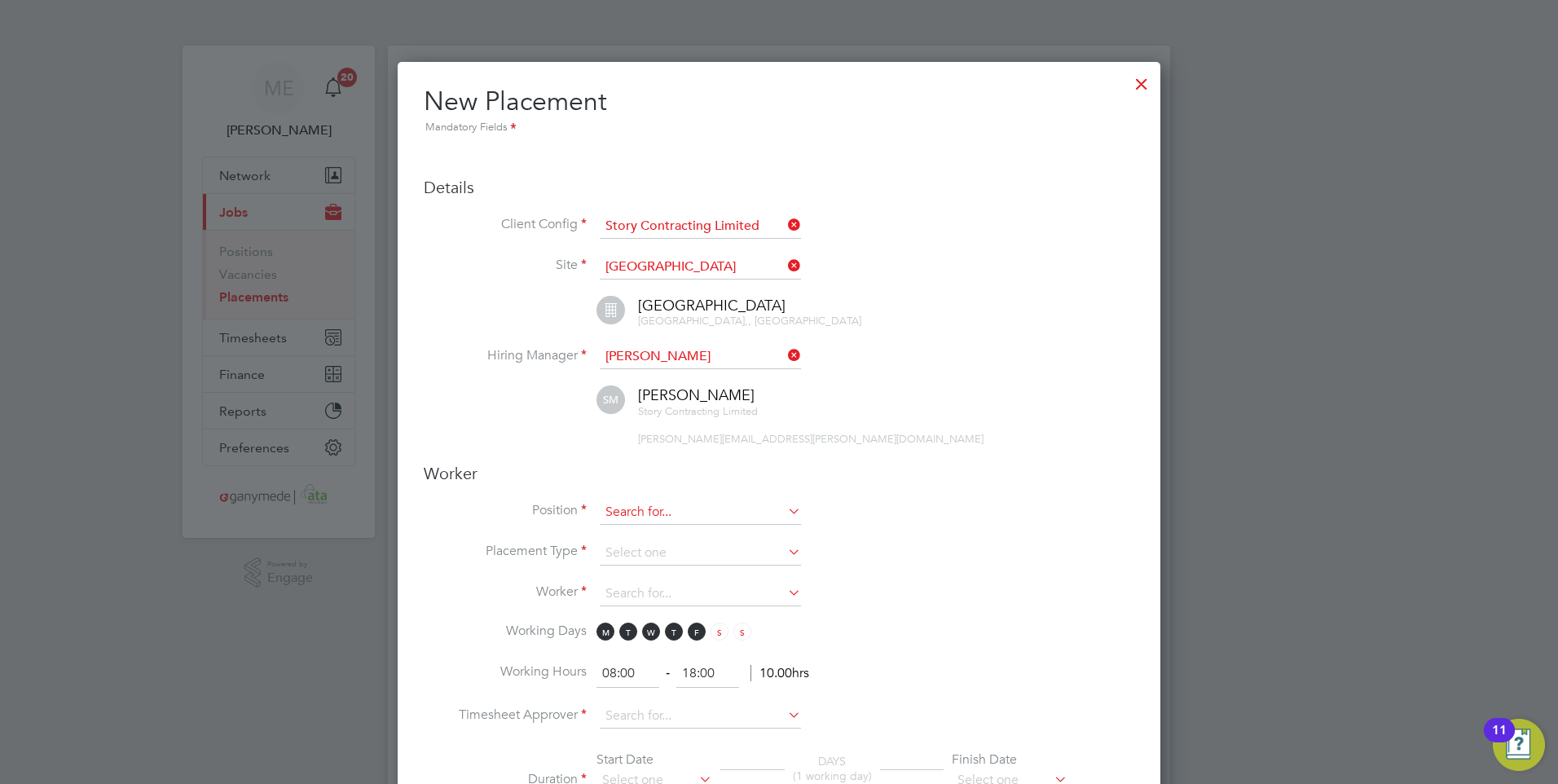
click at [700, 507] on input at bounding box center [700, 512] width 202 height 25
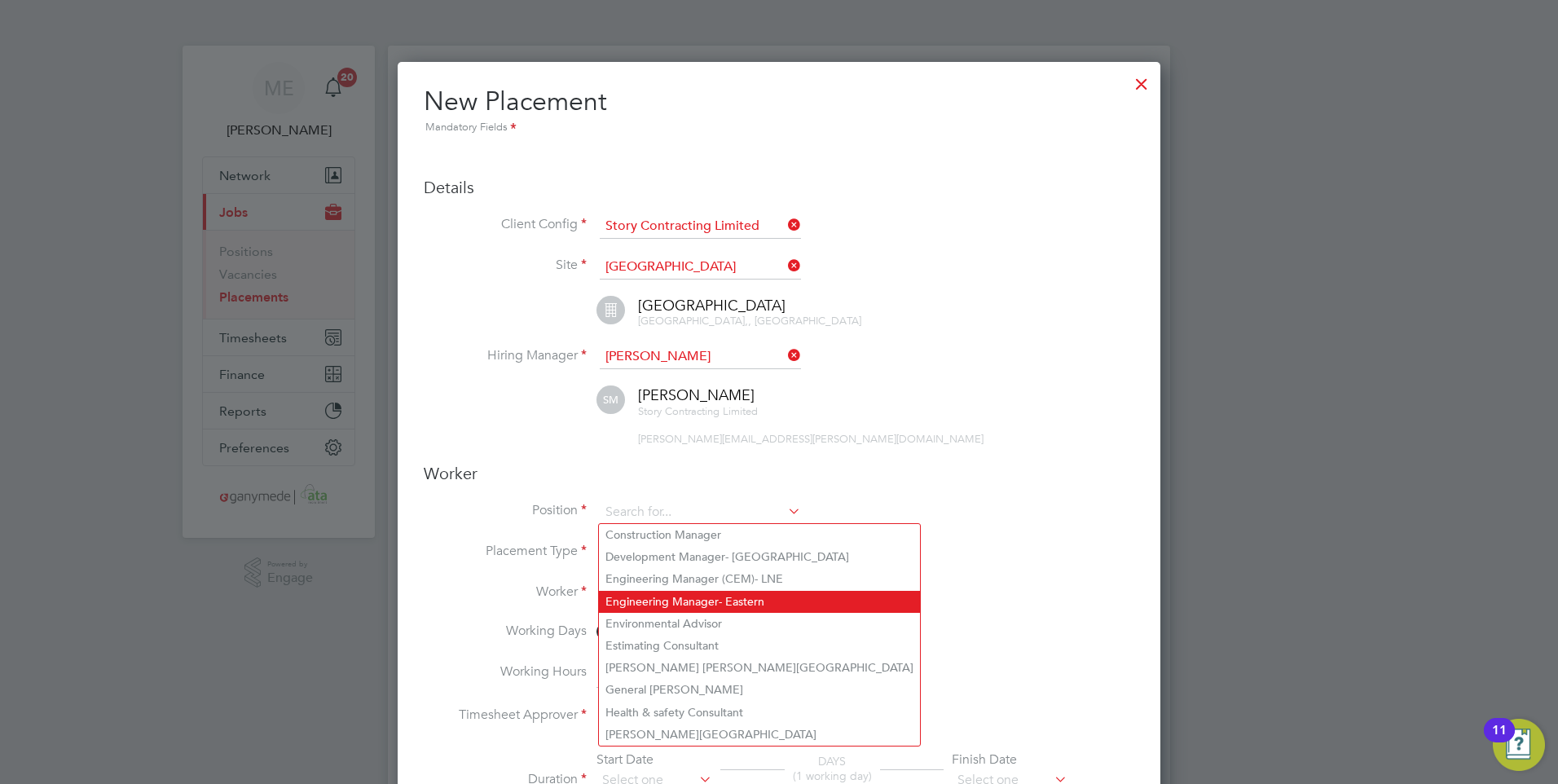
click at [628, 601] on li "Engineering Manager- Eastern" at bounding box center [759, 602] width 321 height 22
type input "Engineering Manager- Eastern"
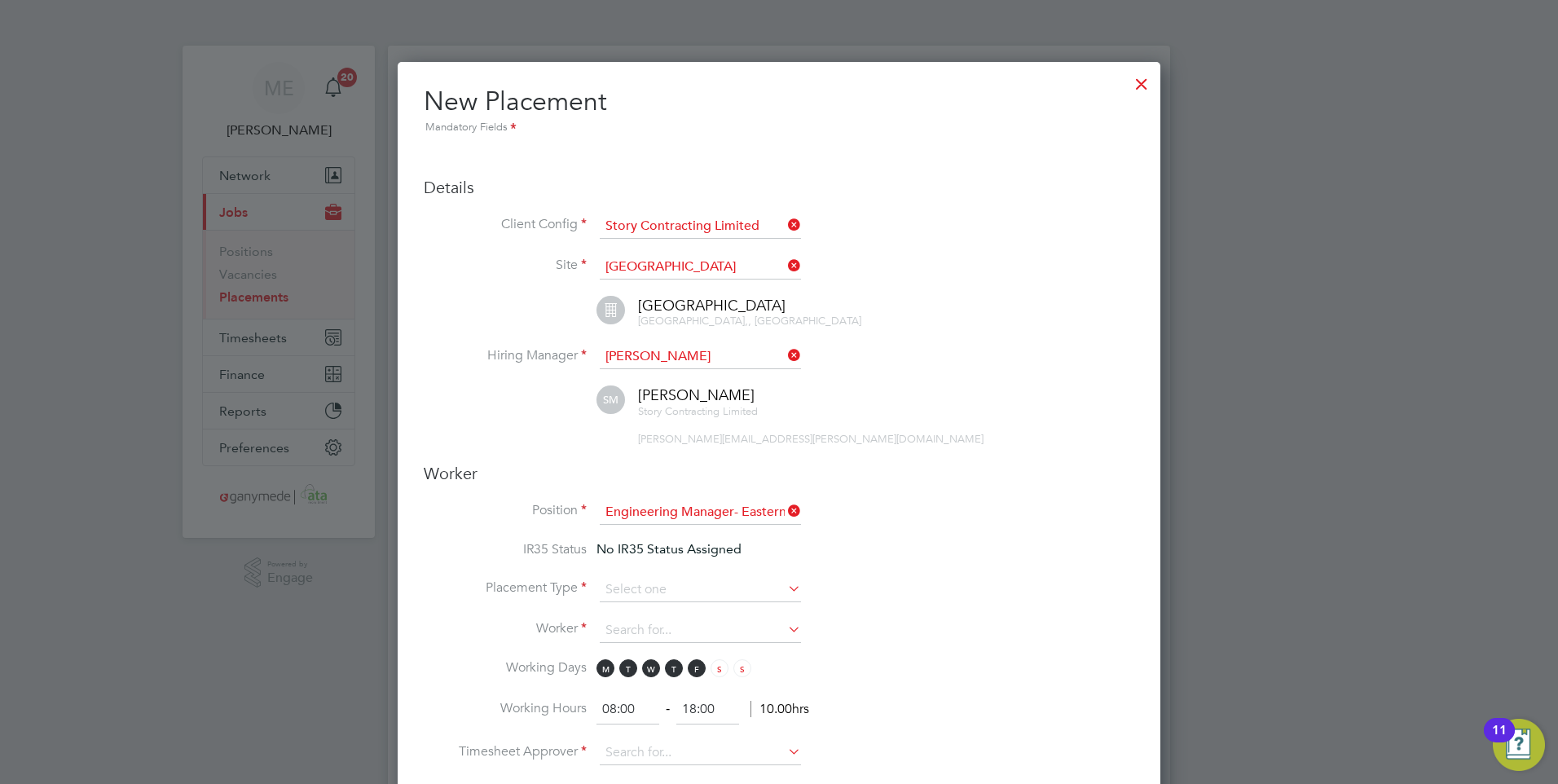
click at [785, 506] on icon at bounding box center [785, 511] width 0 height 23
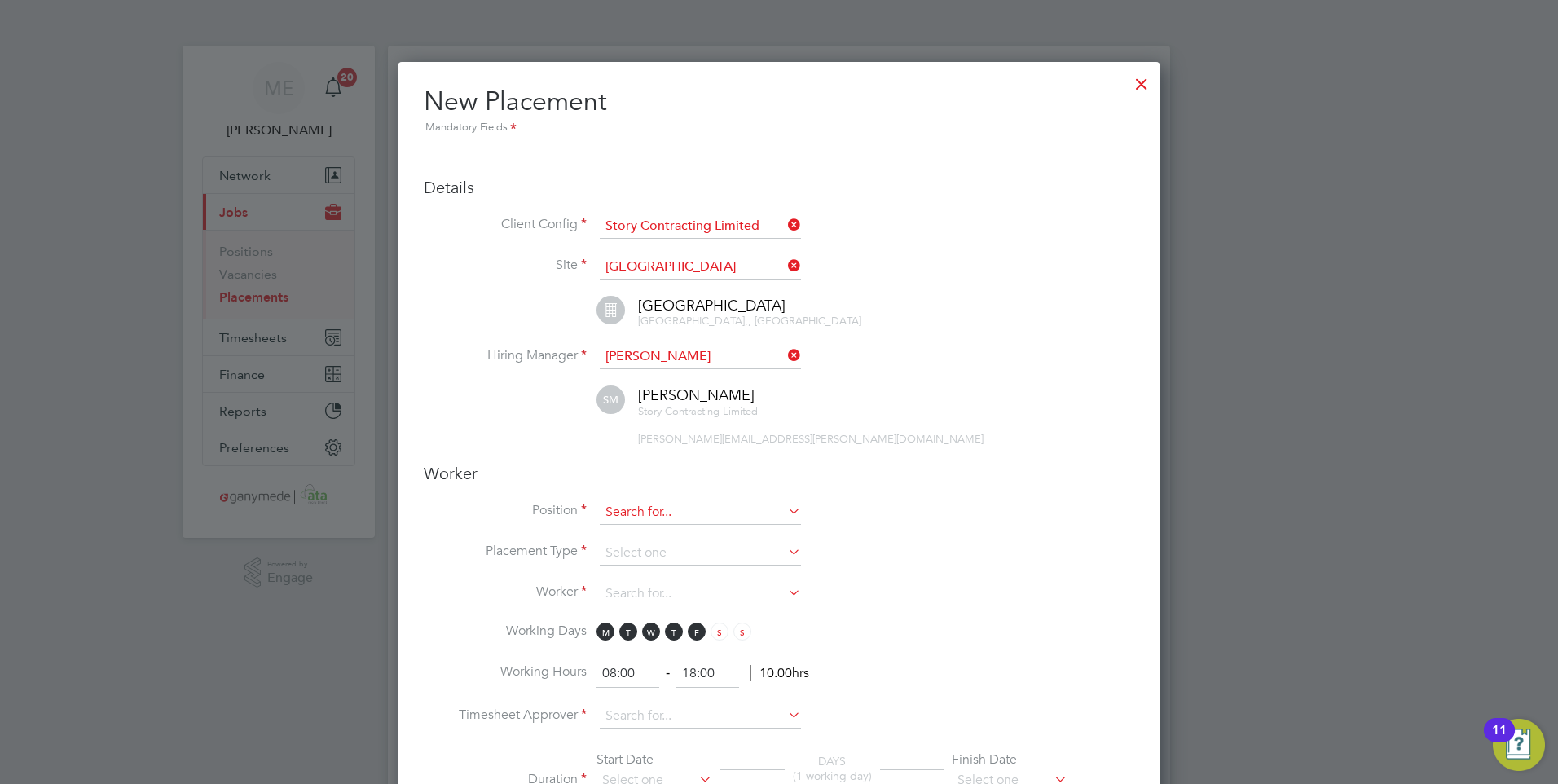
click at [764, 505] on input at bounding box center [700, 512] width 202 height 25
click at [634, 616] on li "Environmental Advisor" at bounding box center [759, 624] width 321 height 22
type input "Environmental Advisor"
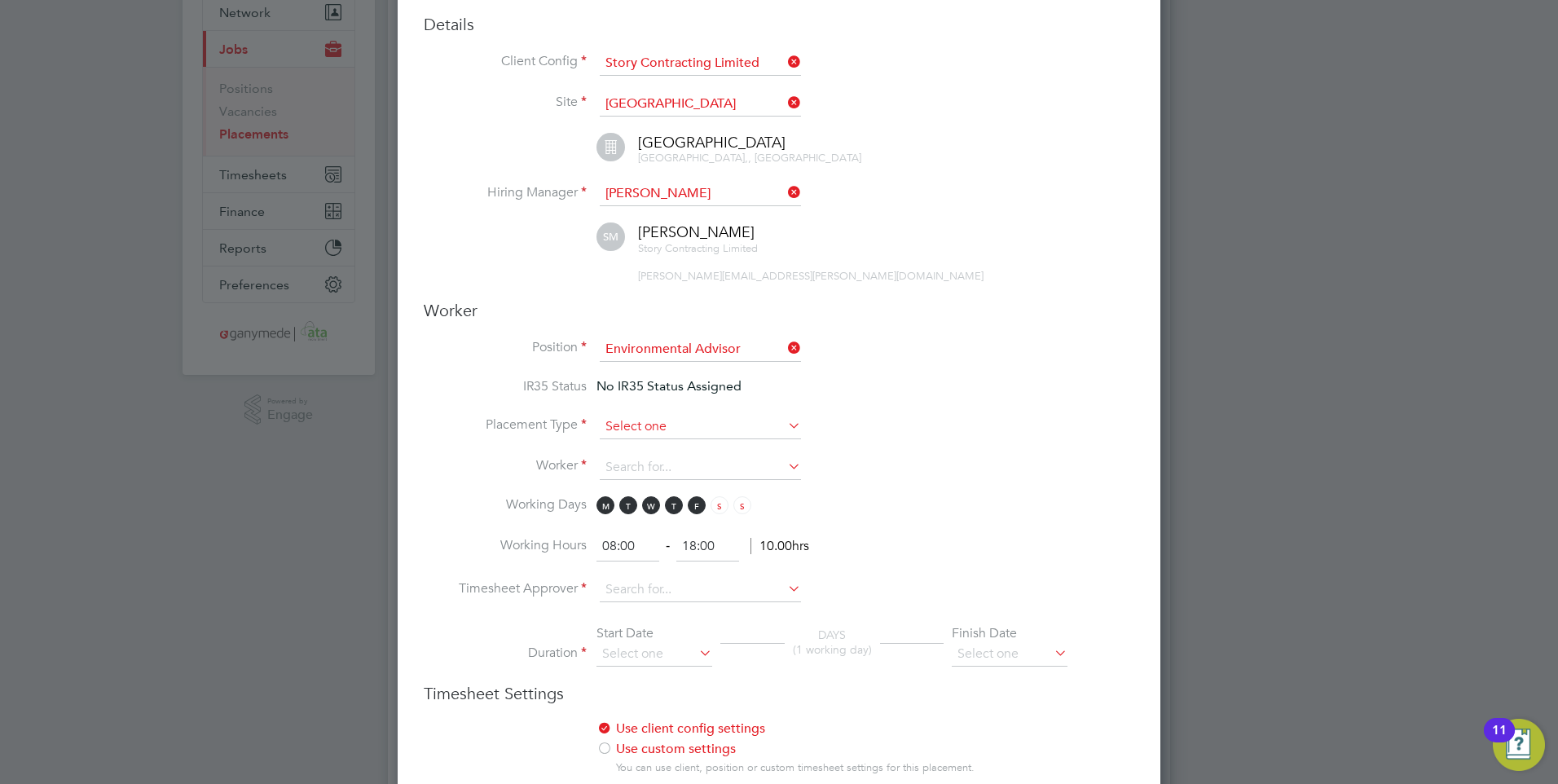
click at [638, 430] on input at bounding box center [700, 427] width 202 height 25
click at [639, 440] on li "Temporary" at bounding box center [700, 449] width 203 height 21
type input "Temporary"
click at [633, 466] on input at bounding box center [700, 467] width 202 height 25
click at [703, 483] on b "Broo" at bounding box center [715, 490] width 26 height 14
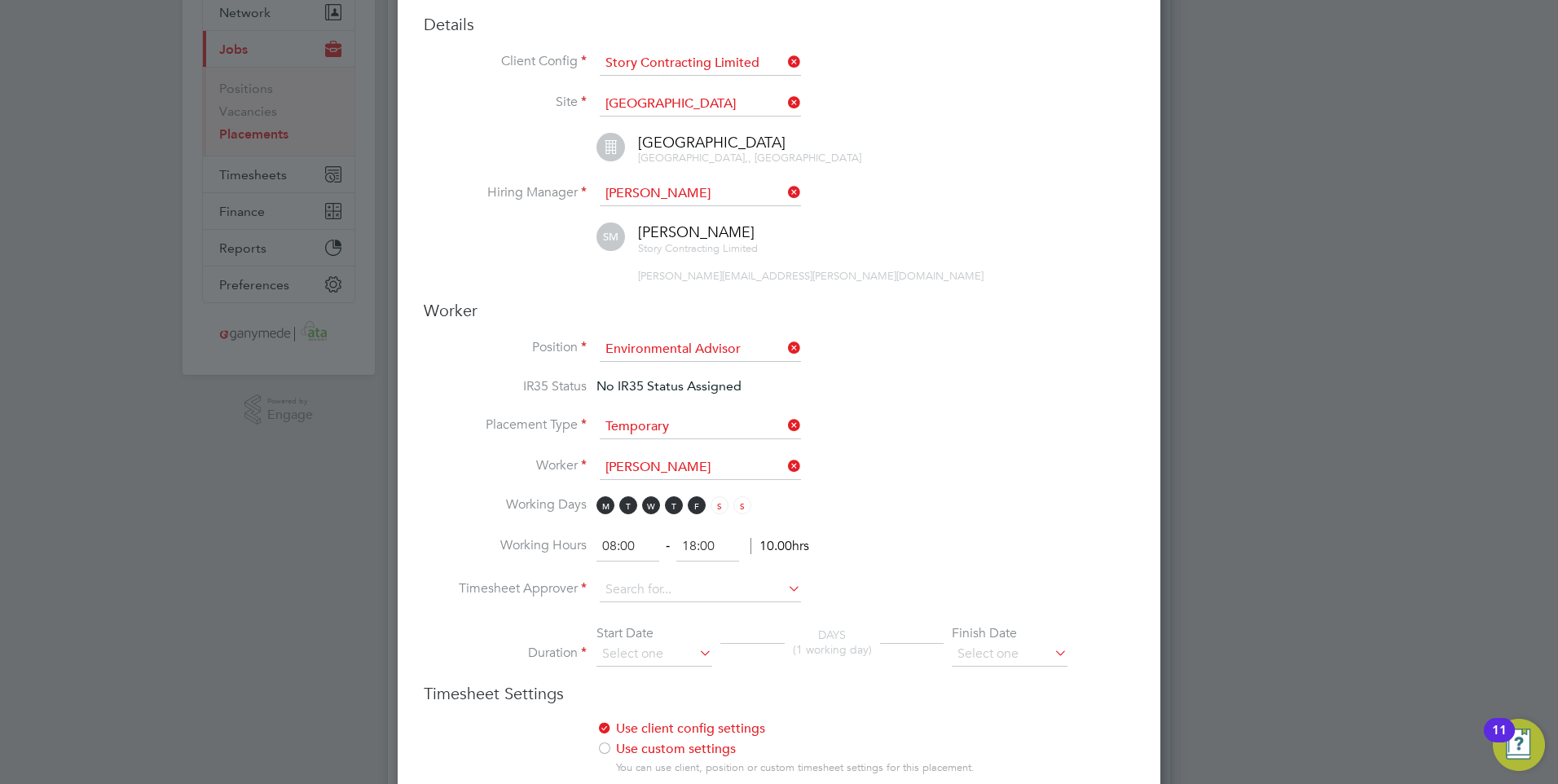
type input "[PERSON_NAME] (192729)"
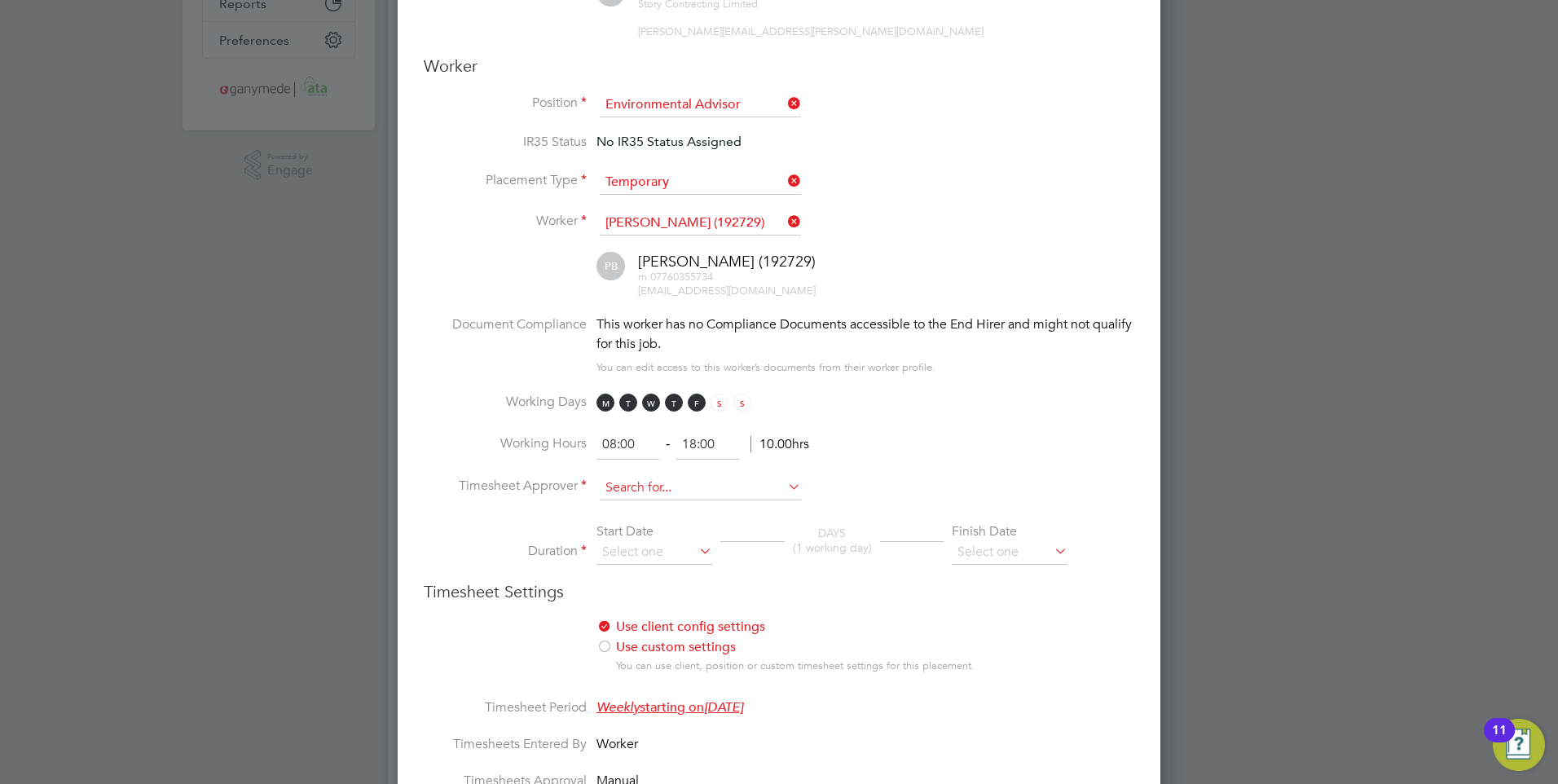
click at [628, 487] on input at bounding box center [700, 488] width 202 height 25
click at [649, 503] on li "Sha ne [PERSON_NAME]" at bounding box center [700, 511] width 203 height 22
type input "[PERSON_NAME]"
click at [638, 540] on input at bounding box center [654, 552] width 116 height 25
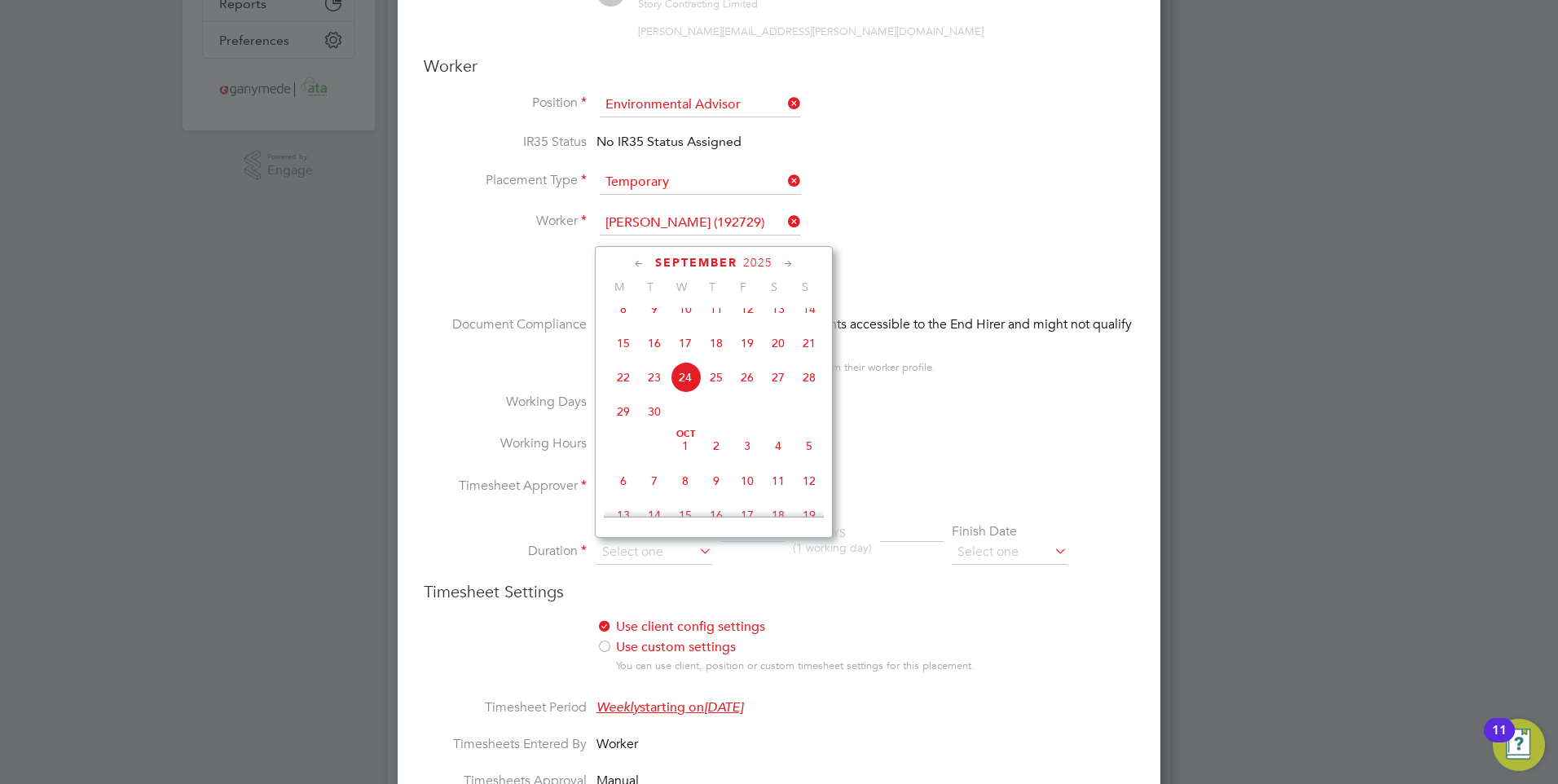
click at [622, 422] on span "29" at bounding box center [623, 411] width 31 height 31
type input "[DATE]"
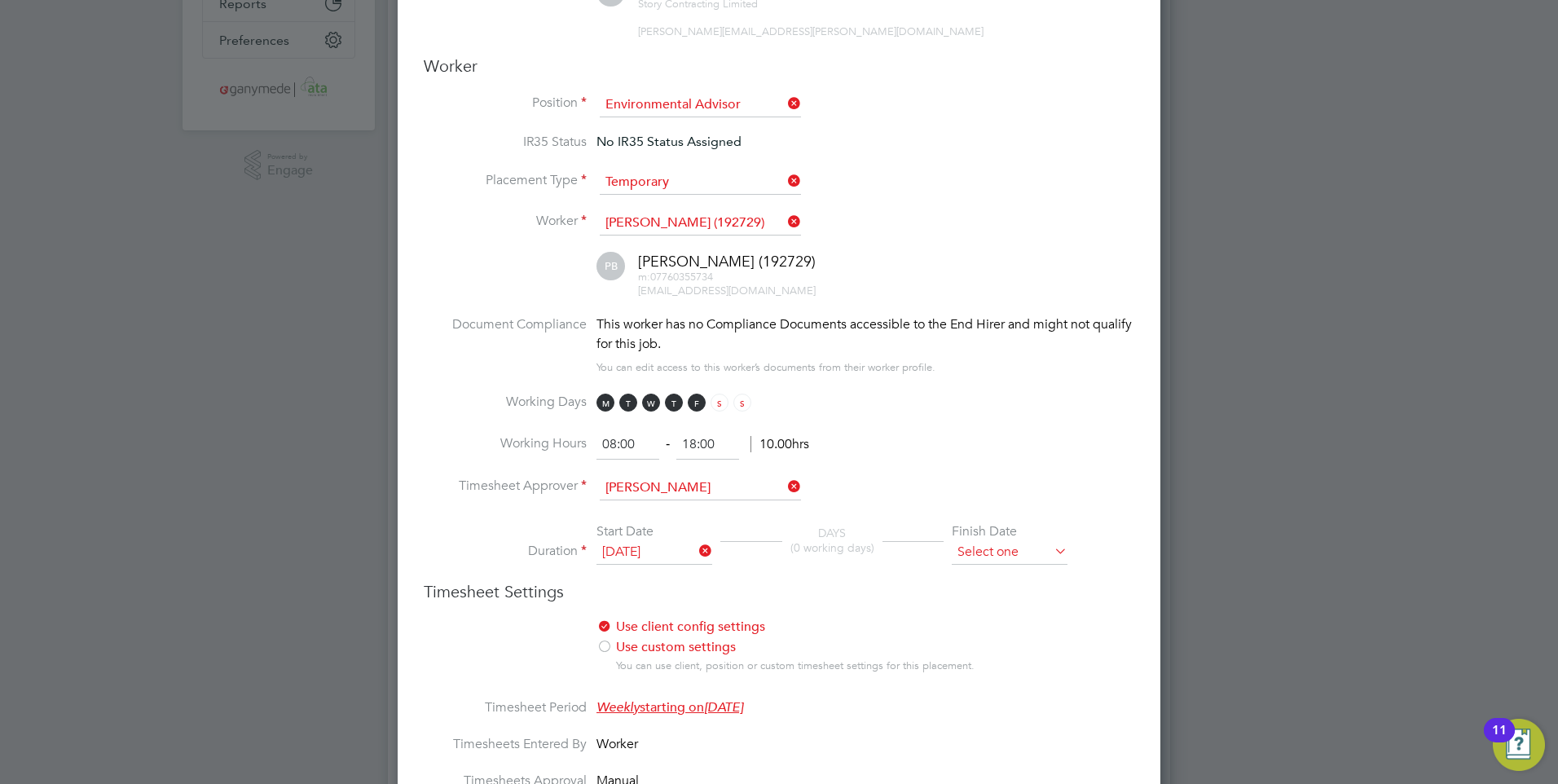
click at [1014, 551] on input at bounding box center [1009, 552] width 116 height 25
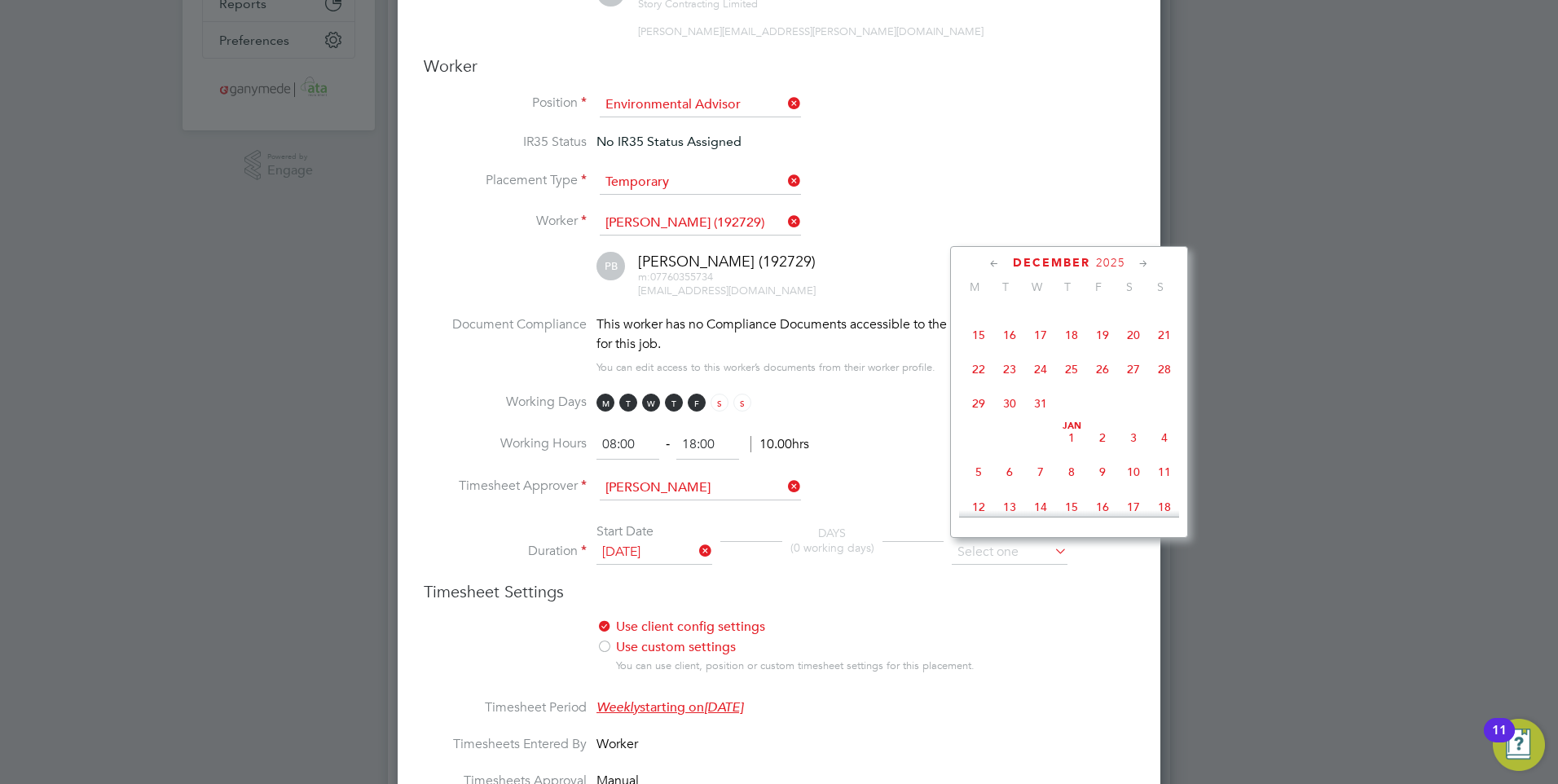
click at [979, 419] on span "29" at bounding box center [978, 403] width 31 height 31
type input "[DATE]"
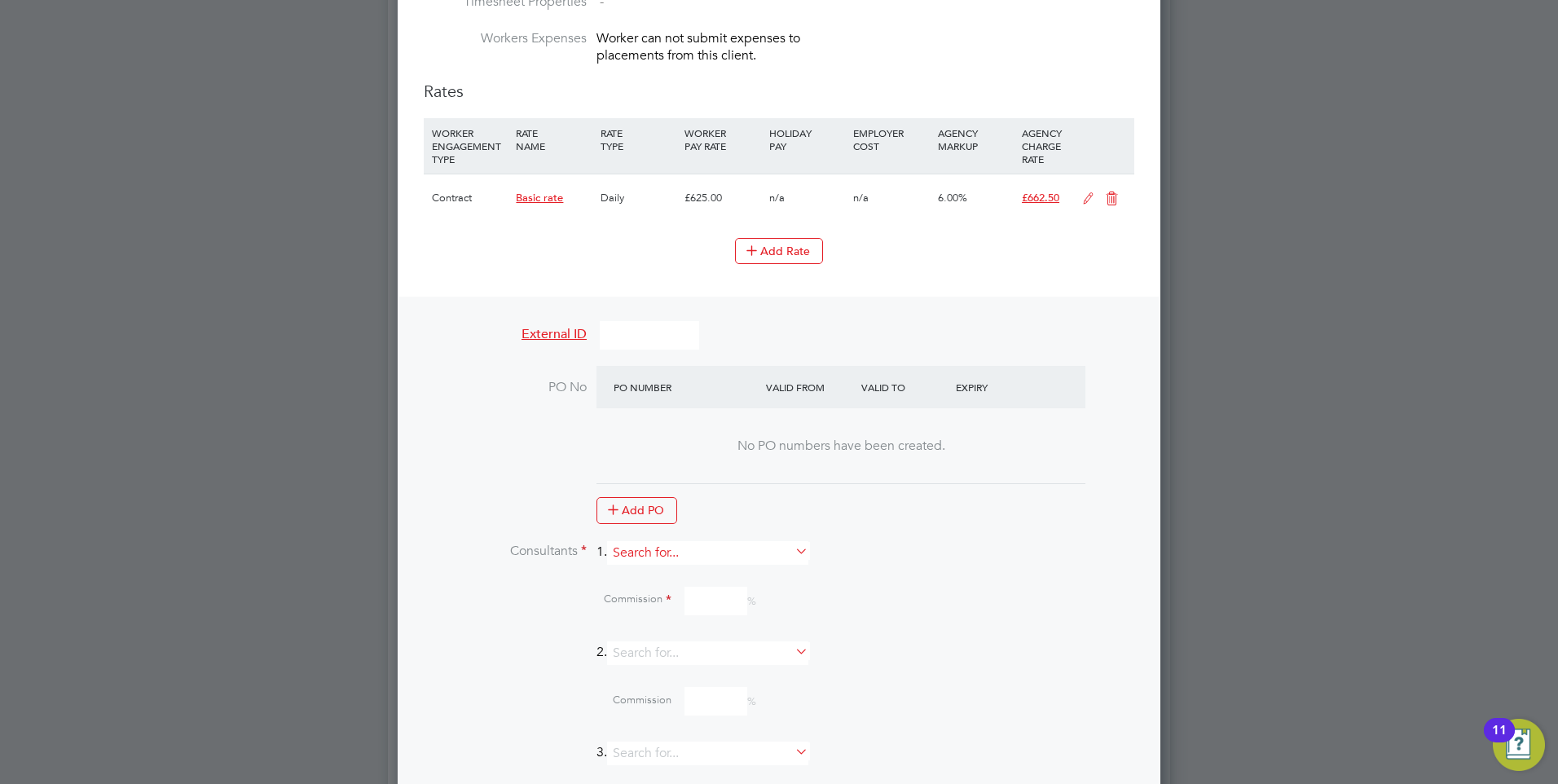
click at [666, 551] on input at bounding box center [708, 553] width 202 height 24
click at [670, 572] on li "Mi a [PERSON_NAME]" at bounding box center [715, 574] width 203 height 22
type input "[PERSON_NAME]"
click at [704, 660] on input at bounding box center [715, 661] width 63 height 29
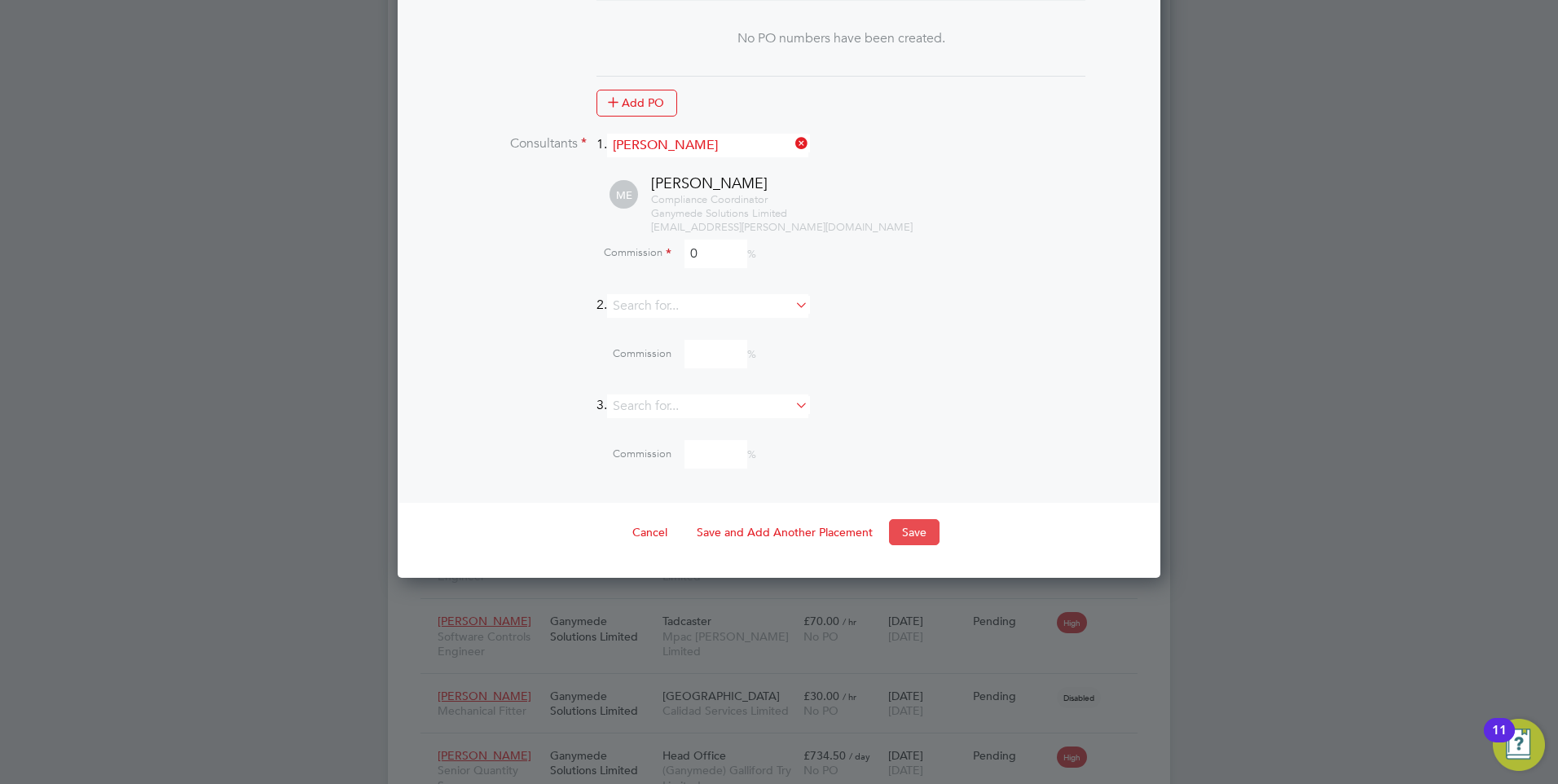
type input "0"
click at [897, 528] on button "Save" at bounding box center [914, 532] width 51 height 26
